Goal: Contribute content: Add original content to the website for others to see

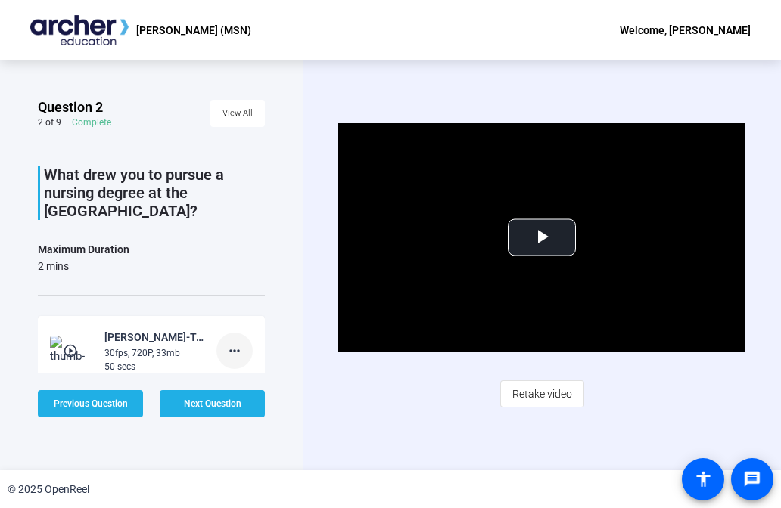
click at [228, 344] on mat-icon "more_horiz" at bounding box center [234, 351] width 18 height 18
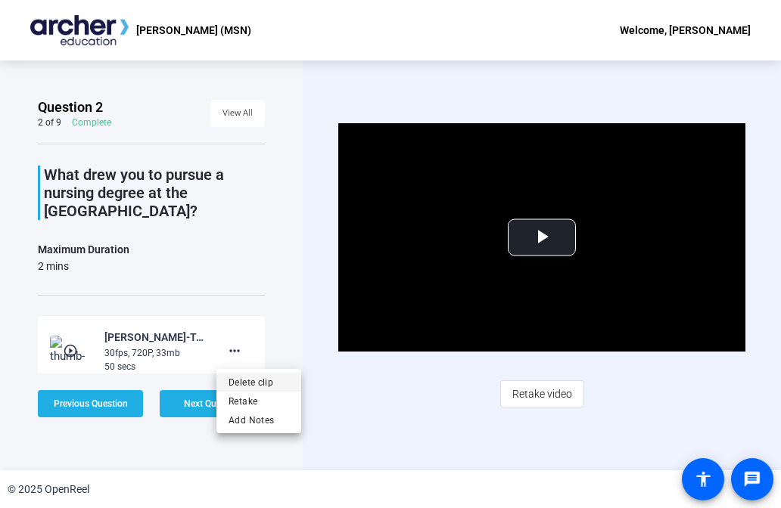
click at [256, 383] on span "Delete clip" at bounding box center [258, 383] width 61 height 18
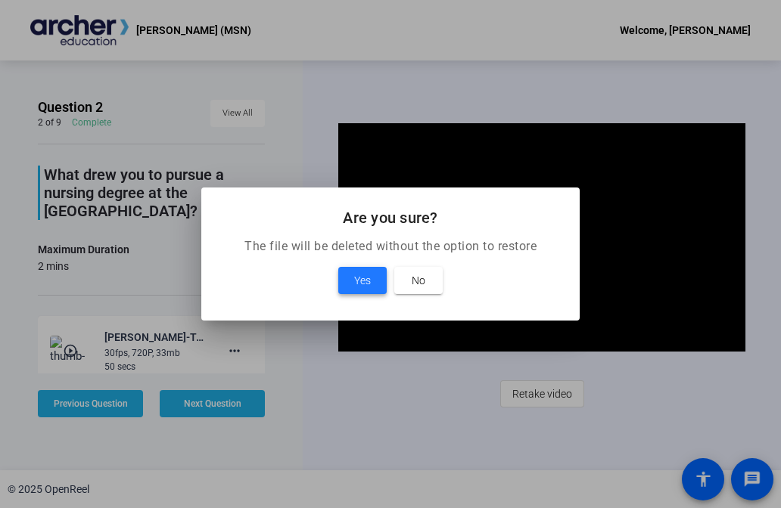
click at [362, 271] on span at bounding box center [362, 280] width 48 height 36
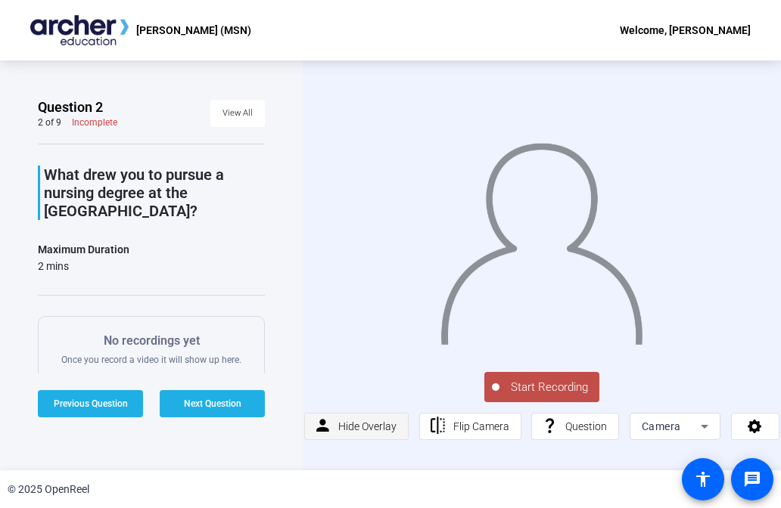
click at [335, 422] on span at bounding box center [356, 426] width 103 height 36
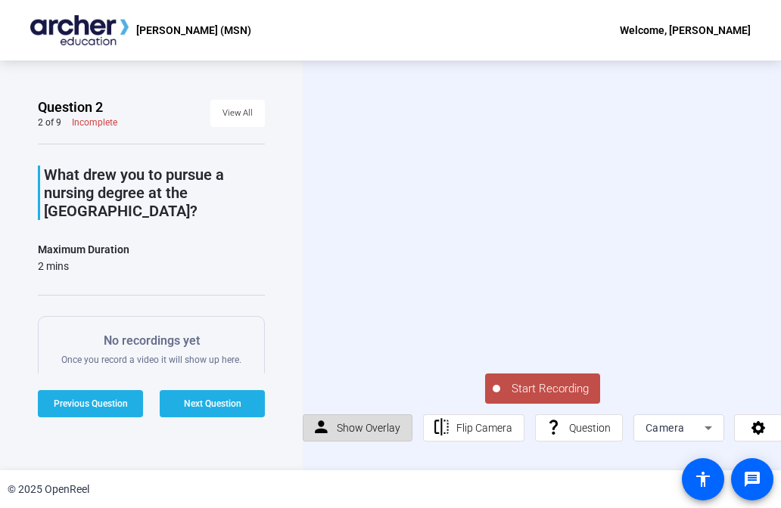
click at [334, 423] on span at bounding box center [357, 428] width 108 height 36
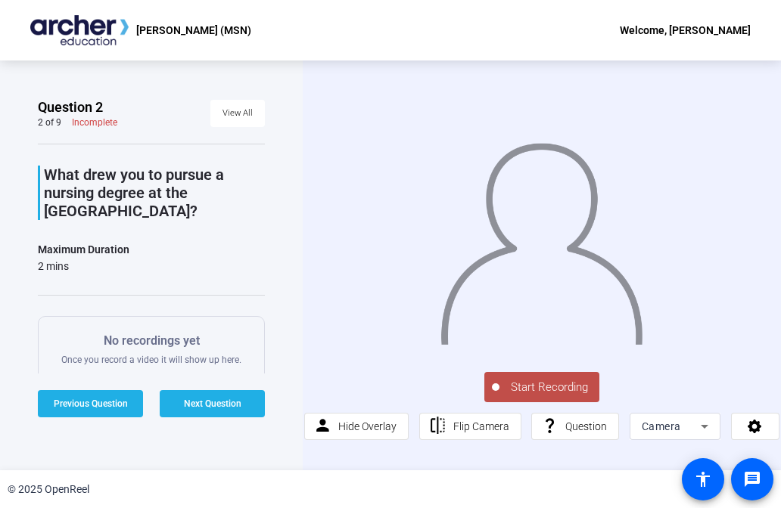
click at [524, 389] on span "Start Recording" at bounding box center [549, 387] width 100 height 17
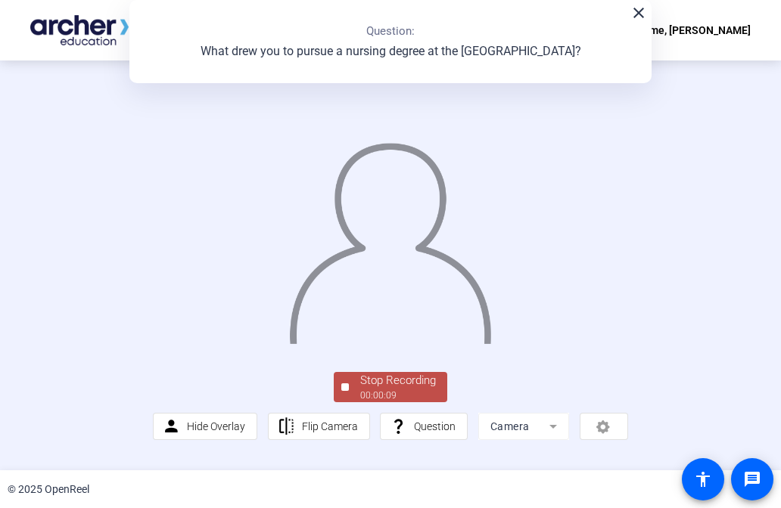
click at [347, 403] on button "Stop Recording 00:00:09" at bounding box center [390, 387] width 113 height 31
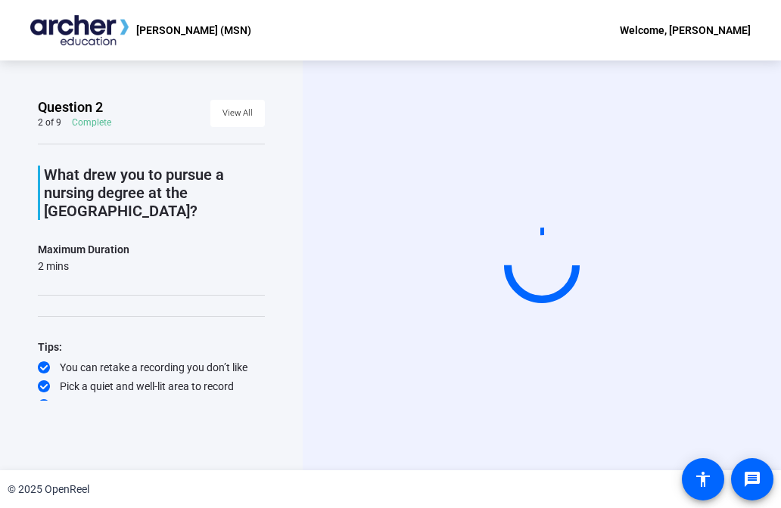
click at [347, 445] on div "Start Recording person Hide Overlay flip Flip Camera question_mark Question Cam…" at bounding box center [542, 266] width 478 height 410
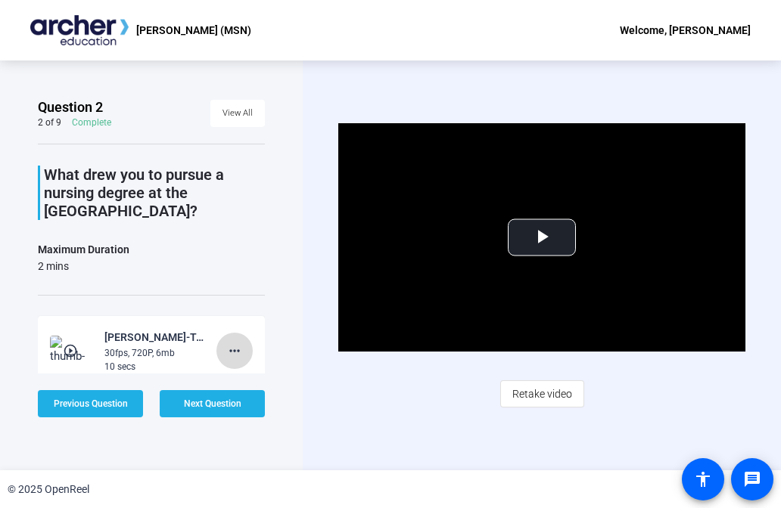
click at [234, 355] on mat-icon "more_horiz" at bounding box center [234, 351] width 18 height 18
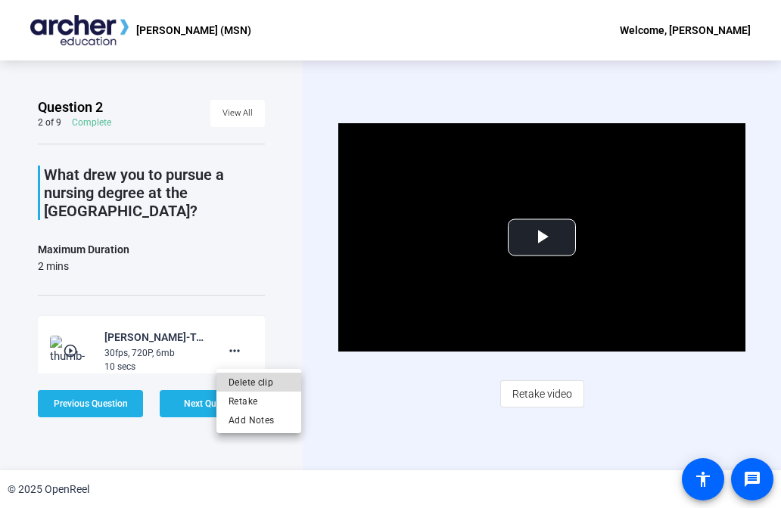
click at [259, 382] on span "Delete clip" at bounding box center [258, 383] width 61 height 18
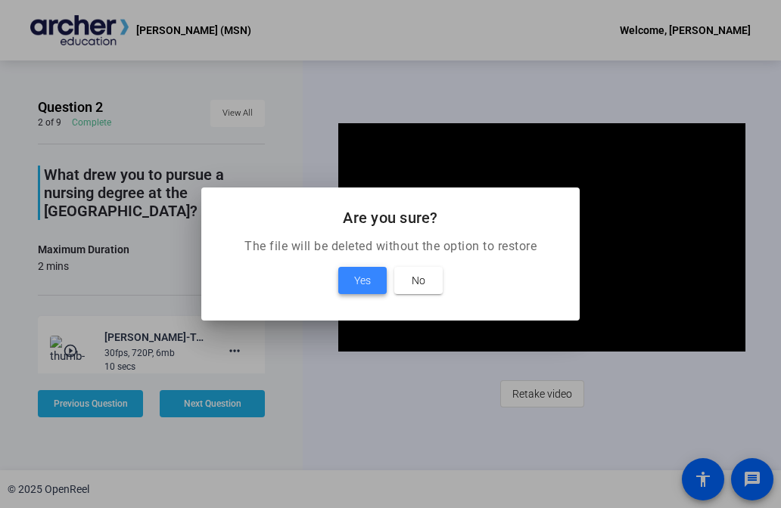
click at [349, 275] on span at bounding box center [362, 280] width 48 height 36
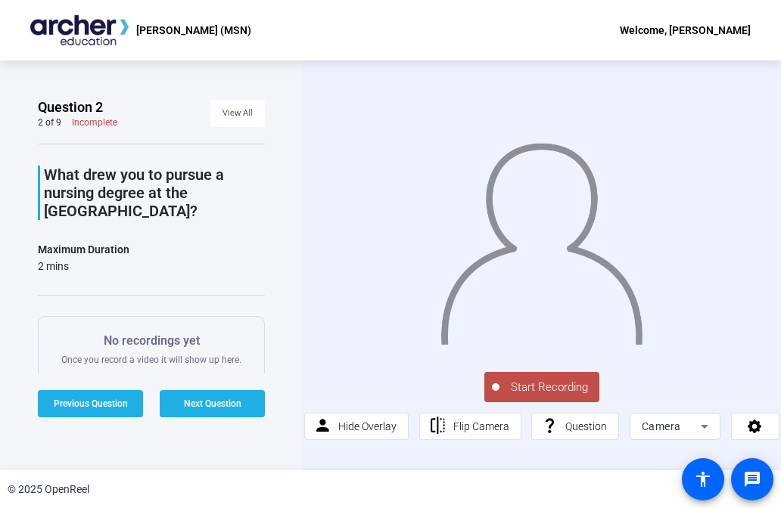
click at [495, 387] on div at bounding box center [496, 388] width 8 height 8
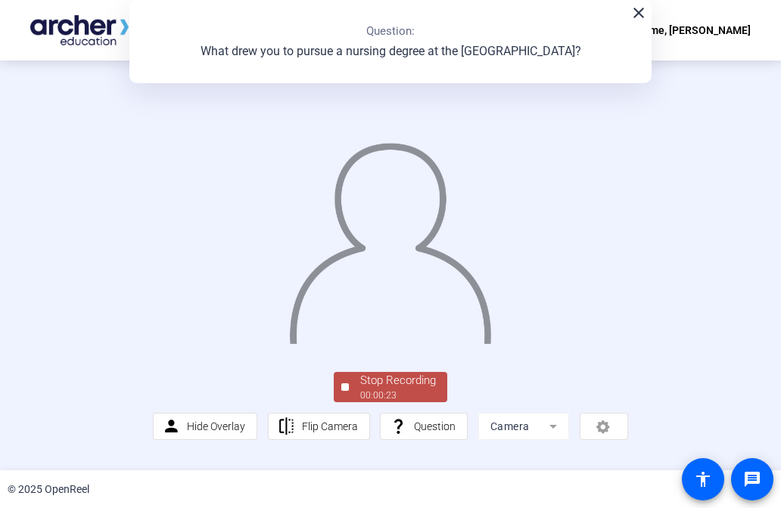
click at [344, 391] on div at bounding box center [345, 388] width 8 height 8
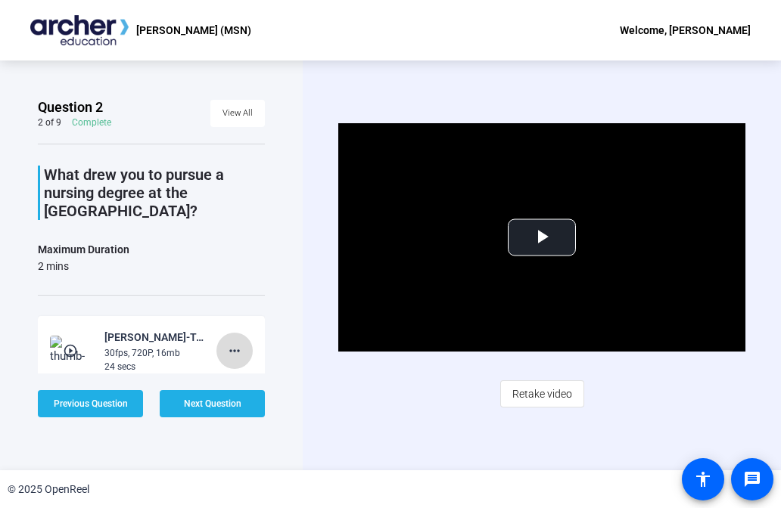
click at [236, 350] on mat-icon "more_horiz" at bounding box center [234, 351] width 18 height 18
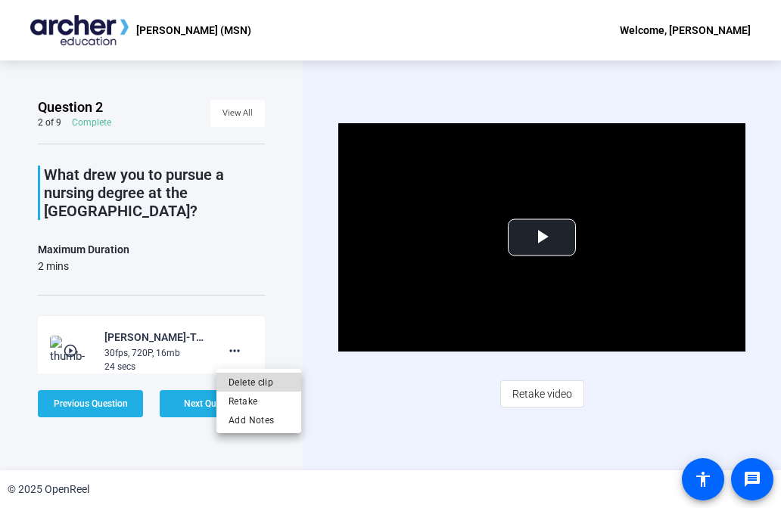
click at [252, 381] on span "Delete clip" at bounding box center [258, 383] width 61 height 18
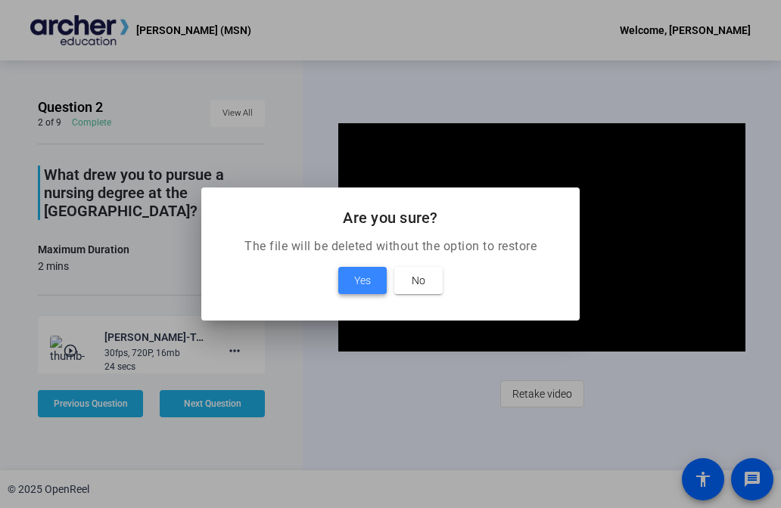
click at [359, 287] on span "Yes" at bounding box center [362, 281] width 17 height 18
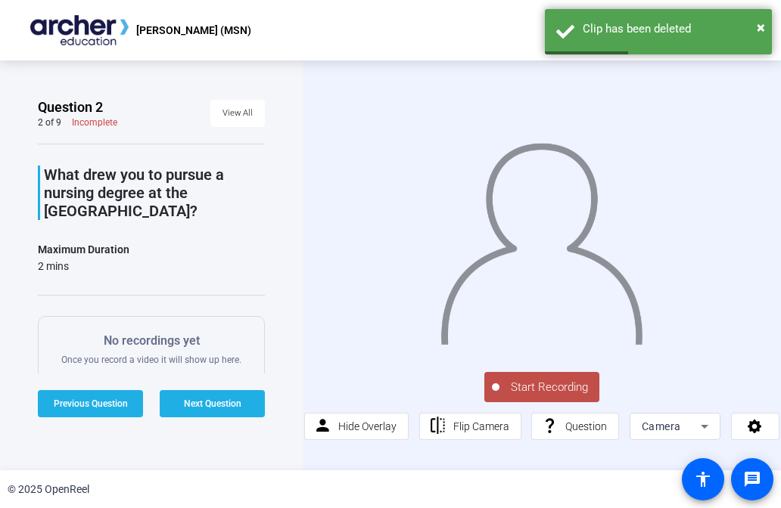
click at [500, 388] on span "Start Recording" at bounding box center [549, 387] width 100 height 17
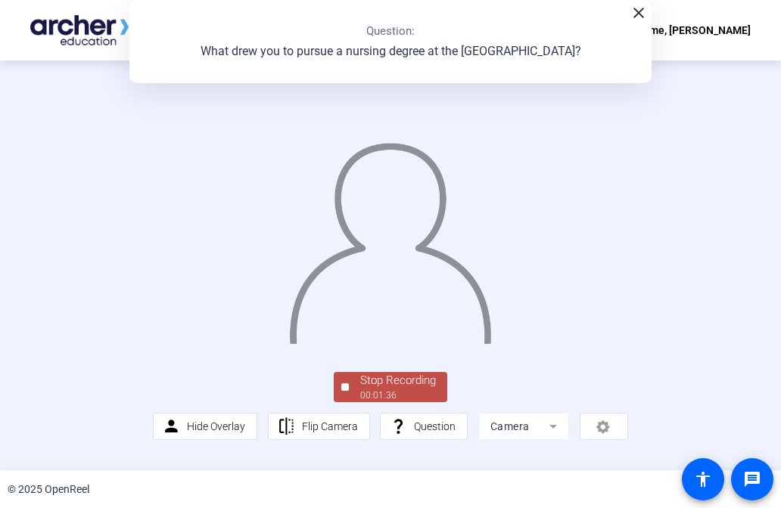
click at [344, 391] on div at bounding box center [345, 388] width 8 height 8
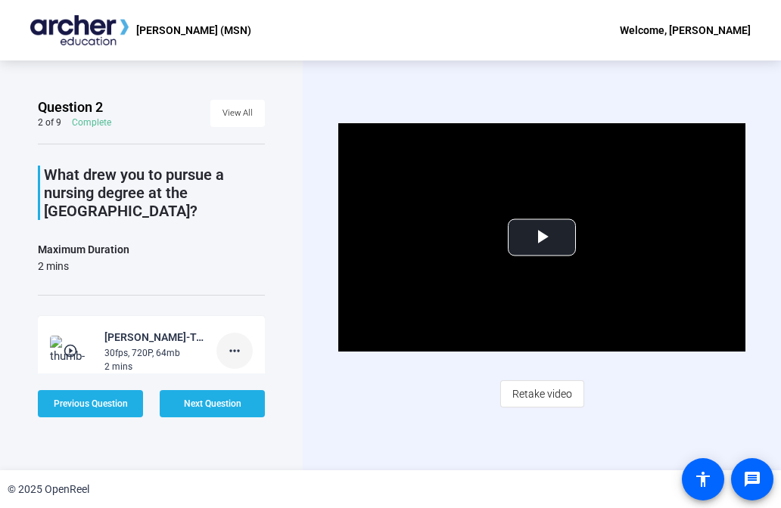
click at [236, 347] on mat-icon "more_horiz" at bounding box center [234, 351] width 18 height 18
click at [236, 347] on body "Accessibility Screen-Reader Guide, Feedback, and Issue Reporting | New window J…" at bounding box center [390, 254] width 781 height 508
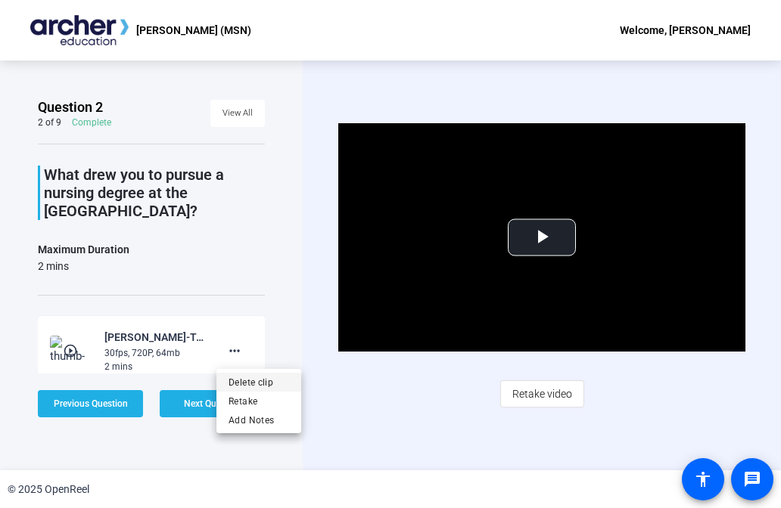
click at [252, 381] on span "Delete clip" at bounding box center [258, 383] width 61 height 18
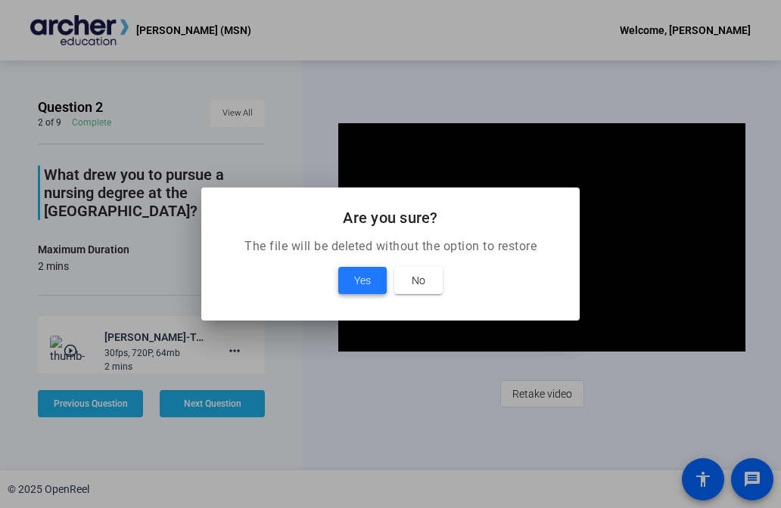
click at [359, 282] on span "Yes" at bounding box center [362, 281] width 17 height 18
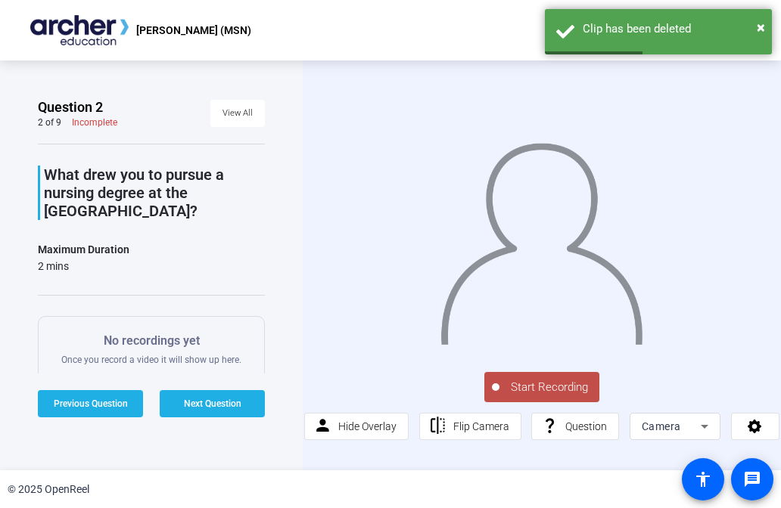
click at [526, 388] on span "Start Recording" at bounding box center [549, 387] width 100 height 17
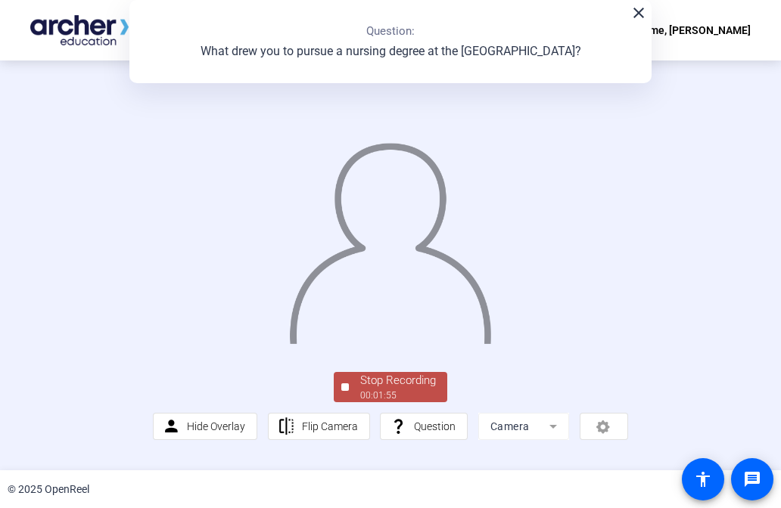
click at [343, 391] on div at bounding box center [345, 388] width 8 height 8
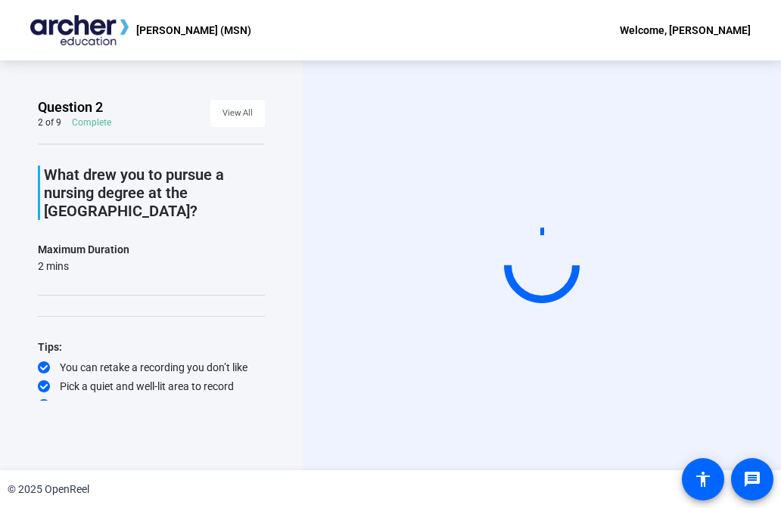
scroll to position [11, 0]
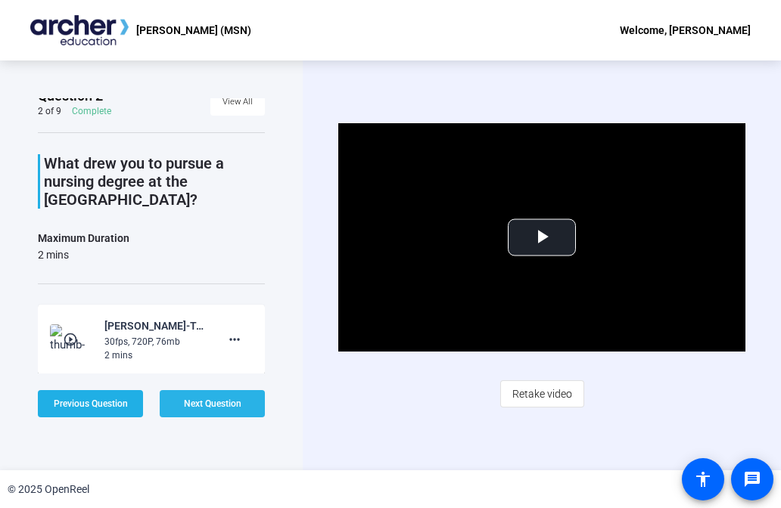
click at [217, 405] on span "Next Question" at bounding box center [212, 404] width 57 height 11
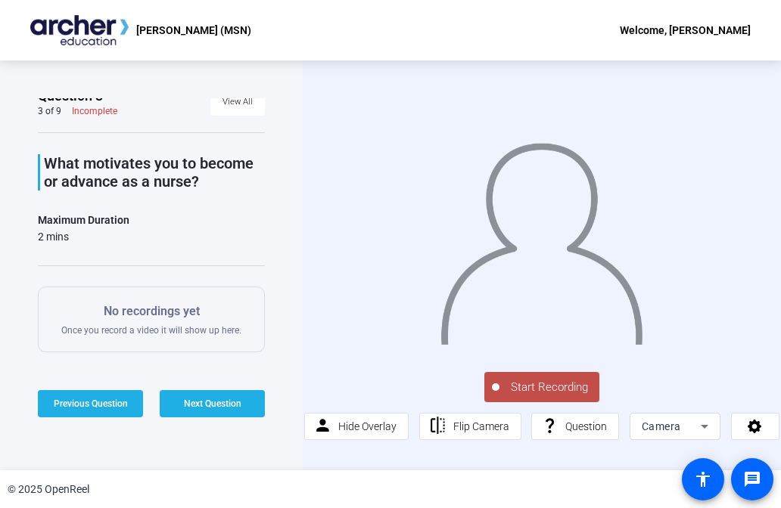
click at [523, 384] on span "Start Recording" at bounding box center [549, 387] width 100 height 17
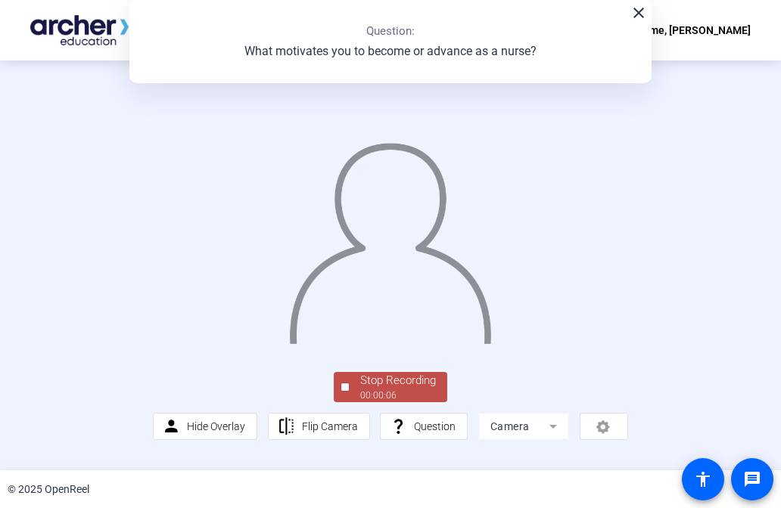
click at [343, 391] on div at bounding box center [345, 388] width 8 height 8
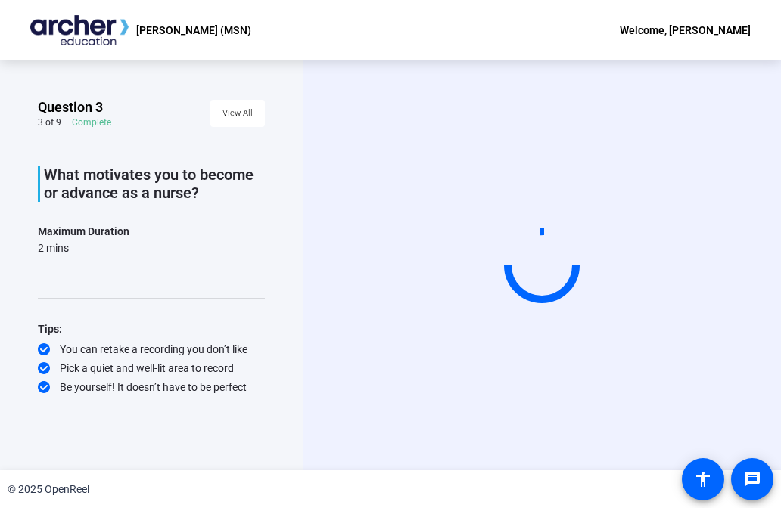
scroll to position [0, 0]
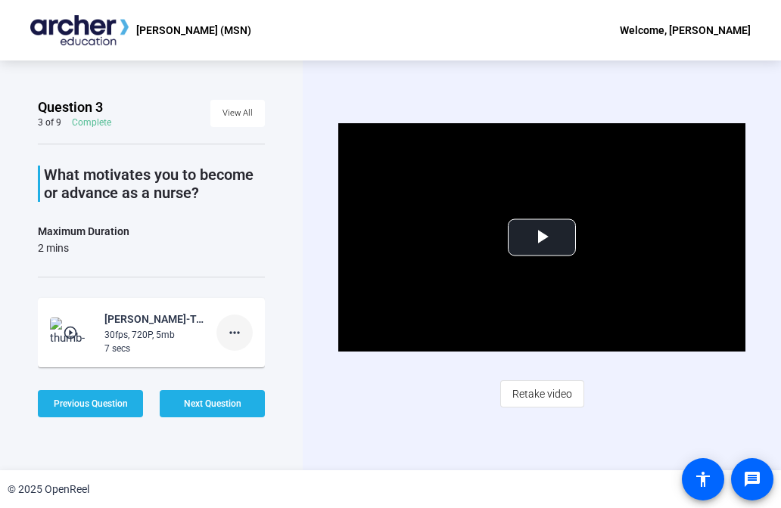
click at [231, 334] on mat-icon "more_horiz" at bounding box center [234, 333] width 18 height 18
click at [231, 334] on body "Accessibility Screen-Reader Guide, Feedback, and Issue Reporting | New window J…" at bounding box center [390, 254] width 781 height 508
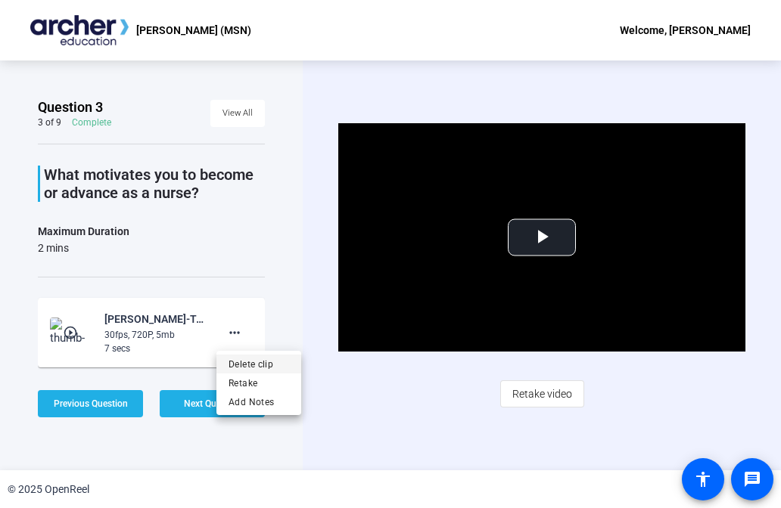
click at [247, 361] on span "Delete clip" at bounding box center [258, 365] width 61 height 18
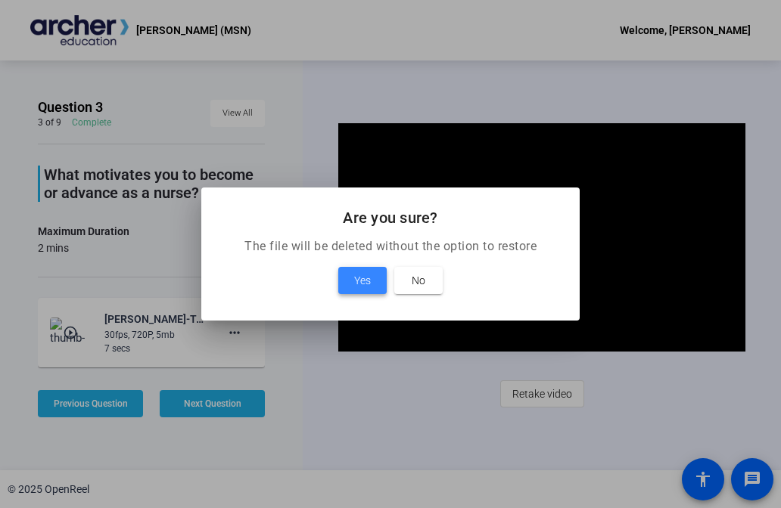
click at [359, 275] on span "Yes" at bounding box center [362, 281] width 17 height 18
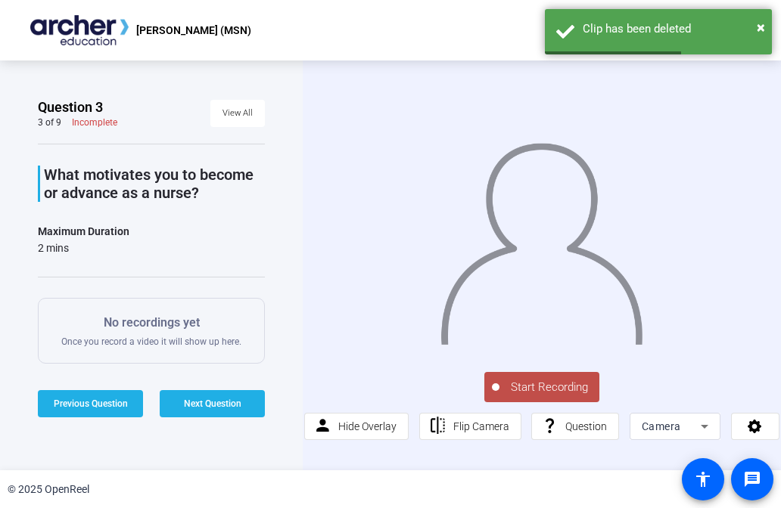
click at [534, 392] on span "Start Recording" at bounding box center [549, 387] width 100 height 17
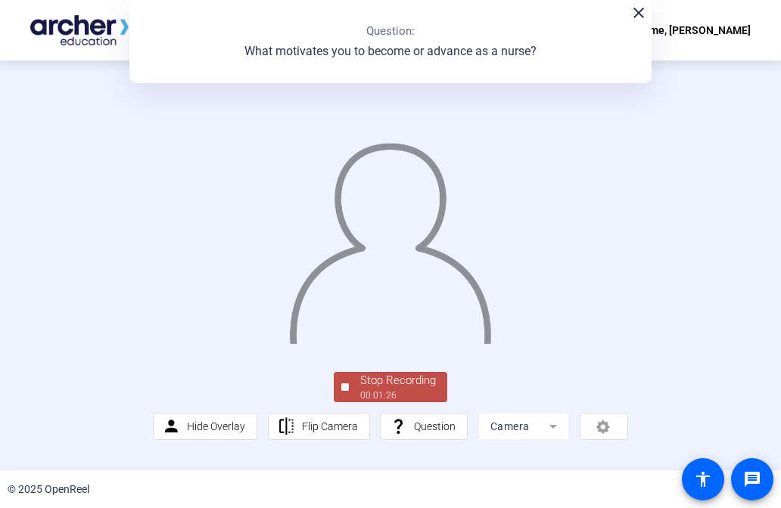
click at [347, 391] on div at bounding box center [345, 388] width 8 height 8
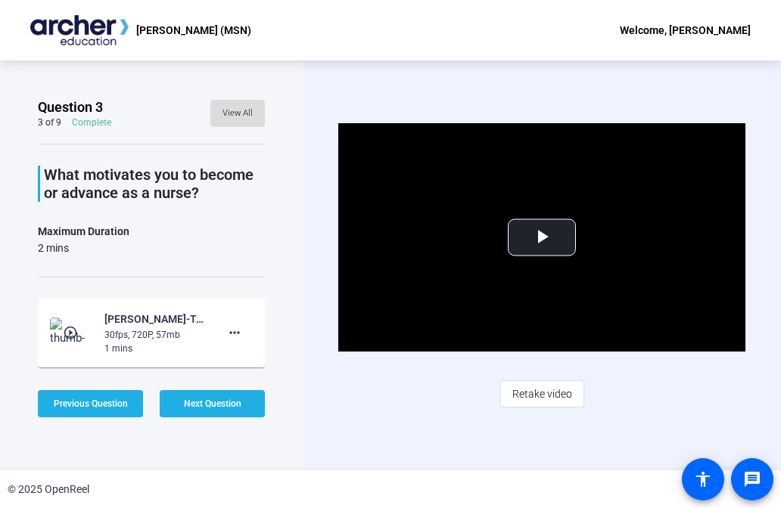
click at [233, 119] on span "View All" at bounding box center [237, 113] width 30 height 23
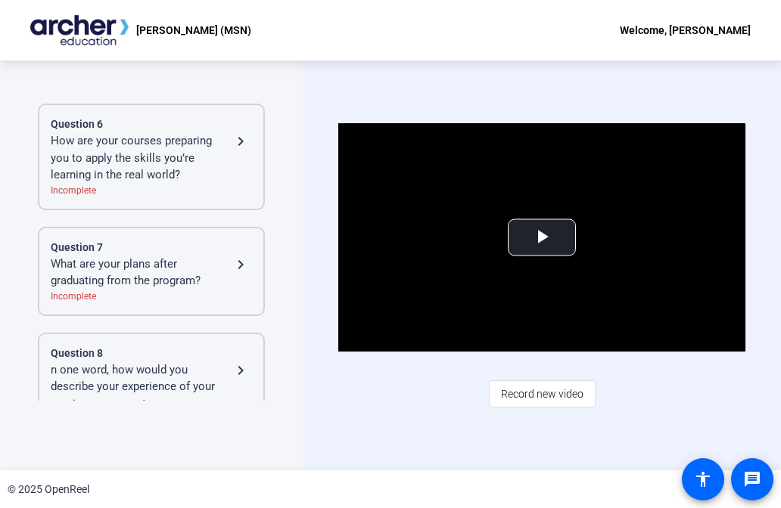
scroll to position [754, 0]
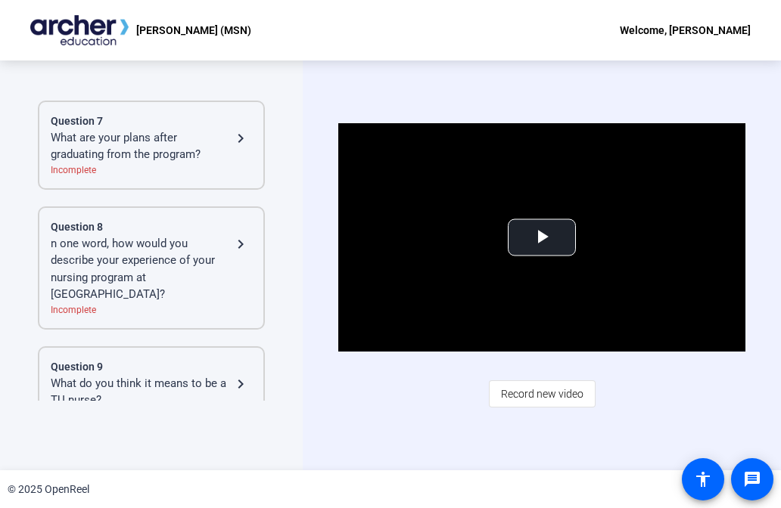
click at [183, 359] on div "Question 9" at bounding box center [151, 367] width 201 height 16
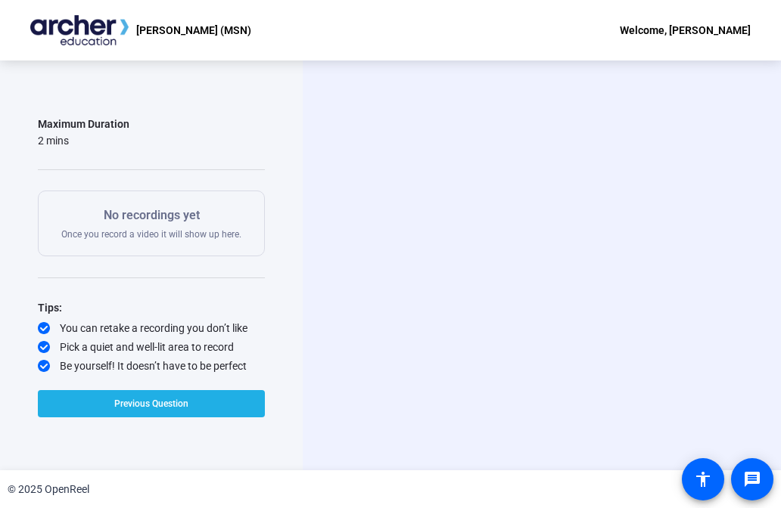
scroll to position [107, 0]
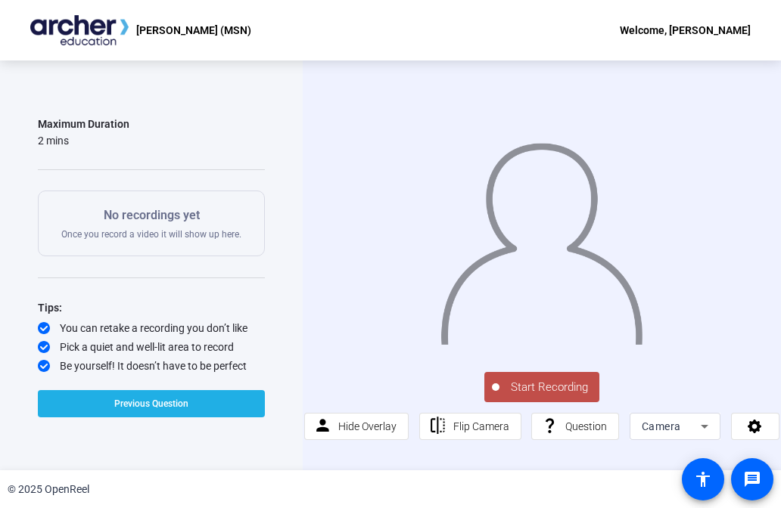
click at [533, 384] on span "Start Recording" at bounding box center [549, 387] width 100 height 17
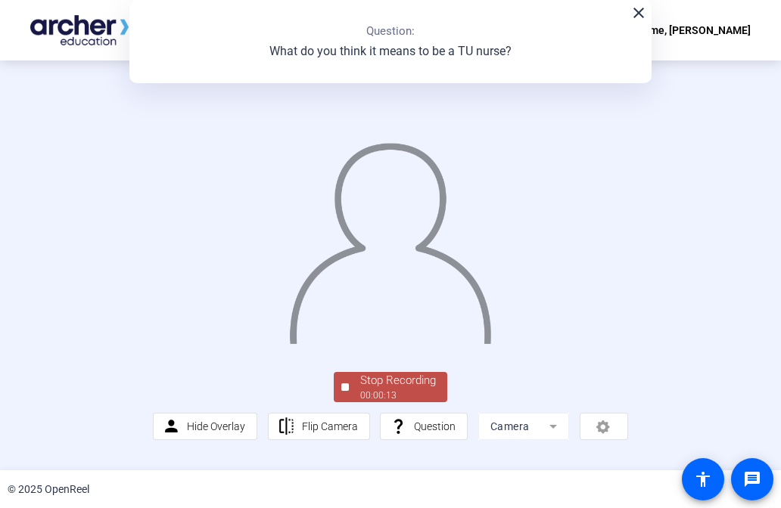
click at [347, 391] on div at bounding box center [345, 388] width 8 height 8
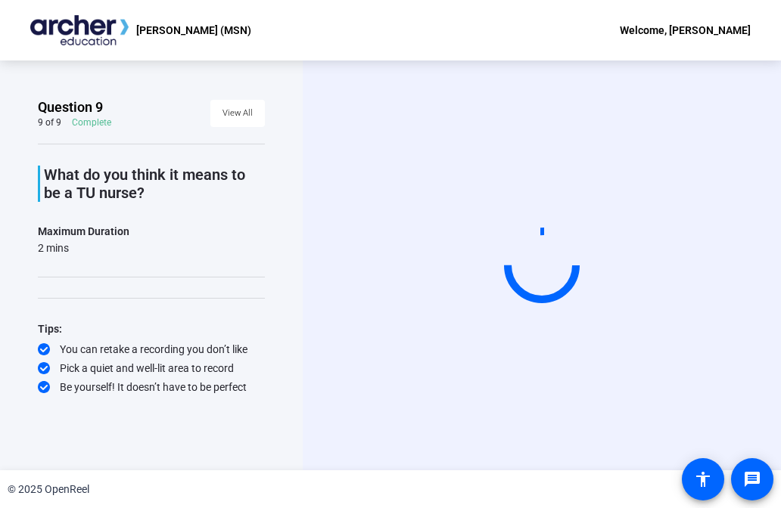
scroll to position [0, 0]
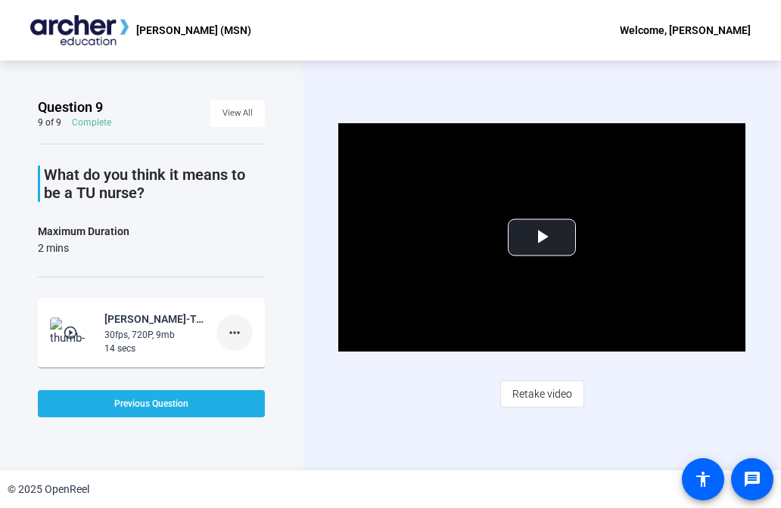
click at [244, 331] on span at bounding box center [234, 333] width 36 height 36
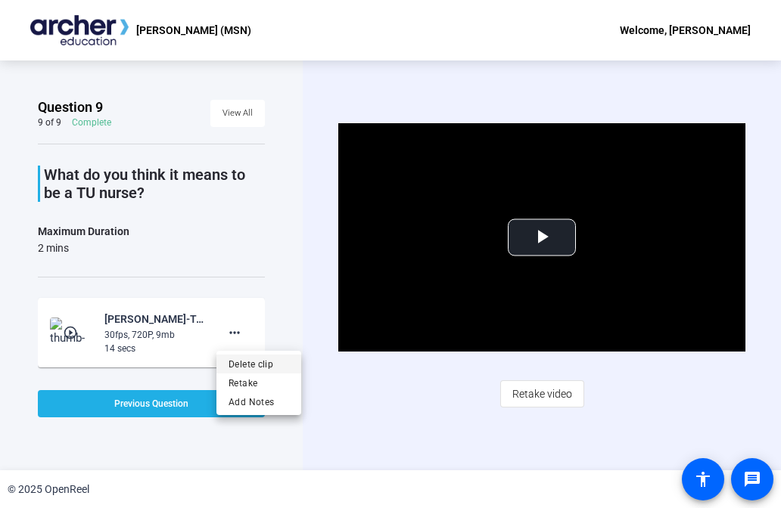
click at [250, 364] on span "Delete clip" at bounding box center [258, 365] width 61 height 18
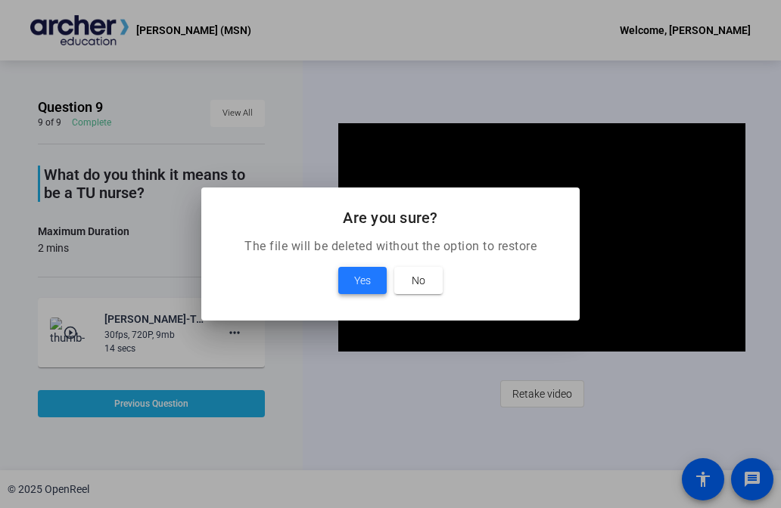
click at [362, 278] on span "Yes" at bounding box center [362, 281] width 17 height 18
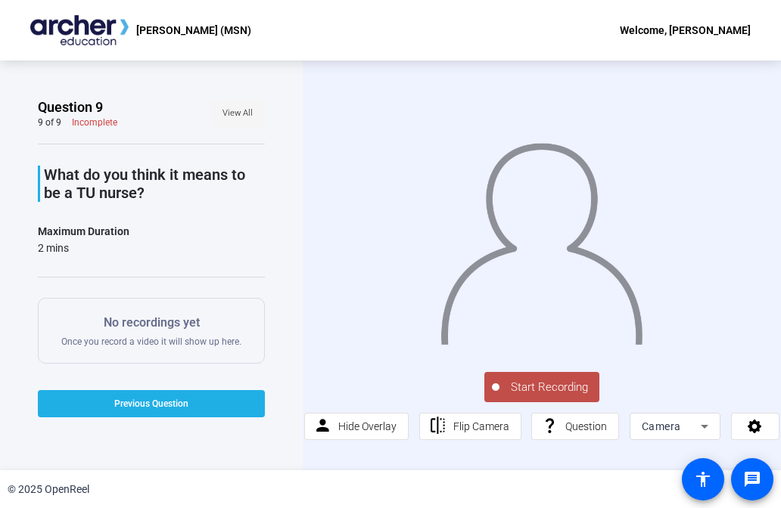
click at [231, 112] on span "View All" at bounding box center [237, 113] width 30 height 23
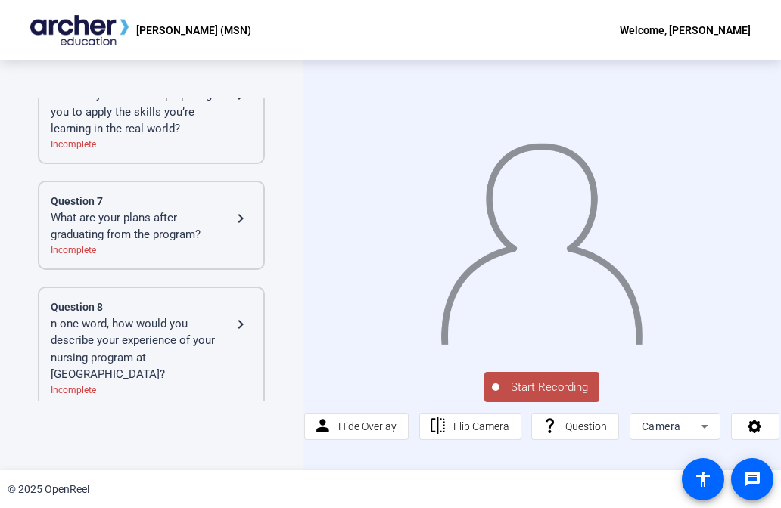
scroll to position [754, 0]
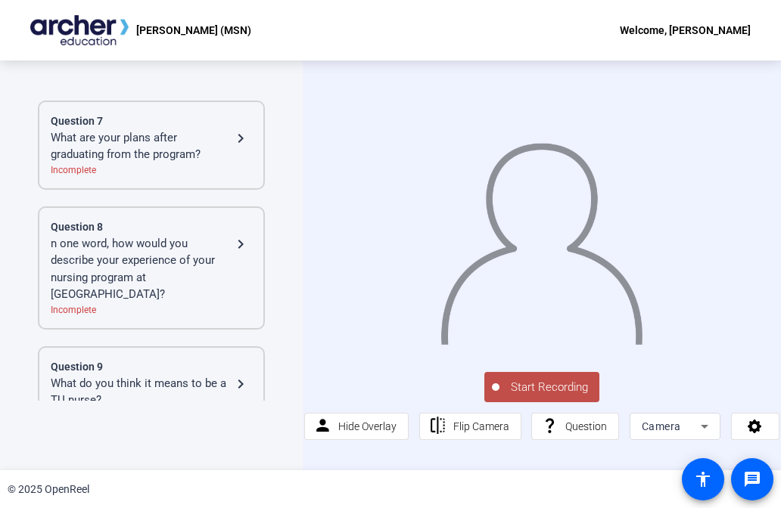
click at [157, 375] on div "What do you think it means to be a TU nurse?" at bounding box center [141, 392] width 181 height 34
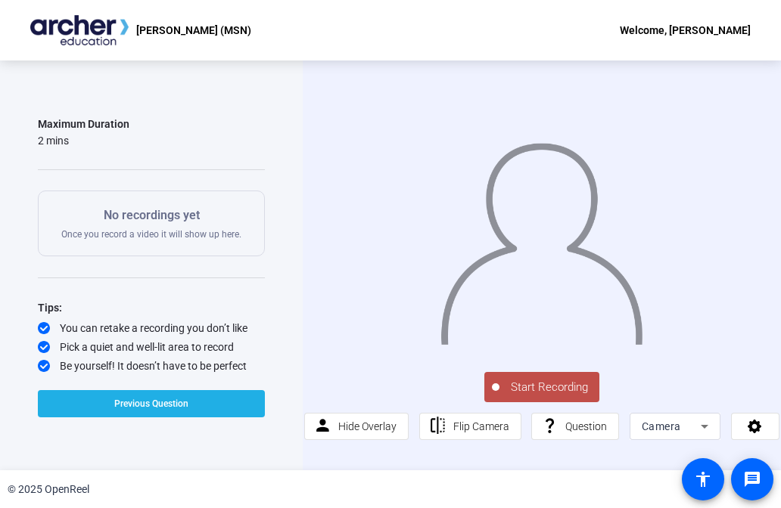
scroll to position [107, 0]
click at [526, 385] on span "Start Recording" at bounding box center [549, 387] width 100 height 17
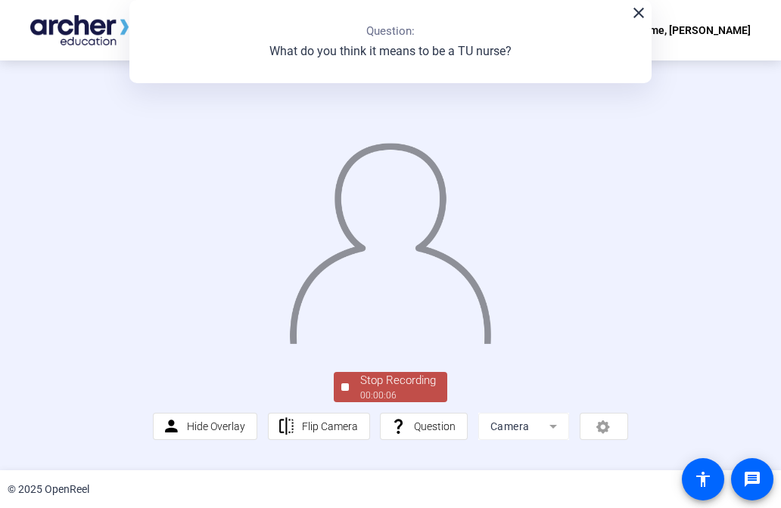
click at [341, 403] on button "Stop Recording 00:00:06" at bounding box center [390, 387] width 113 height 31
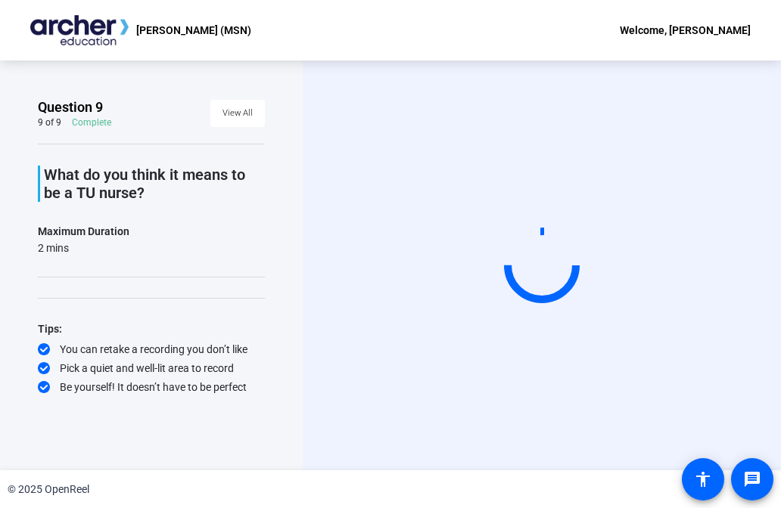
scroll to position [0, 0]
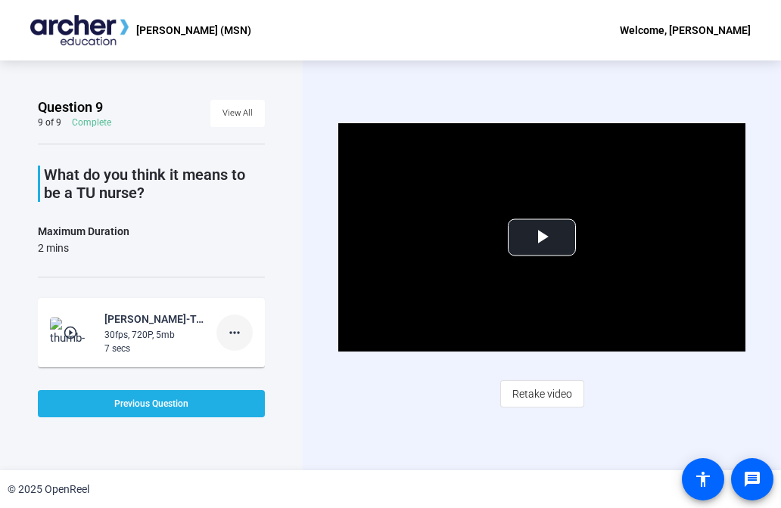
click at [237, 328] on mat-icon "more_horiz" at bounding box center [234, 333] width 18 height 18
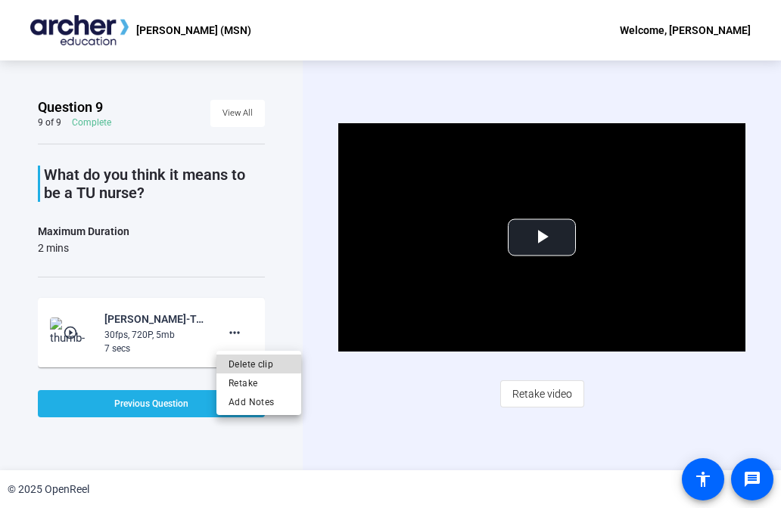
click at [234, 362] on span "Delete clip" at bounding box center [258, 365] width 61 height 18
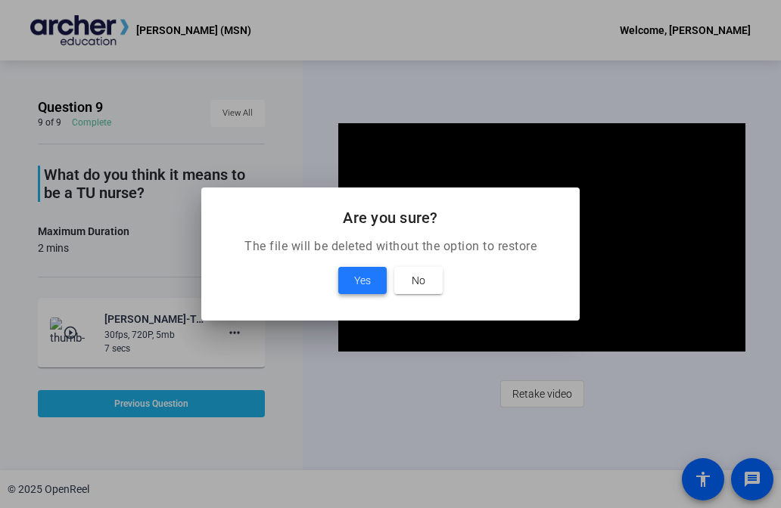
click at [365, 278] on span "Yes" at bounding box center [362, 281] width 17 height 18
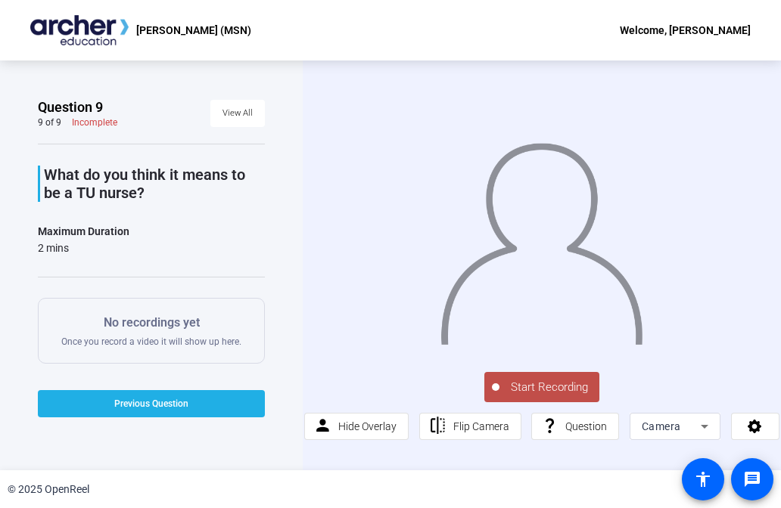
click at [499, 387] on span "Start Recording" at bounding box center [549, 387] width 100 height 17
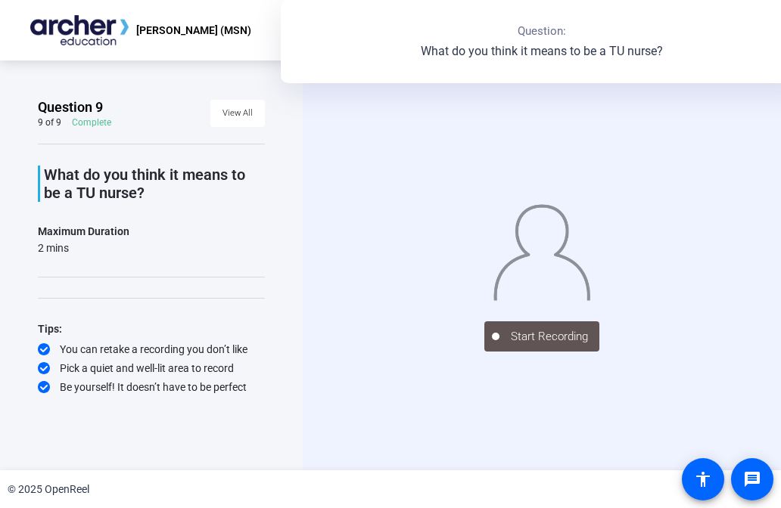
scroll to position [0, 22]
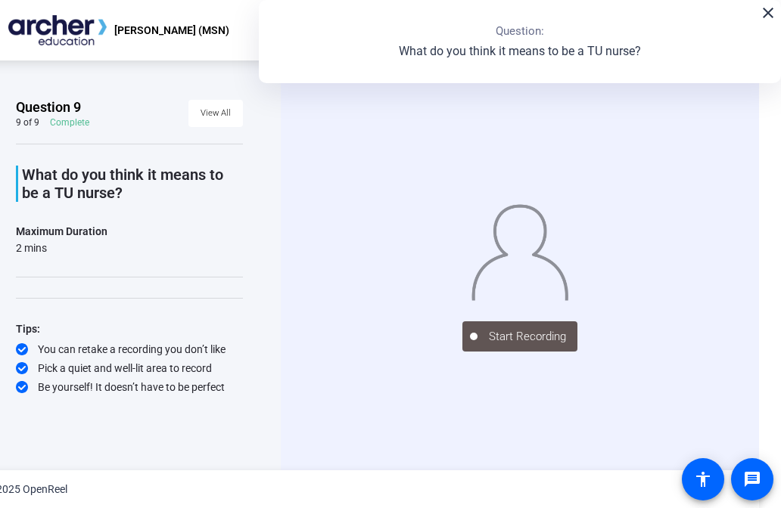
click at [769, 26] on div "close Question: What do you think it means to be a TU nurse?" at bounding box center [520, 41] width 522 height 83
click at [768, 20] on mat-icon "close" at bounding box center [768, 13] width 18 height 18
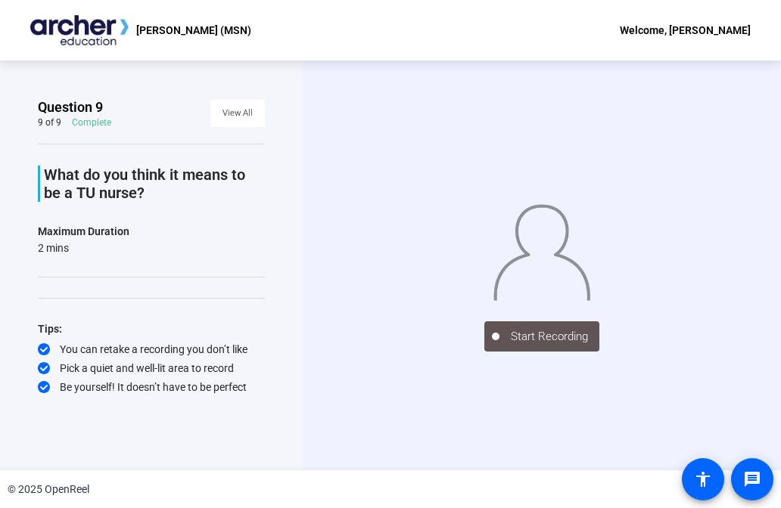
scroll to position [0, 0]
click at [259, 125] on span at bounding box center [237, 113] width 54 height 36
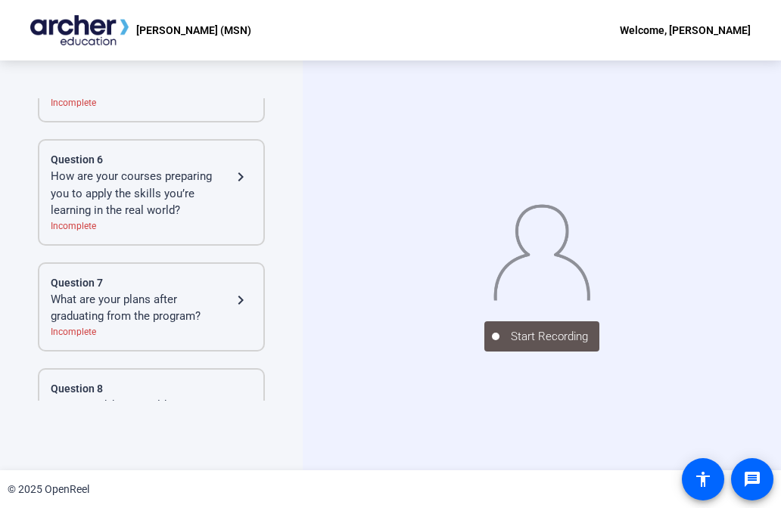
scroll to position [754, 0]
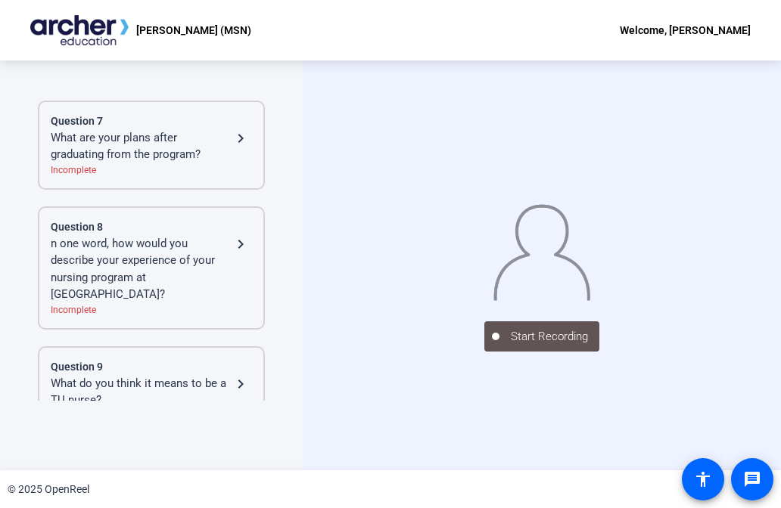
click at [183, 375] on div "What do you think it means to be a TU nurse?" at bounding box center [141, 392] width 181 height 34
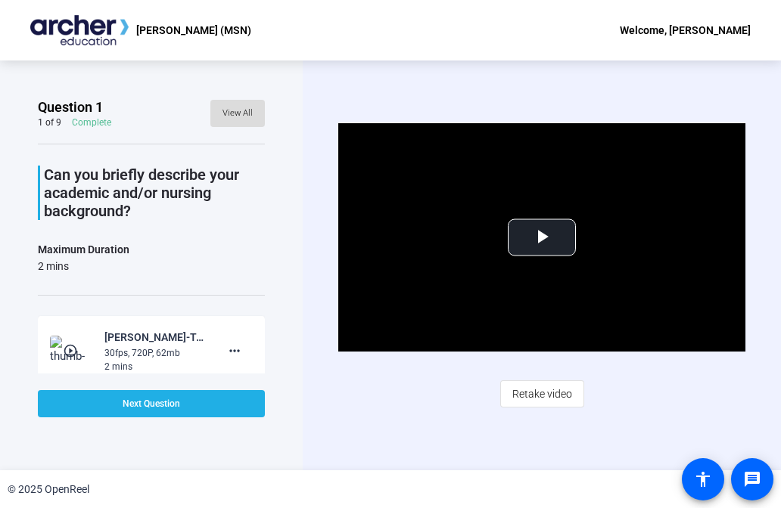
click at [242, 123] on span "View All" at bounding box center [237, 113] width 30 height 23
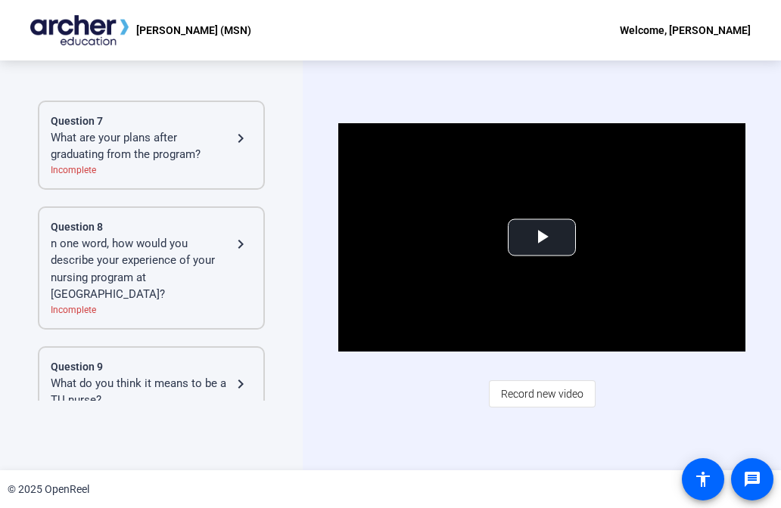
click at [160, 375] on div "What do you think it means to be a TU nurse?" at bounding box center [141, 392] width 181 height 34
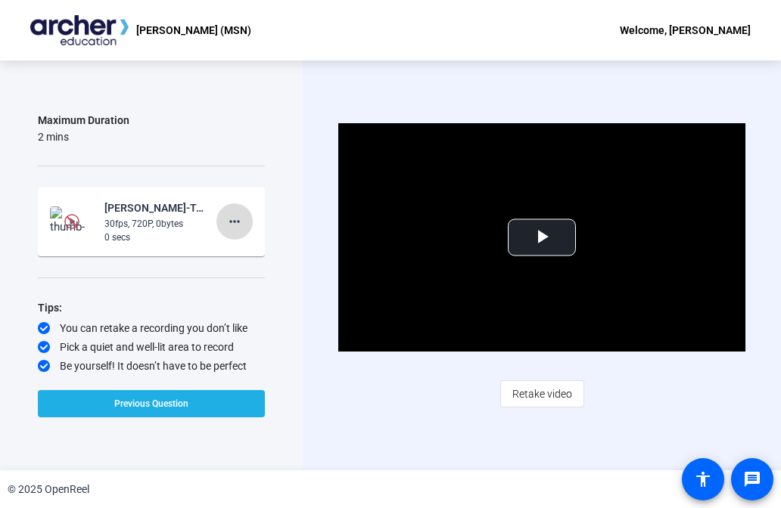
click at [251, 229] on span at bounding box center [234, 221] width 36 height 36
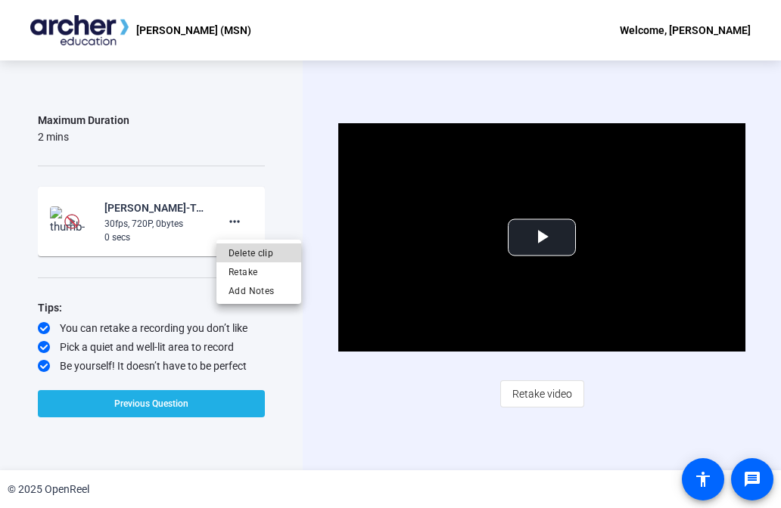
click at [268, 259] on span "Delete clip" at bounding box center [258, 253] width 61 height 18
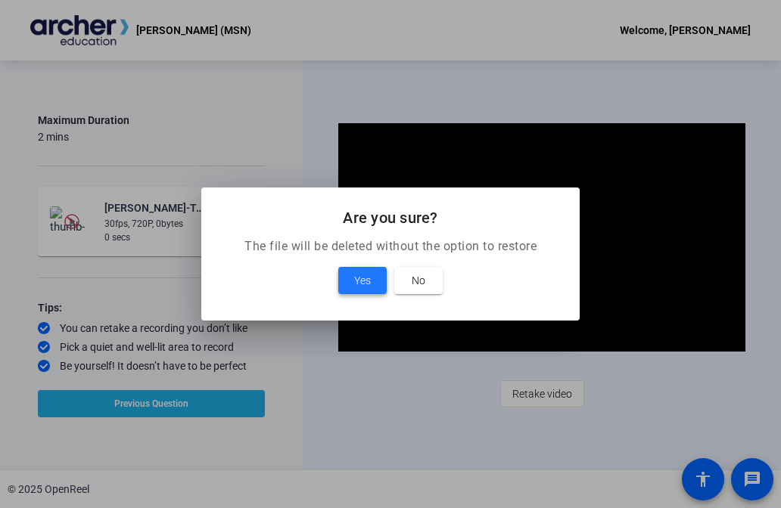
click at [361, 282] on span "Yes" at bounding box center [362, 281] width 17 height 18
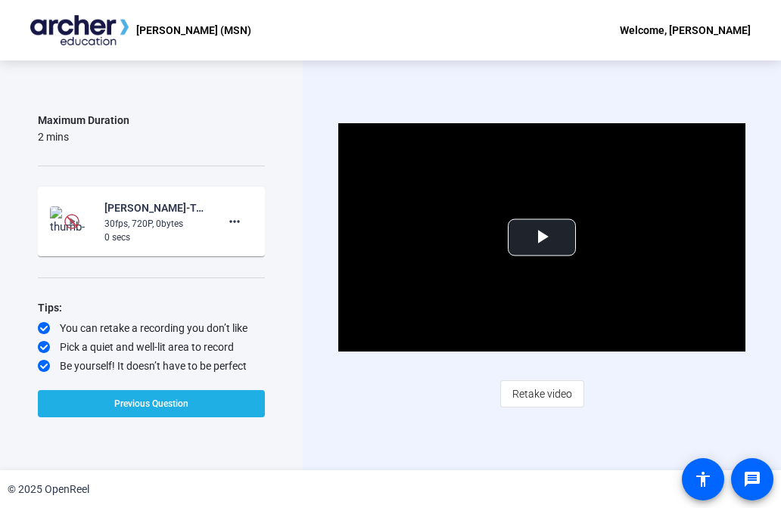
scroll to position [107, 0]
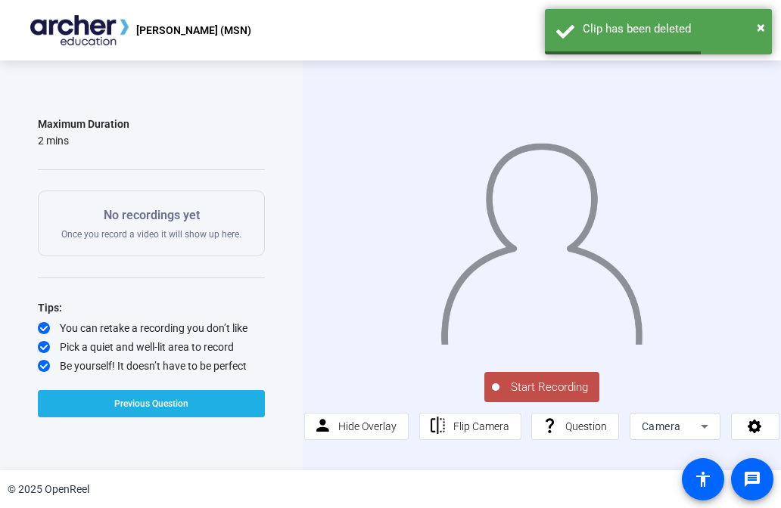
click at [542, 394] on span "Start Recording" at bounding box center [549, 387] width 100 height 17
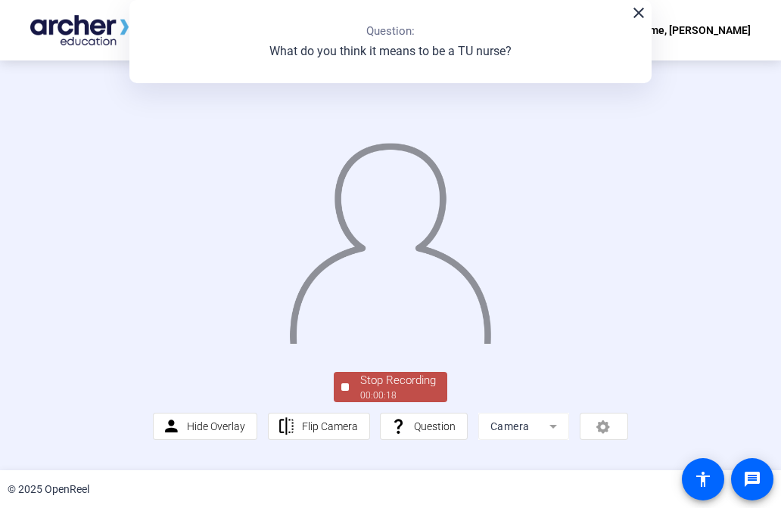
click at [353, 403] on span "Stop Recording 00:00:18" at bounding box center [398, 387] width 98 height 31
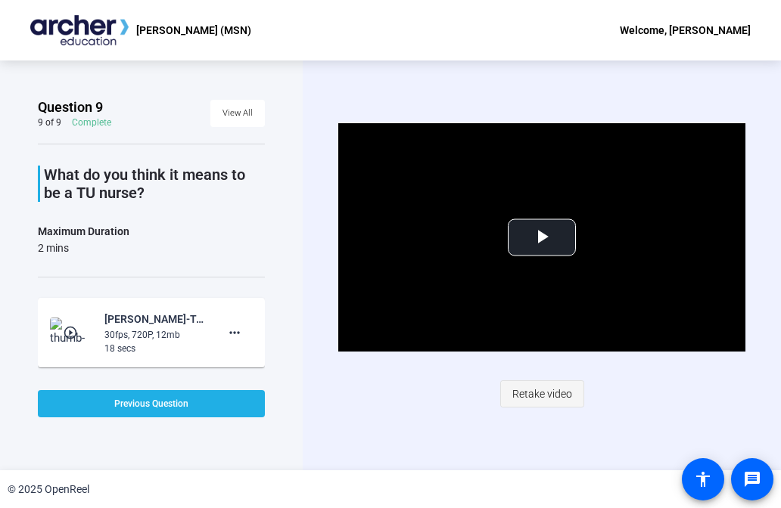
click at [561, 391] on span "Retake video" at bounding box center [542, 394] width 60 height 29
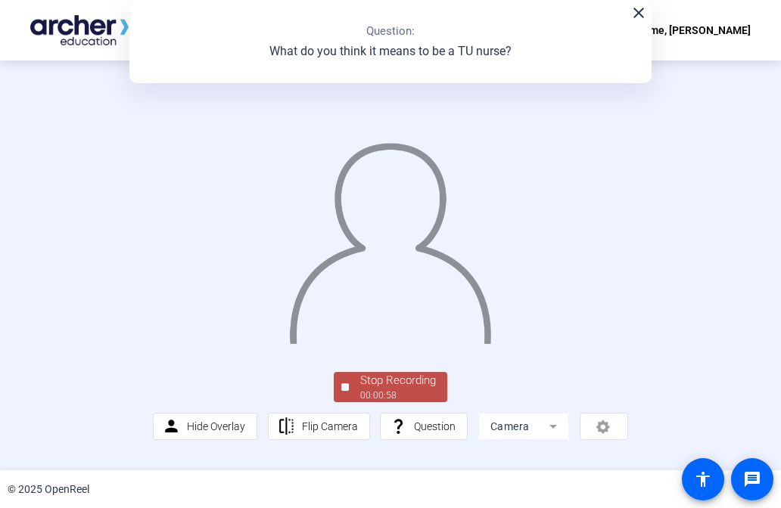
click at [346, 391] on div at bounding box center [345, 388] width 8 height 8
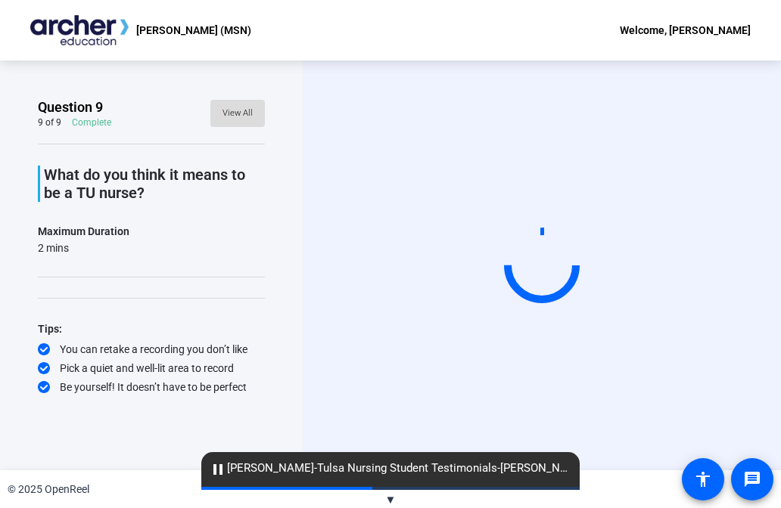
click at [241, 110] on span "View All" at bounding box center [237, 113] width 30 height 23
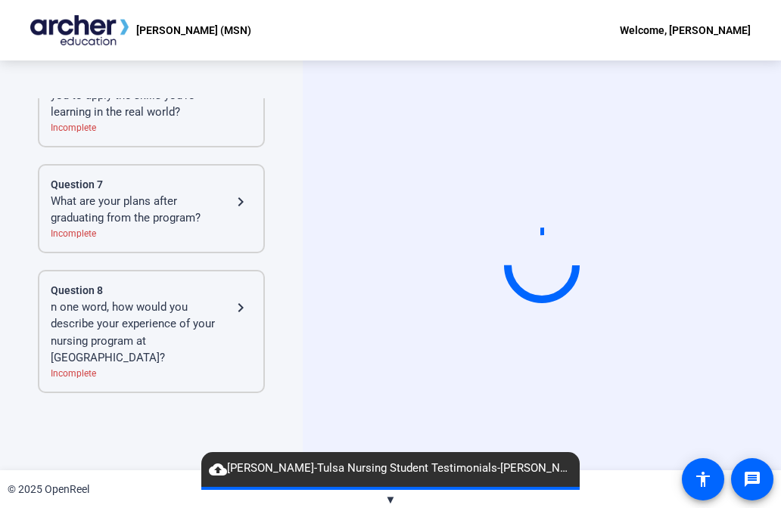
scroll to position [691, 0]
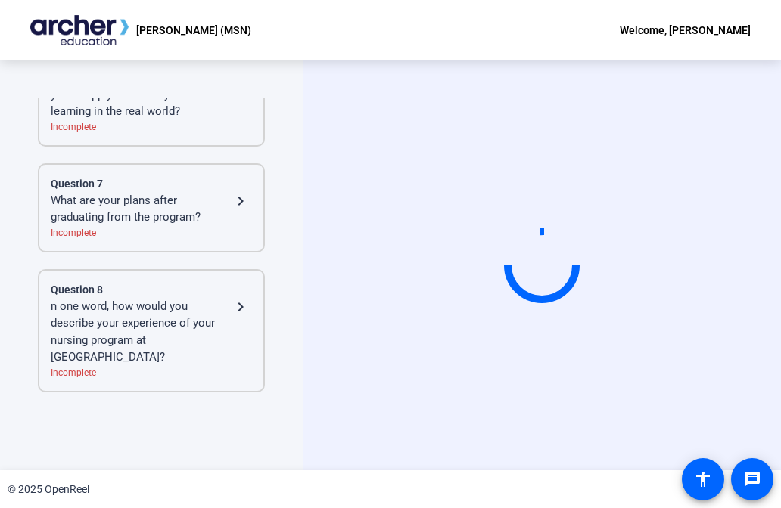
click at [186, 300] on div "n one word, how would you describe your experience of your nursing program at […" at bounding box center [141, 332] width 181 height 68
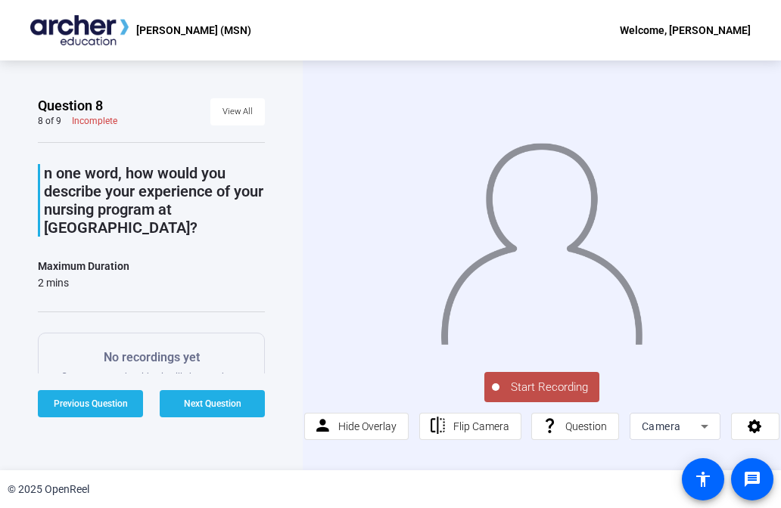
scroll to position [0, 0]
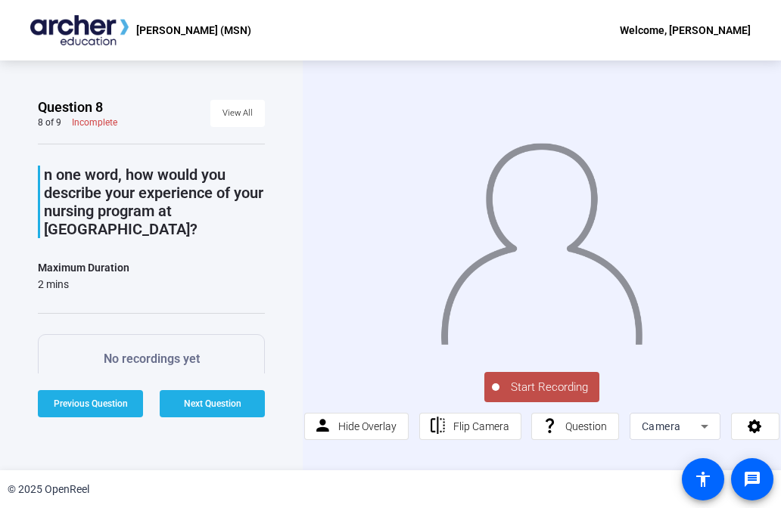
click at [576, 383] on span "Start Recording" at bounding box center [549, 387] width 100 height 17
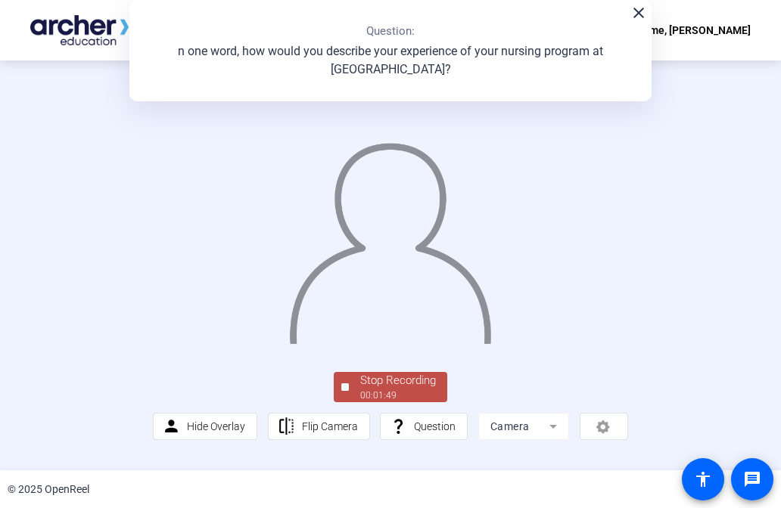
click at [337, 403] on button "Stop Recording 00:01:49" at bounding box center [390, 387] width 113 height 31
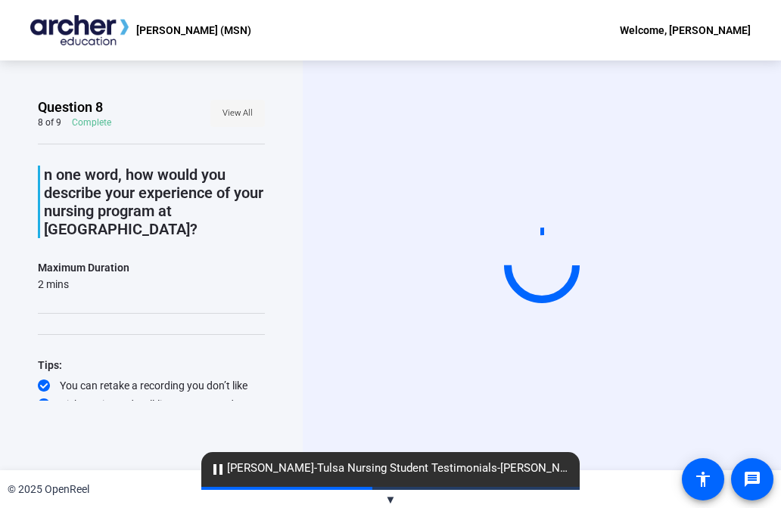
click at [251, 116] on span "View All" at bounding box center [237, 113] width 30 height 23
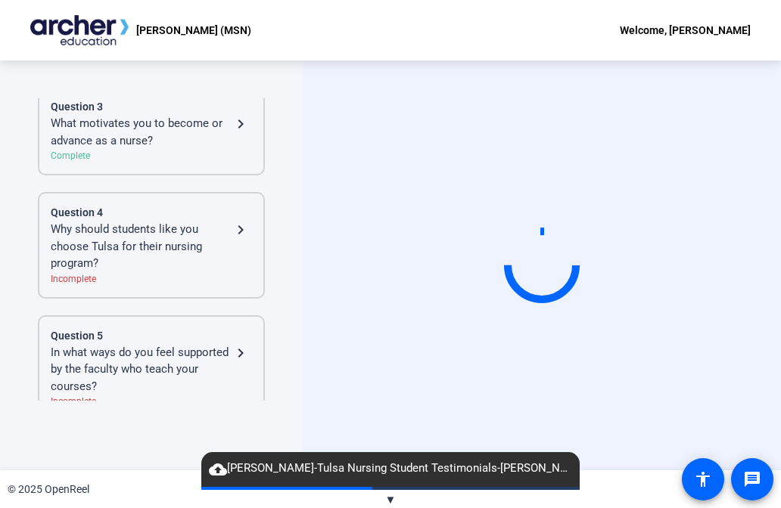
scroll to position [290, 0]
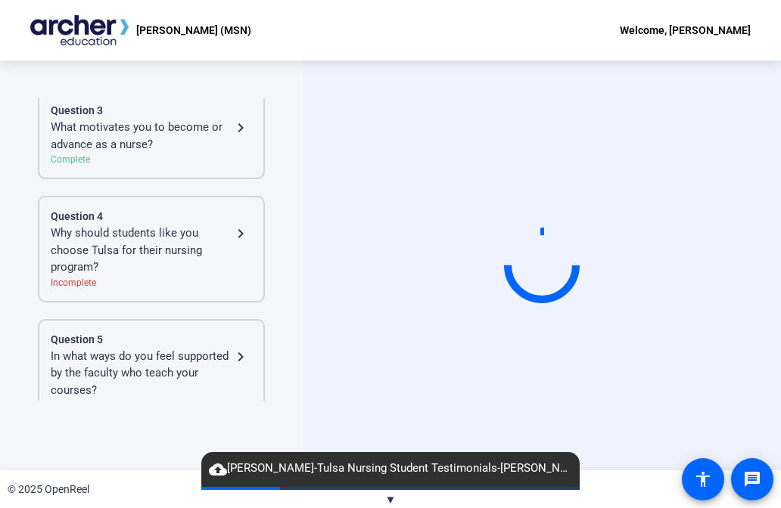
click at [220, 247] on div "Why should students like you choose Tulsa for their nursing program?" at bounding box center [141, 250] width 181 height 51
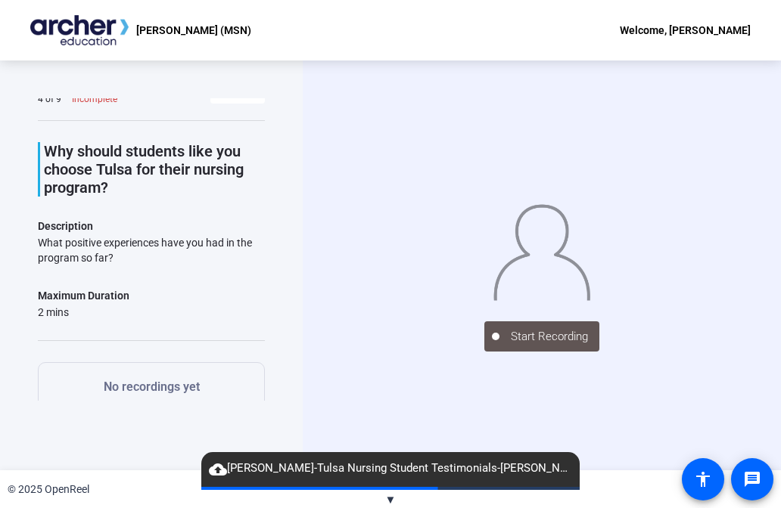
scroll to position [0, 0]
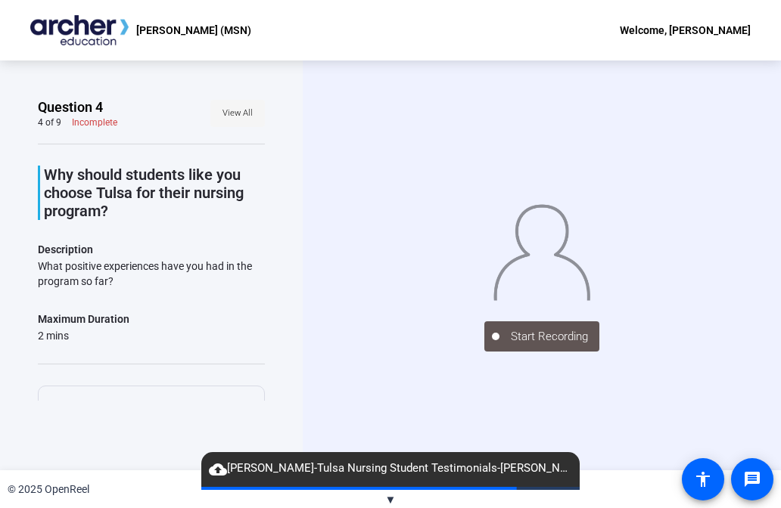
click at [242, 115] on span "View All" at bounding box center [237, 113] width 30 height 23
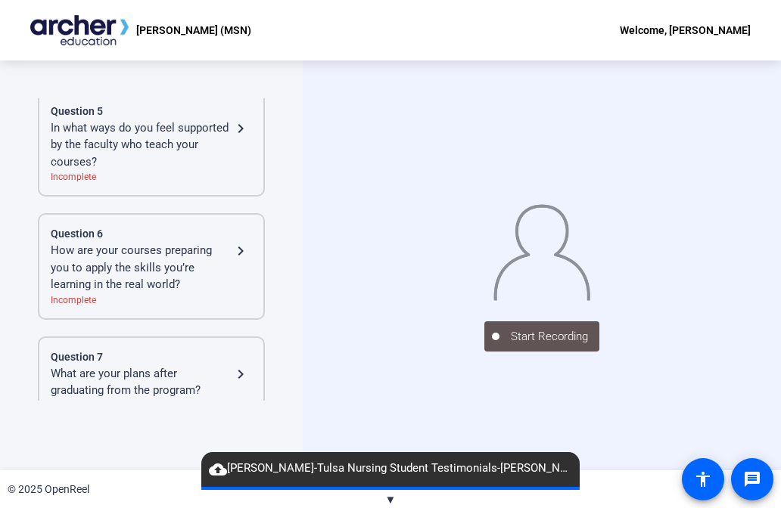
scroll to position [516, 0]
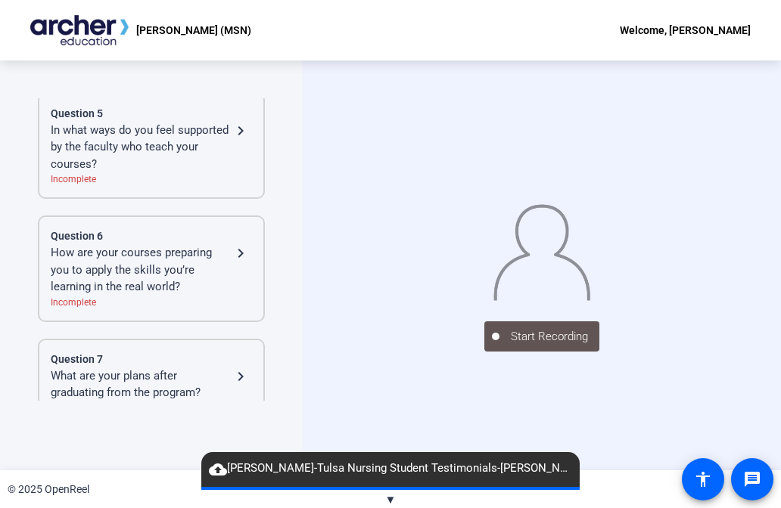
click at [182, 368] on div "What are your plans after graduating from the program?" at bounding box center [141, 385] width 181 height 34
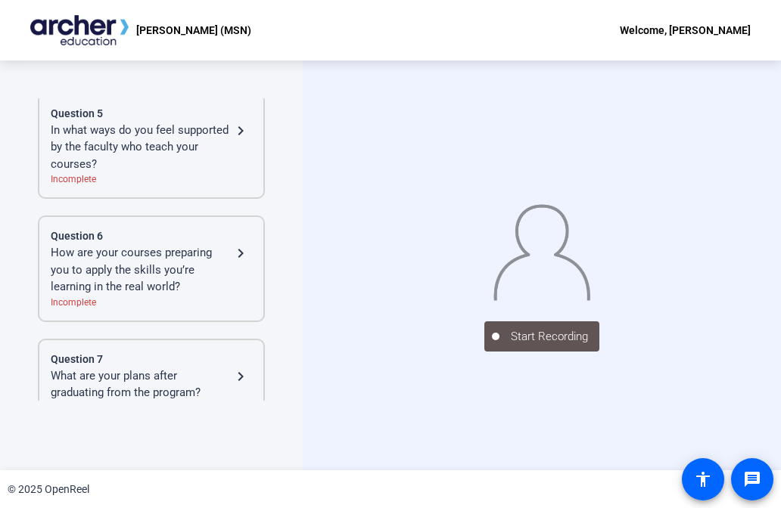
click at [206, 368] on div "What are your plans after graduating from the program?" at bounding box center [141, 385] width 181 height 34
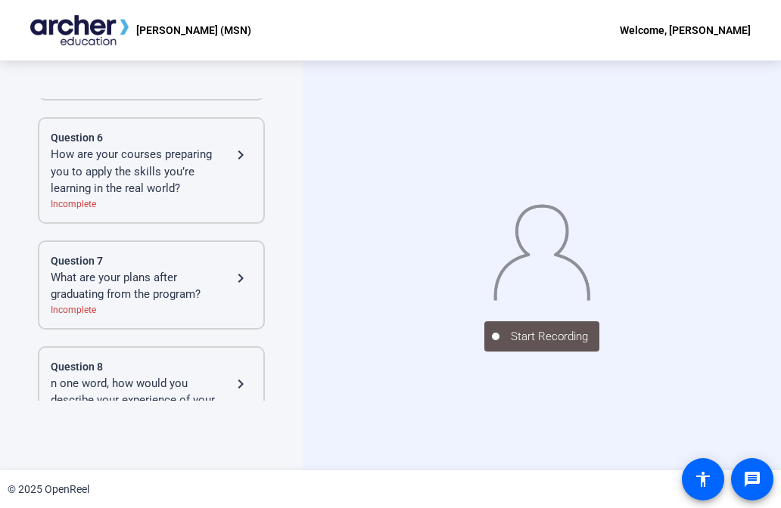
click at [147, 280] on div "What are your plans after graduating from the program?" at bounding box center [141, 286] width 181 height 34
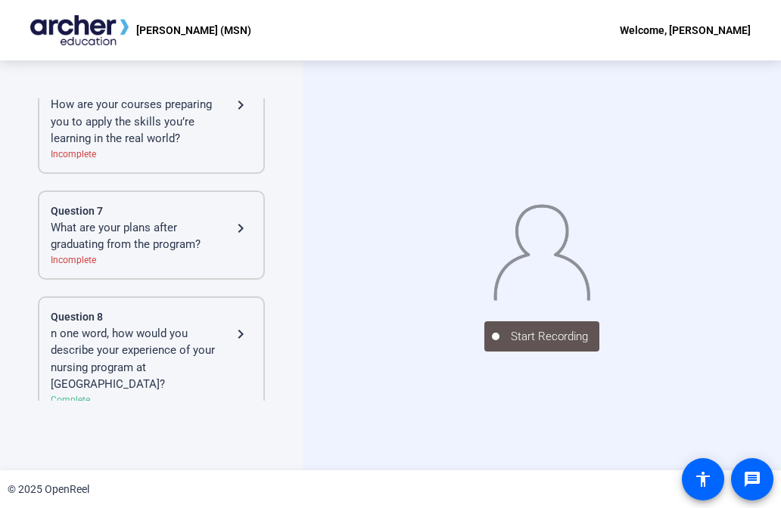
scroll to position [660, 0]
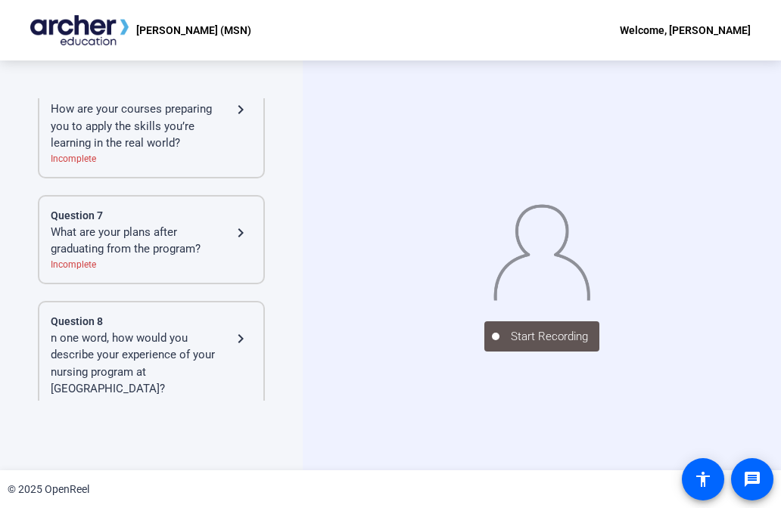
click at [199, 258] on div "Incomplete" at bounding box center [151, 265] width 201 height 14
click at [238, 224] on mat-icon "navigate_next" at bounding box center [240, 233] width 18 height 18
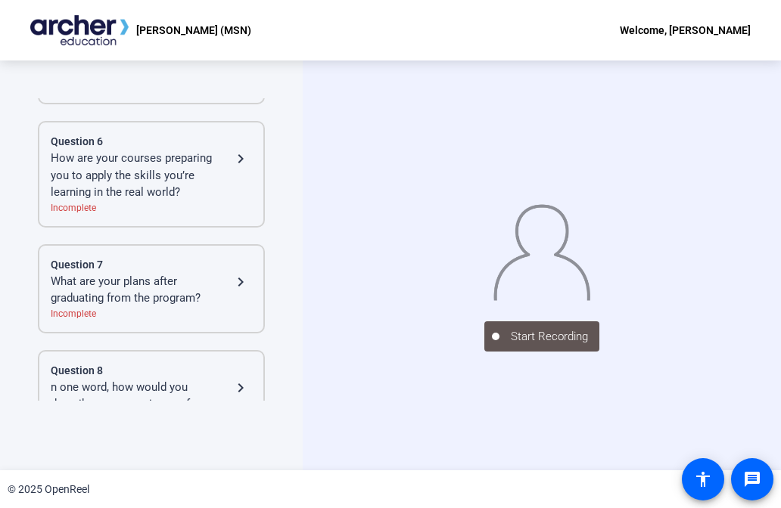
scroll to position [577, 0]
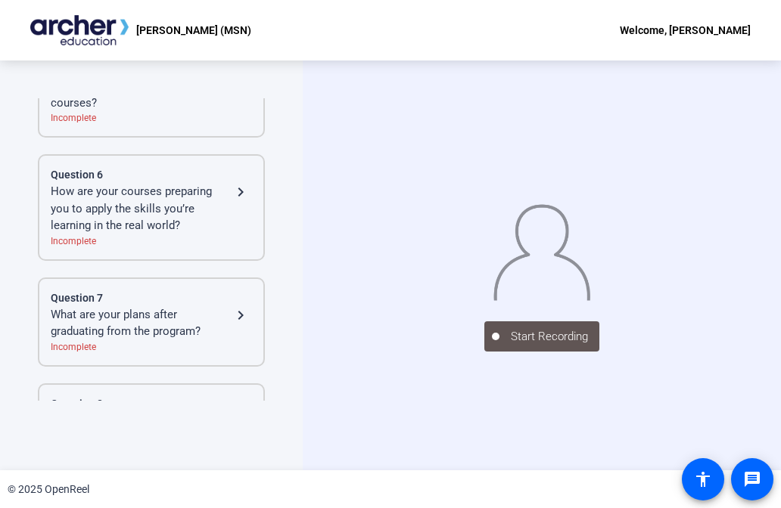
click at [236, 183] on mat-icon "navigate_next" at bounding box center [240, 192] width 18 height 18
click at [244, 183] on mat-icon "navigate_next" at bounding box center [240, 192] width 18 height 18
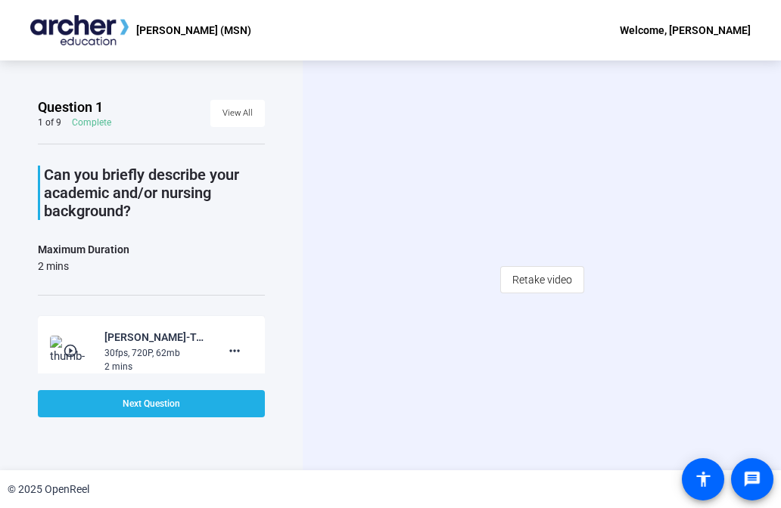
scroll to position [11, 0]
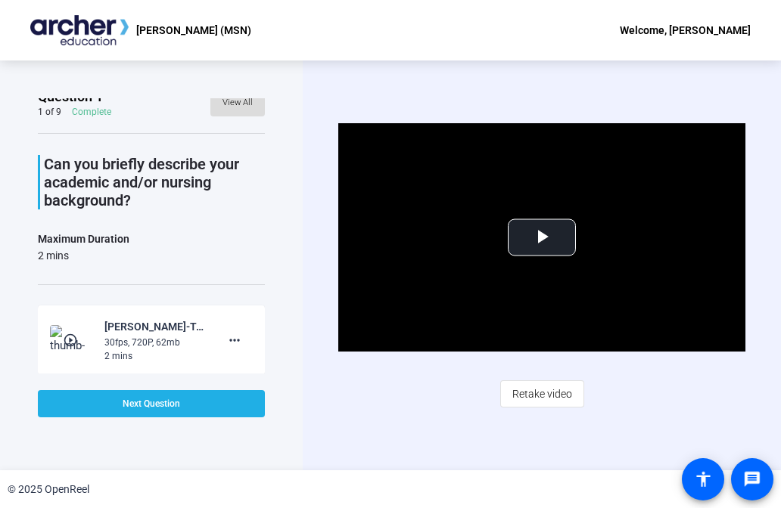
click at [240, 111] on span "View All" at bounding box center [237, 103] width 30 height 23
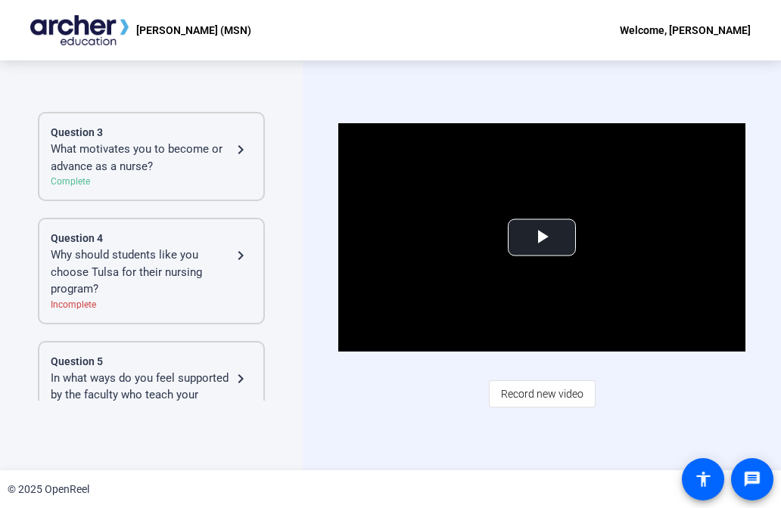
click at [173, 298] on div "Incomplete" at bounding box center [151, 305] width 201 height 14
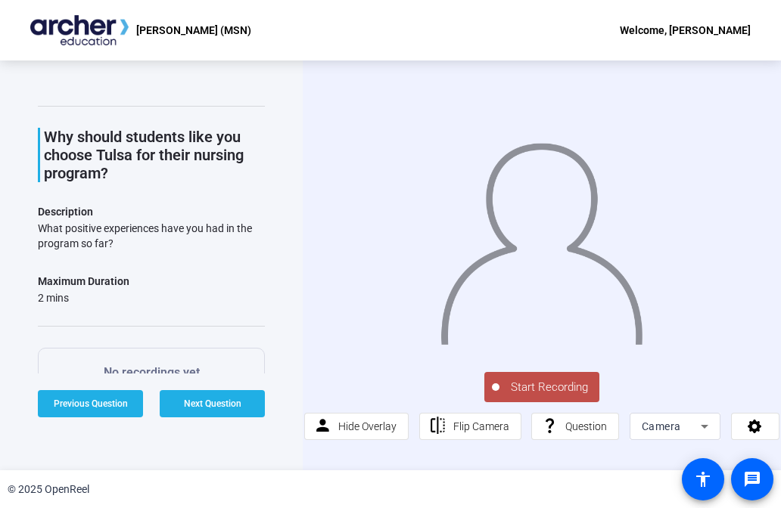
scroll to position [0, 0]
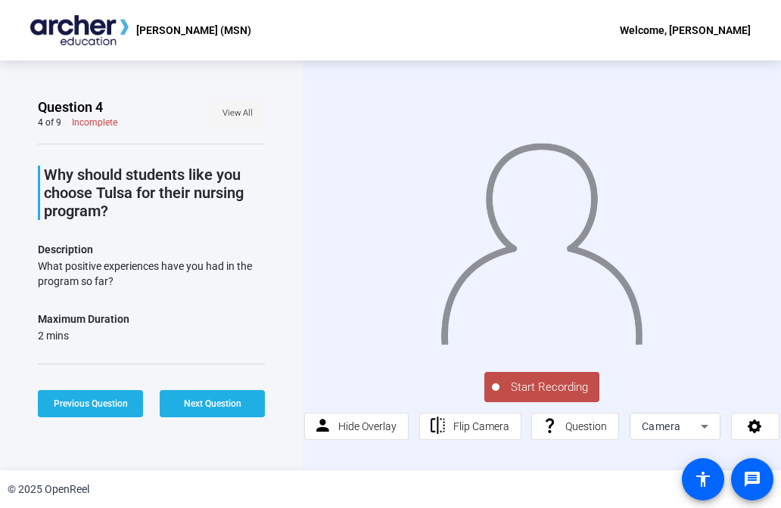
click at [244, 111] on span "View All" at bounding box center [237, 113] width 30 height 23
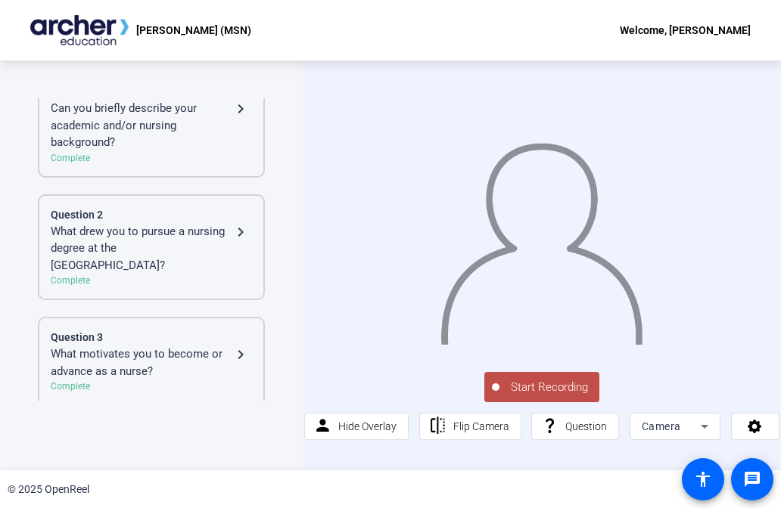
click at [160, 346] on div "What motivates you to become or advance as a nurse?" at bounding box center [141, 363] width 181 height 34
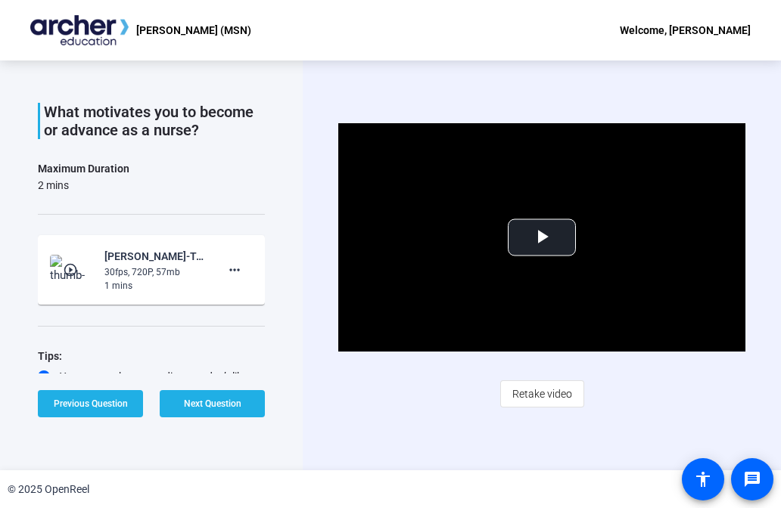
scroll to position [28, 0]
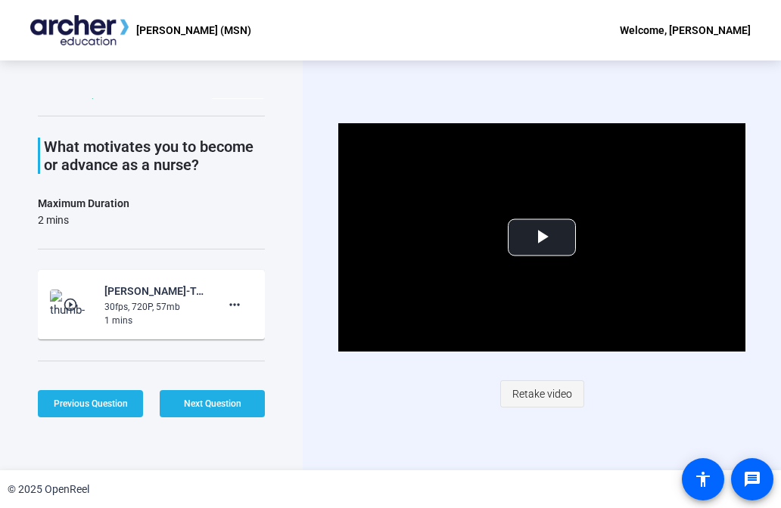
click at [545, 389] on span "Retake video" at bounding box center [542, 394] width 60 height 29
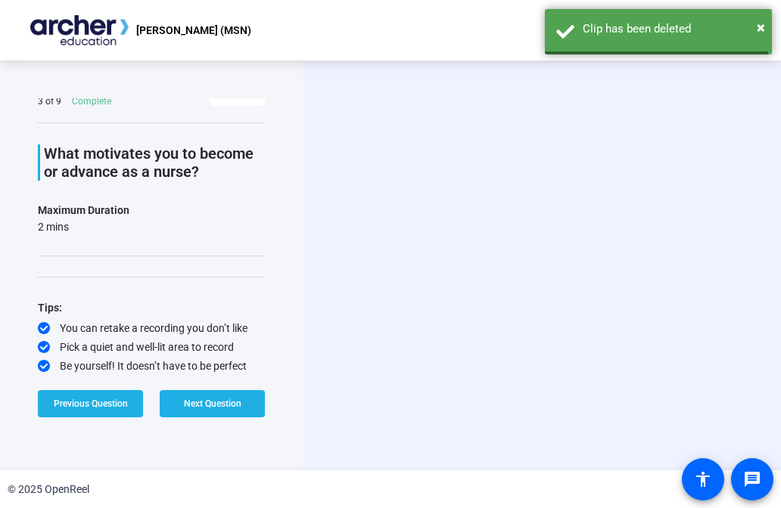
scroll to position [20, 0]
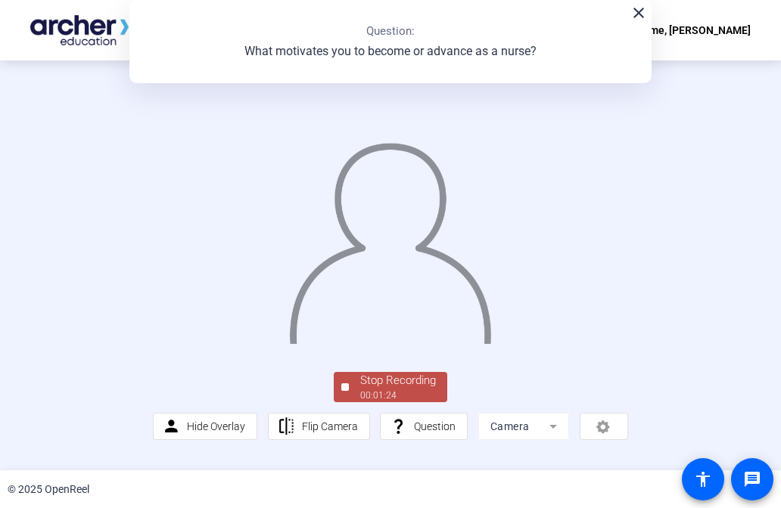
click at [345, 391] on div at bounding box center [345, 388] width 8 height 8
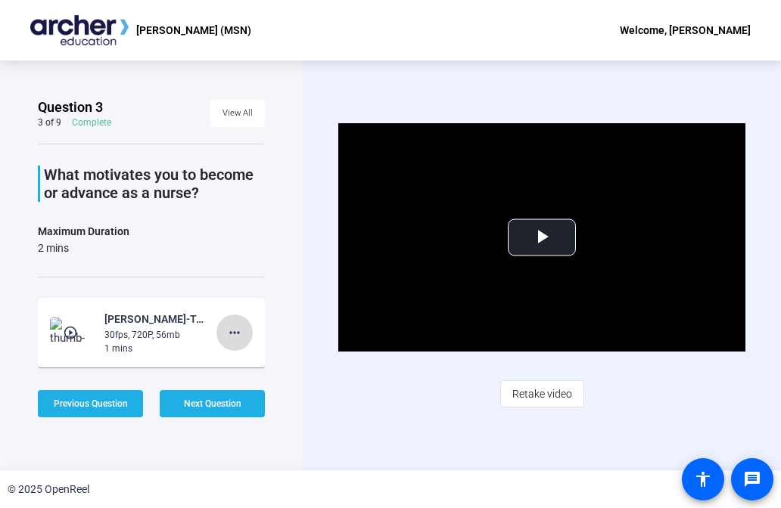
click at [238, 330] on mat-icon "more_horiz" at bounding box center [234, 333] width 18 height 18
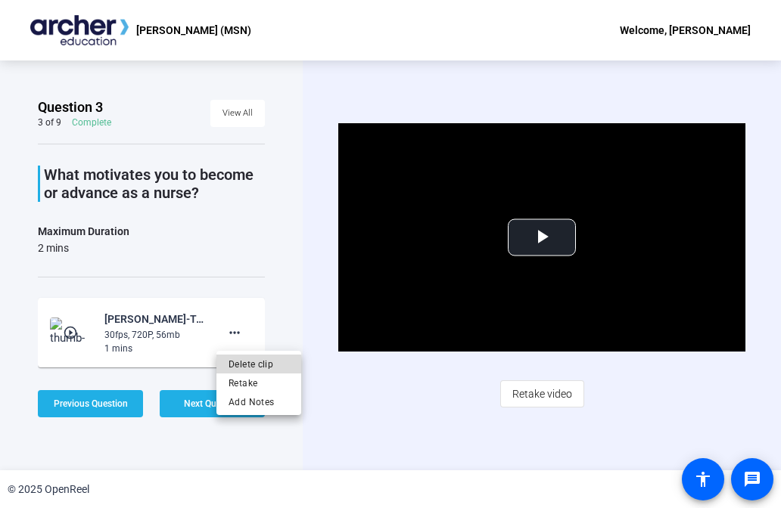
click at [247, 365] on span "Delete clip" at bounding box center [258, 365] width 61 height 18
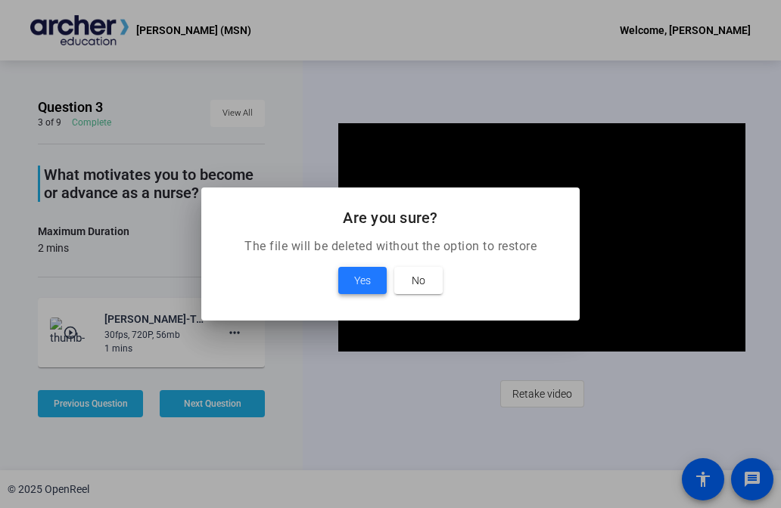
click at [362, 284] on span "Yes" at bounding box center [362, 281] width 17 height 18
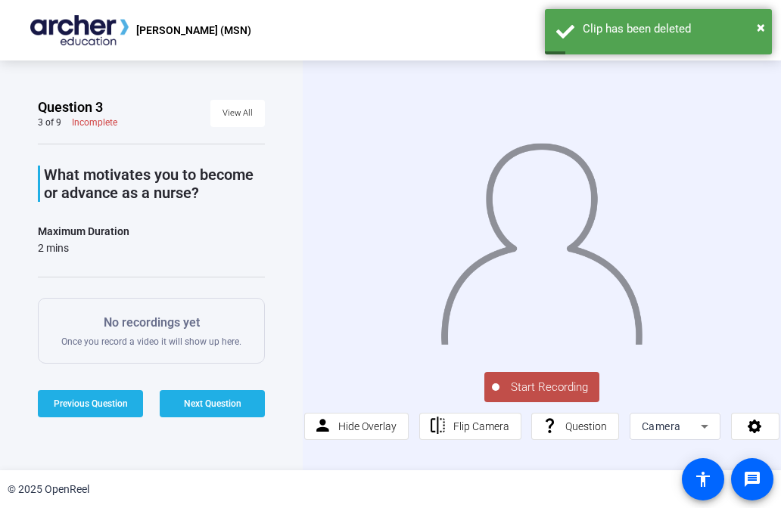
click at [529, 387] on span "Start Recording" at bounding box center [549, 387] width 100 height 17
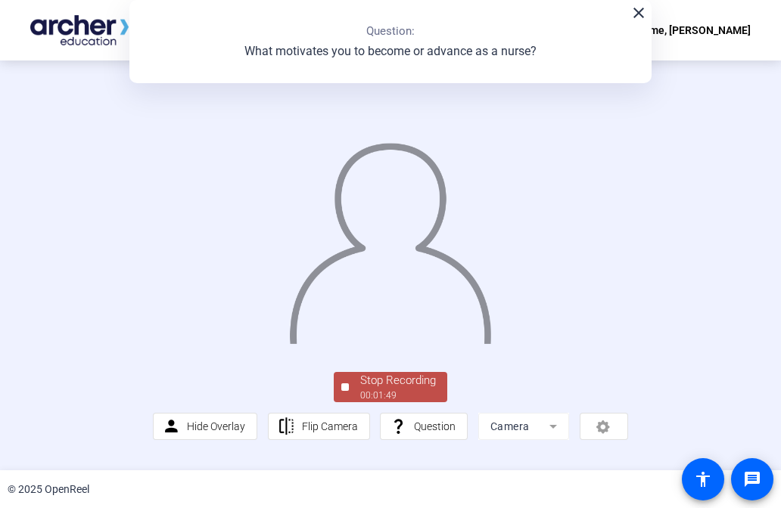
click at [345, 391] on div at bounding box center [345, 388] width 8 height 8
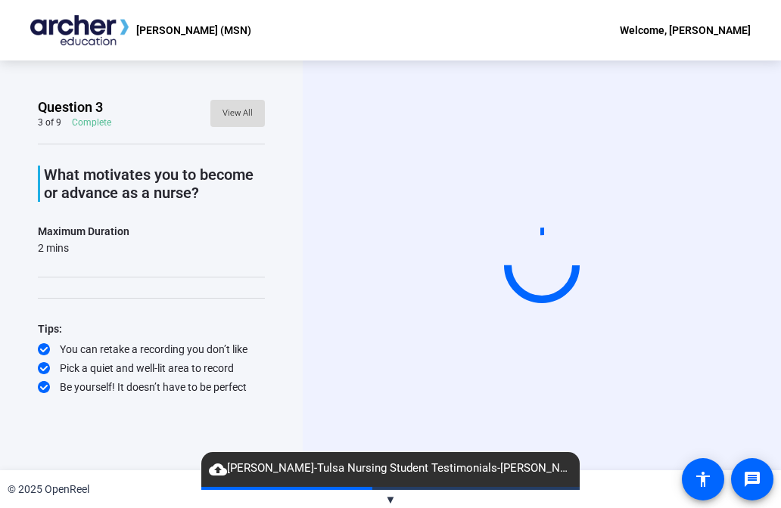
click at [248, 110] on span "View All" at bounding box center [237, 113] width 30 height 23
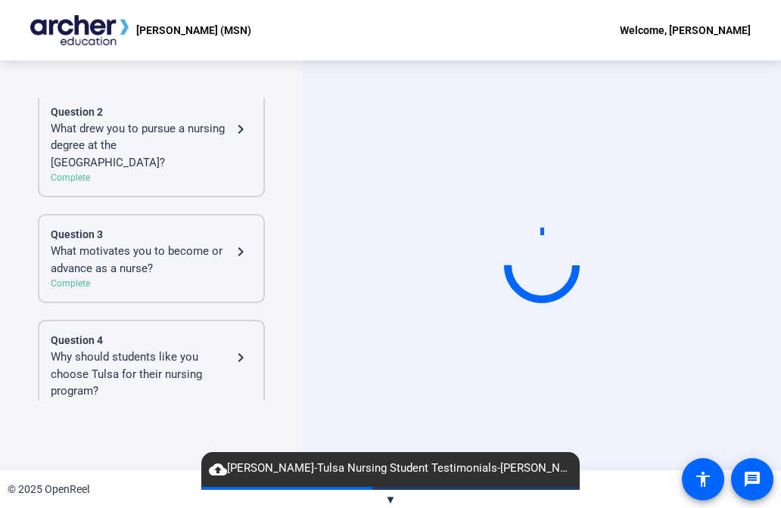
click at [162, 349] on div "Why should students like you choose Tulsa for their nursing program?" at bounding box center [141, 374] width 181 height 51
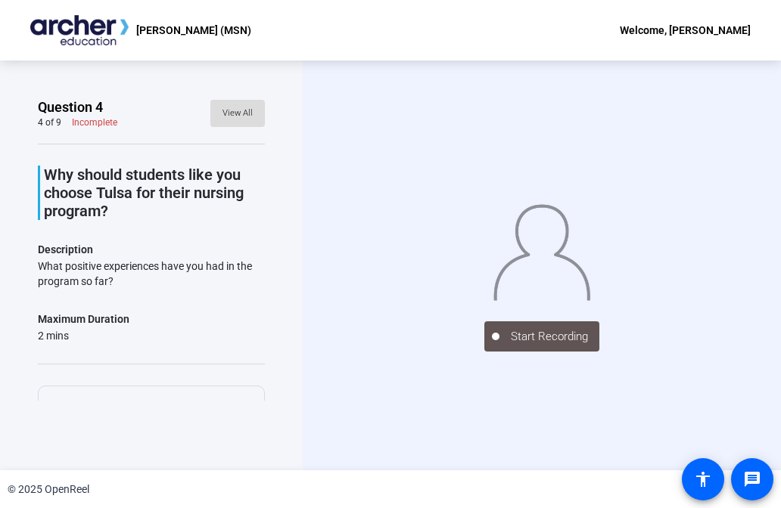
click at [235, 123] on span "View All" at bounding box center [237, 113] width 30 height 23
click at [239, 111] on span "View All" at bounding box center [237, 113] width 30 height 23
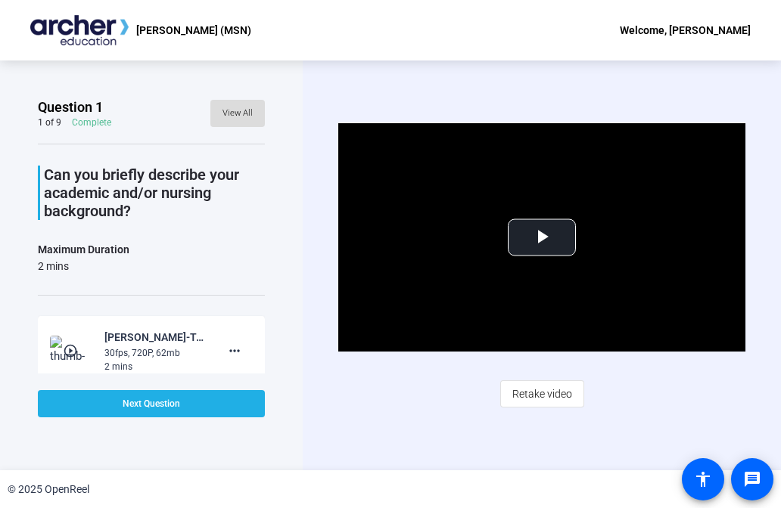
click at [237, 123] on span "View All" at bounding box center [237, 113] width 30 height 23
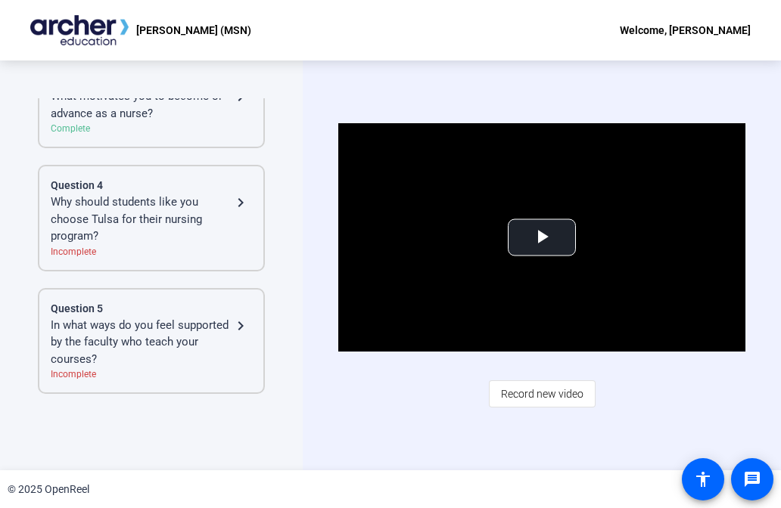
click at [213, 245] on div "Incomplete" at bounding box center [151, 252] width 201 height 14
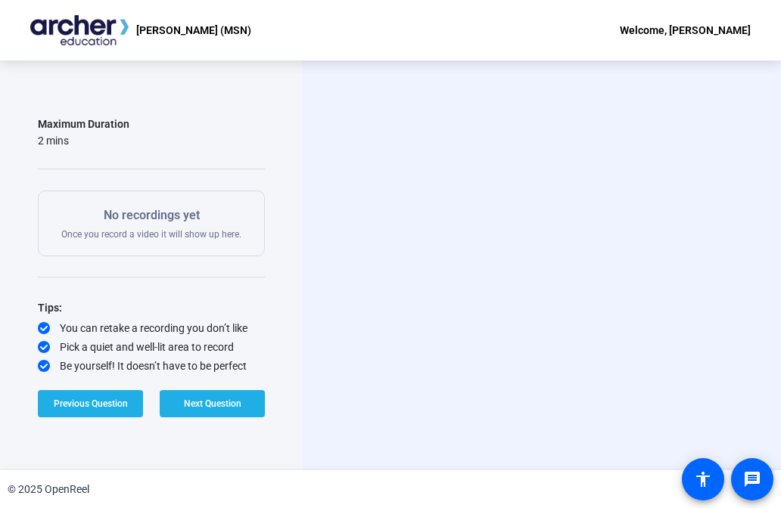
scroll to position [194, 0]
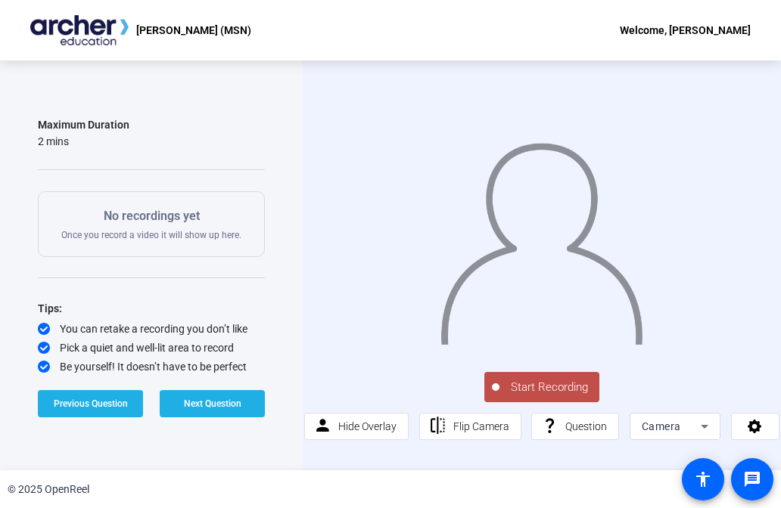
click at [526, 386] on span "Start Recording" at bounding box center [549, 387] width 100 height 17
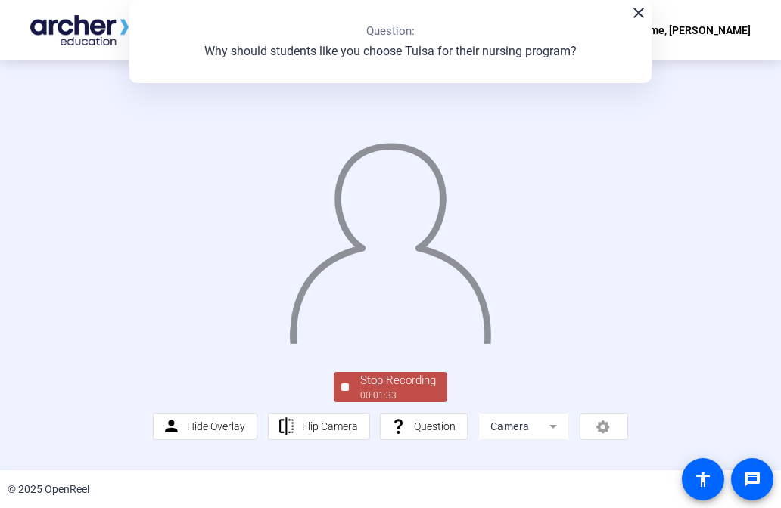
click at [337, 403] on button "Stop Recording 00:01:33" at bounding box center [390, 387] width 113 height 31
click at [337, 442] on div "Stop Recording 00:01:33 person Hide Overlay flip Flip Camera question_mark Ques…" at bounding box center [390, 266] width 781 height 410
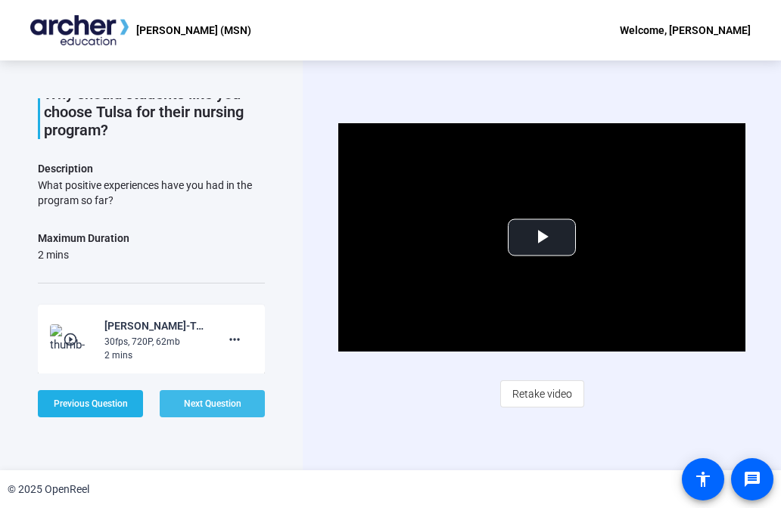
click at [228, 406] on span "Next Question" at bounding box center [212, 404] width 57 height 11
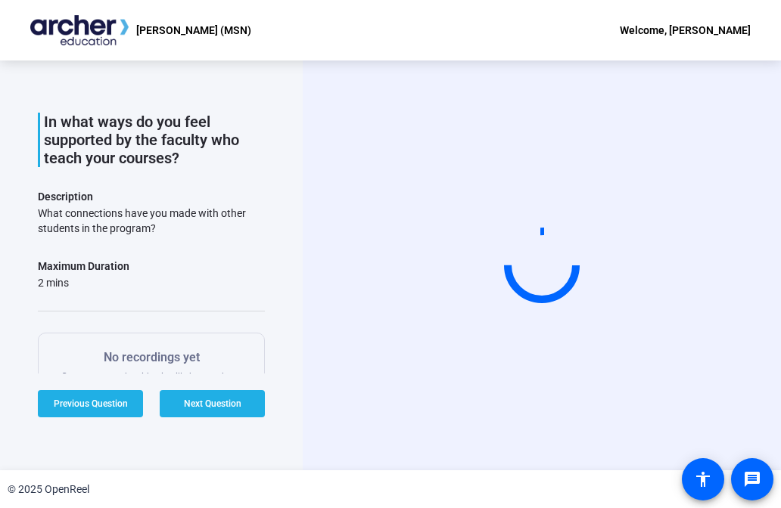
scroll to position [52, 0]
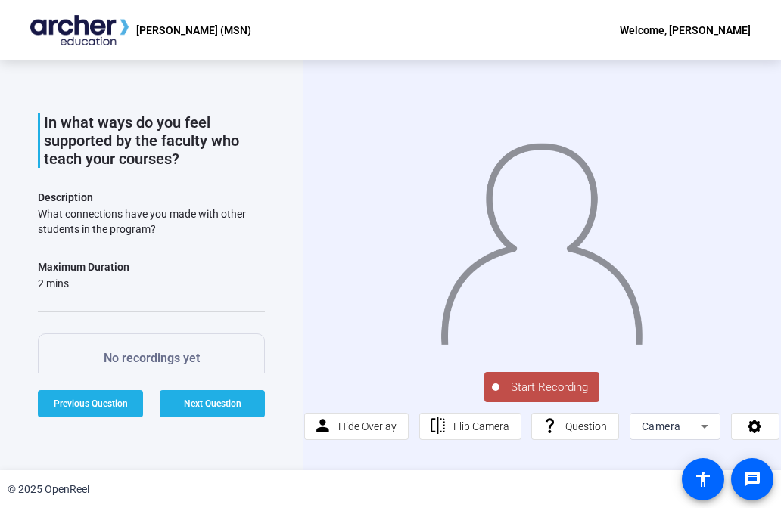
click at [531, 392] on span "Start Recording" at bounding box center [549, 387] width 100 height 17
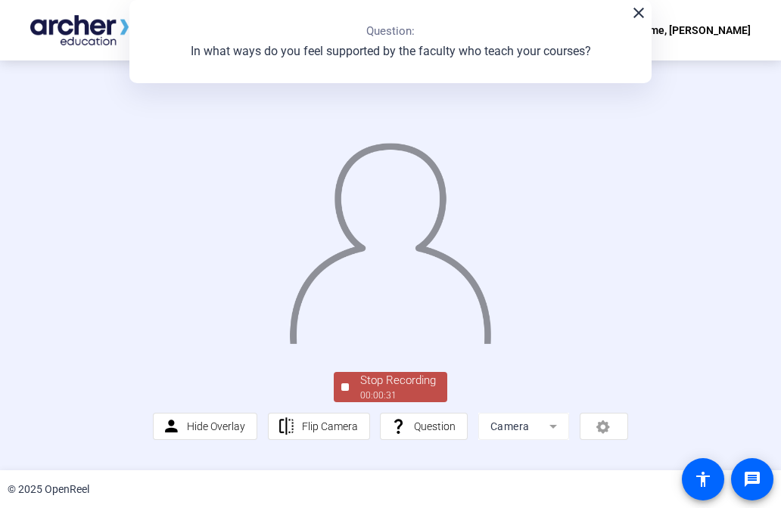
click at [349, 403] on span "Stop Recording 00:00:31" at bounding box center [398, 387] width 98 height 31
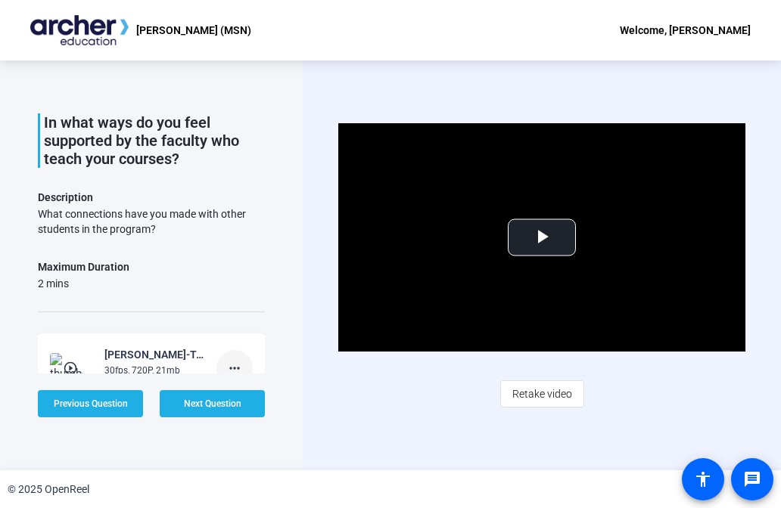
click at [239, 366] on mat-icon "more_horiz" at bounding box center [234, 368] width 18 height 18
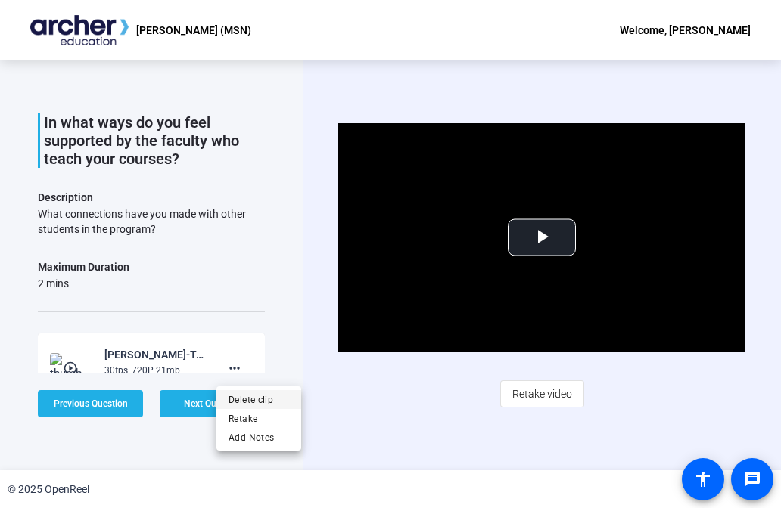
click at [247, 402] on span "Delete clip" at bounding box center [258, 399] width 61 height 18
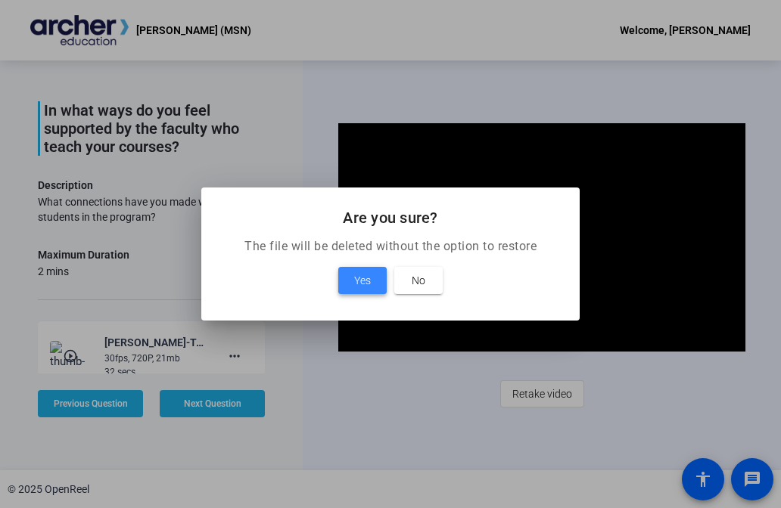
click at [362, 284] on span "Yes" at bounding box center [362, 281] width 17 height 18
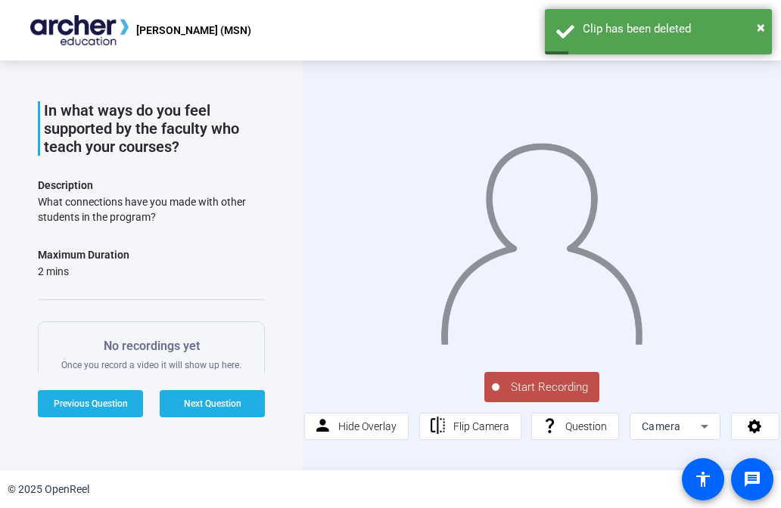
click at [524, 393] on span "Start Recording" at bounding box center [549, 387] width 100 height 17
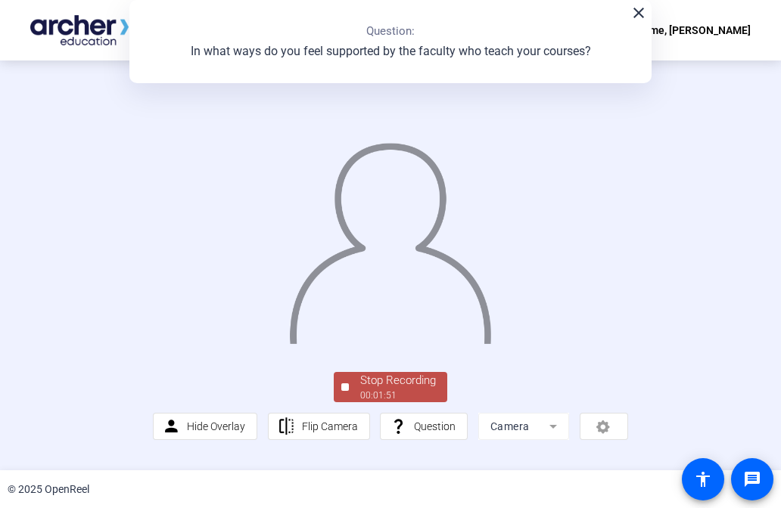
click at [343, 391] on div at bounding box center [345, 388] width 8 height 8
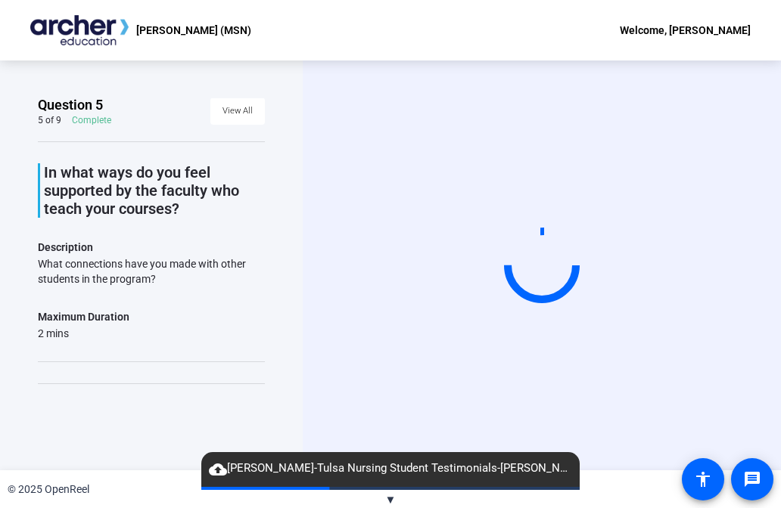
scroll to position [0, 0]
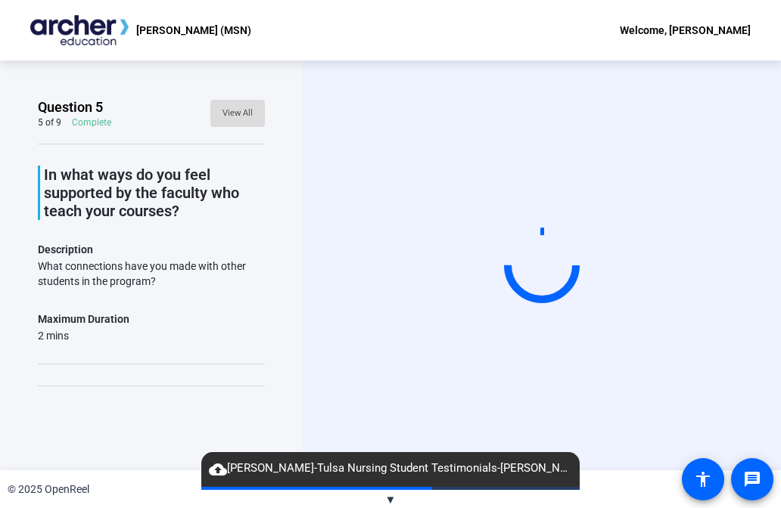
click at [239, 115] on span "View All" at bounding box center [237, 113] width 30 height 23
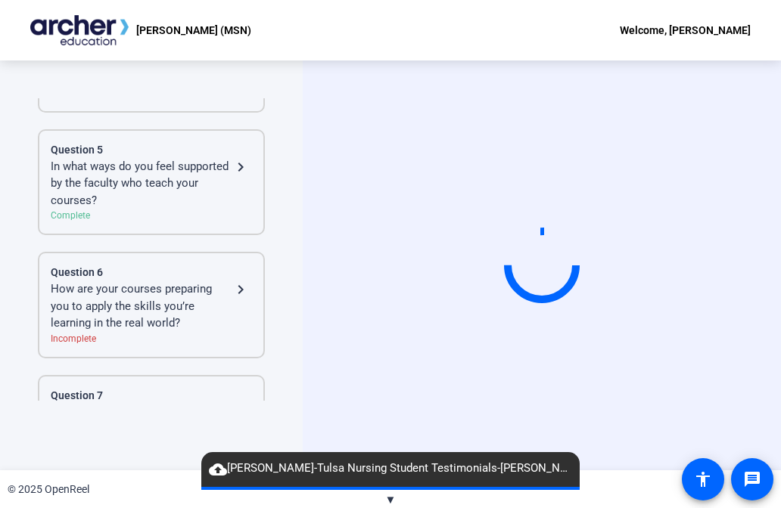
click at [201, 284] on div "How are your courses preparing you to apply the skills you’re learning in the r…" at bounding box center [141, 306] width 181 height 51
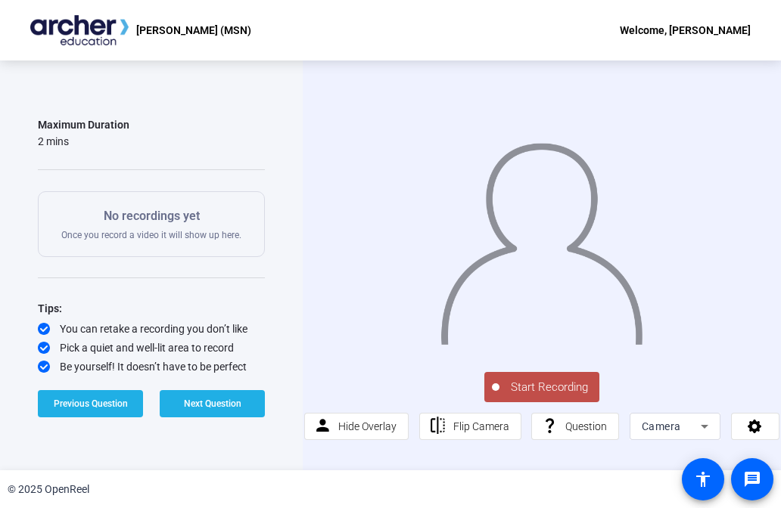
click at [513, 380] on span "Start Recording" at bounding box center [549, 387] width 100 height 17
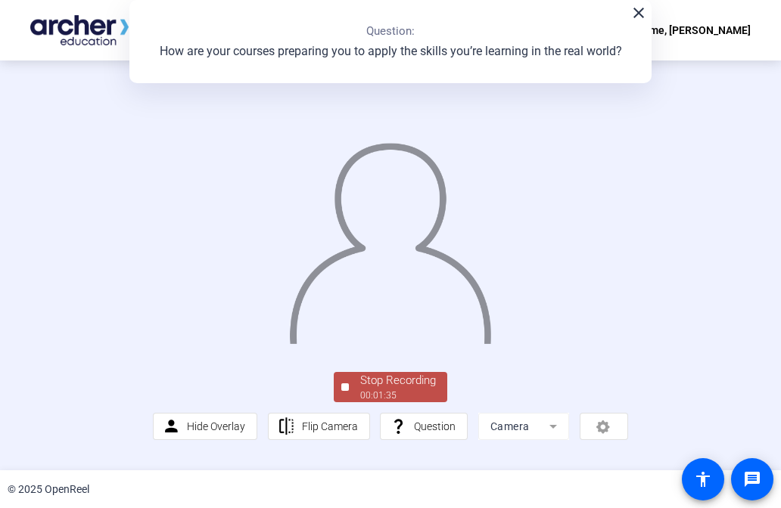
click at [342, 391] on div at bounding box center [345, 388] width 8 height 8
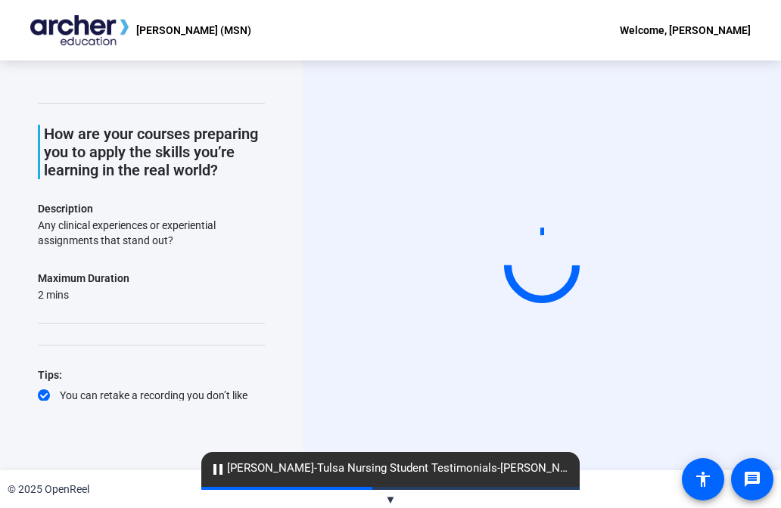
scroll to position [0, 0]
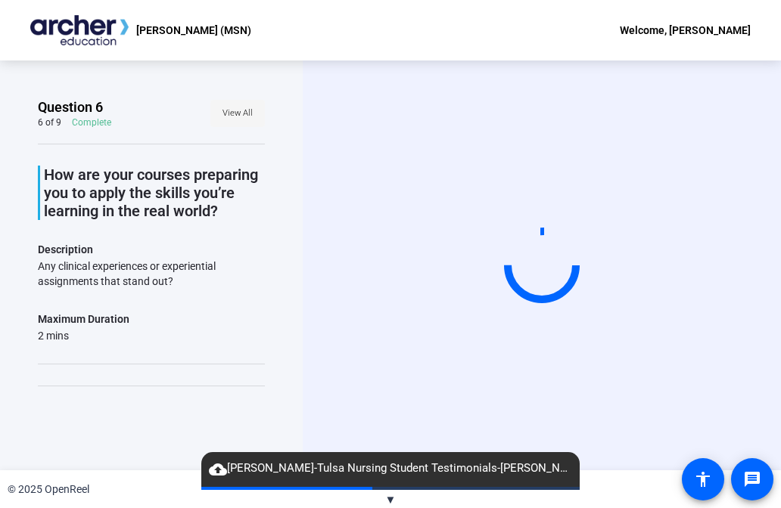
click at [233, 111] on span "View All" at bounding box center [237, 113] width 30 height 23
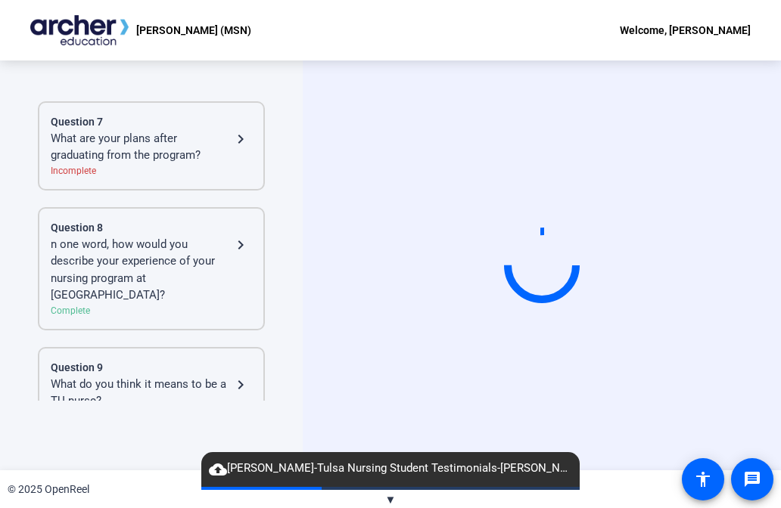
click at [204, 164] on div "Incomplete" at bounding box center [151, 171] width 201 height 14
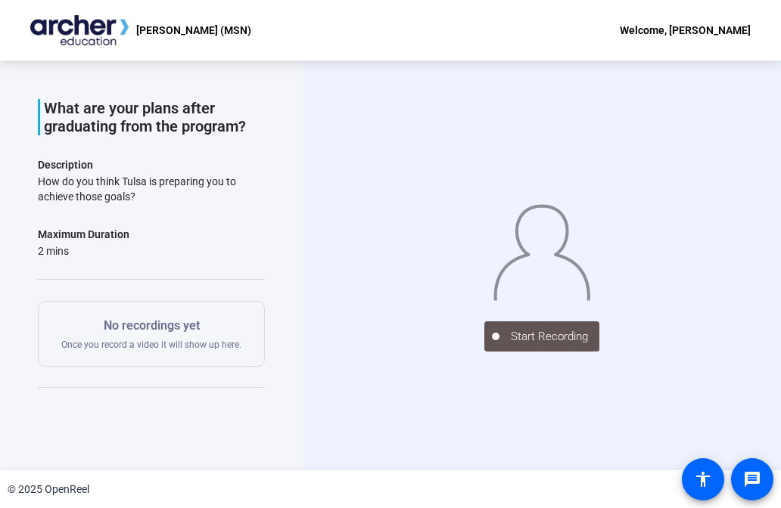
scroll to position [149, 0]
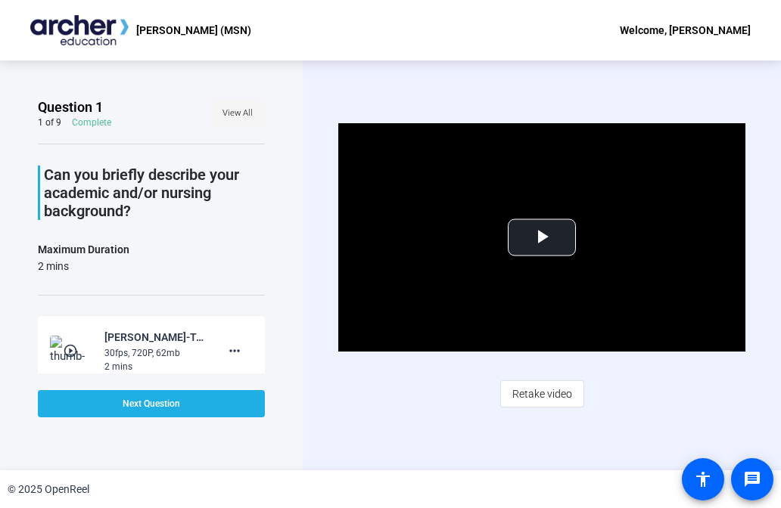
click at [244, 121] on span "View All" at bounding box center [237, 113] width 30 height 23
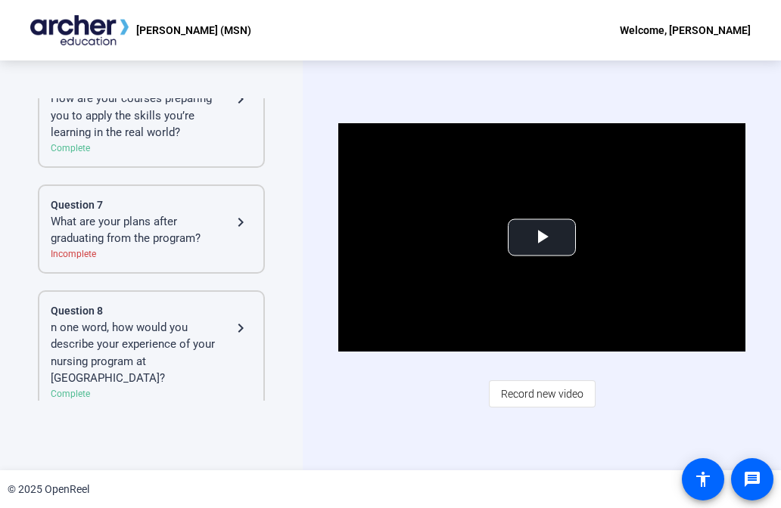
scroll to position [754, 0]
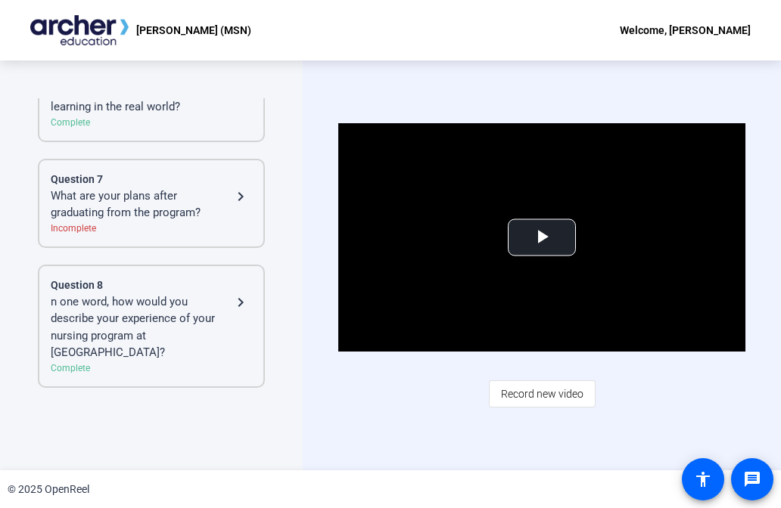
click at [199, 189] on div "What are your plans after graduating from the program?" at bounding box center [141, 205] width 181 height 34
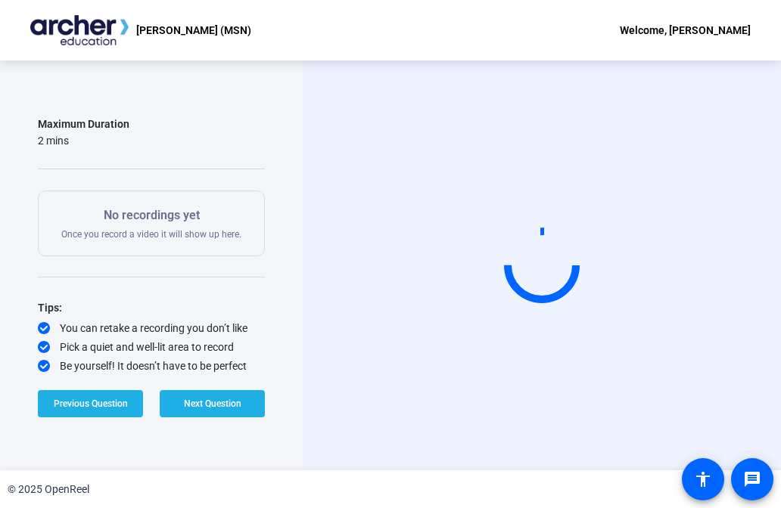
scroll to position [176, 0]
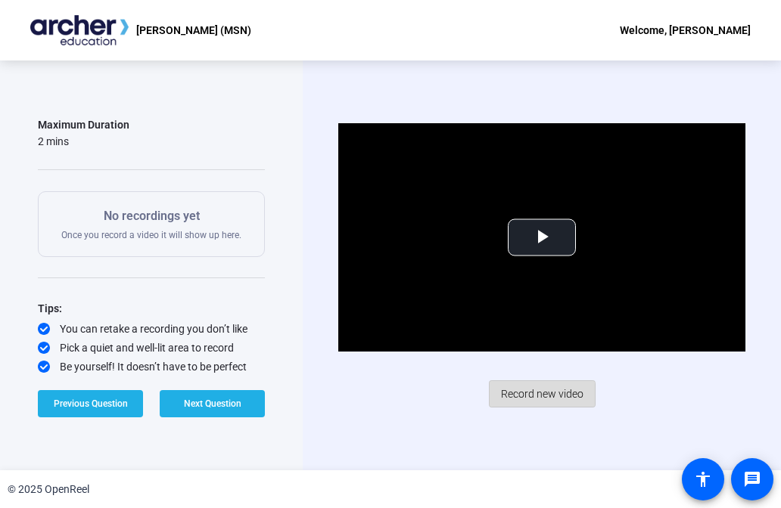
click at [511, 395] on span "Record new video" at bounding box center [542, 394] width 82 height 29
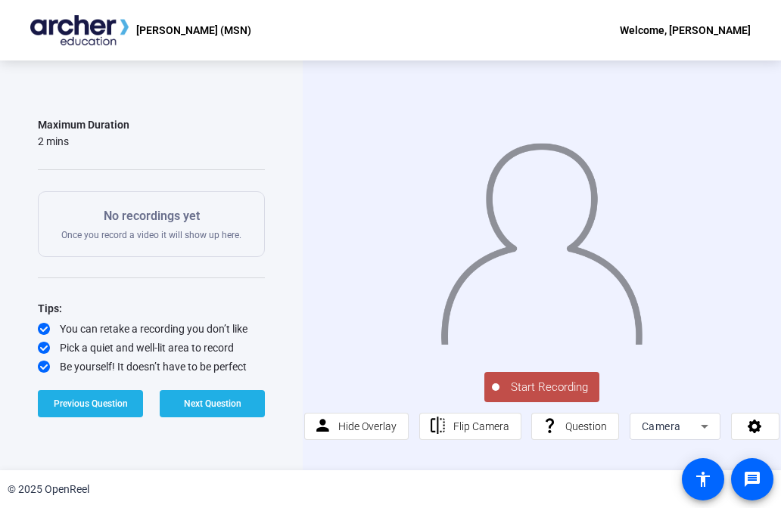
click at [557, 382] on span "Start Recording" at bounding box center [549, 387] width 100 height 17
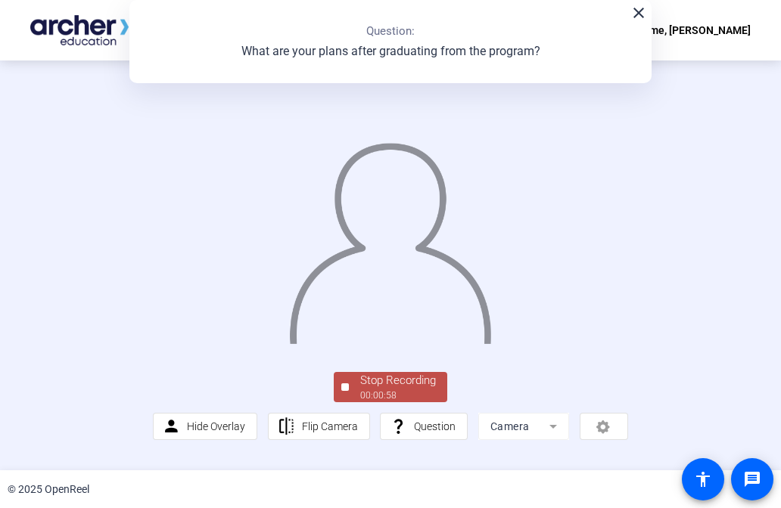
click at [343, 391] on div at bounding box center [345, 388] width 8 height 8
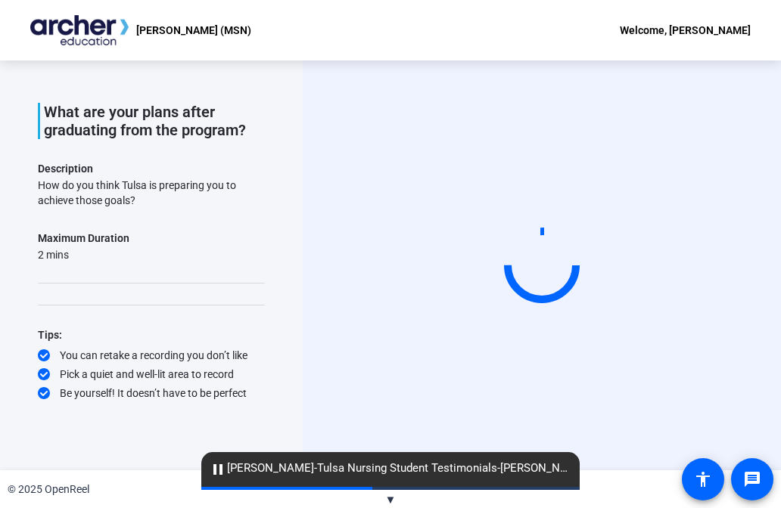
scroll to position [0, 0]
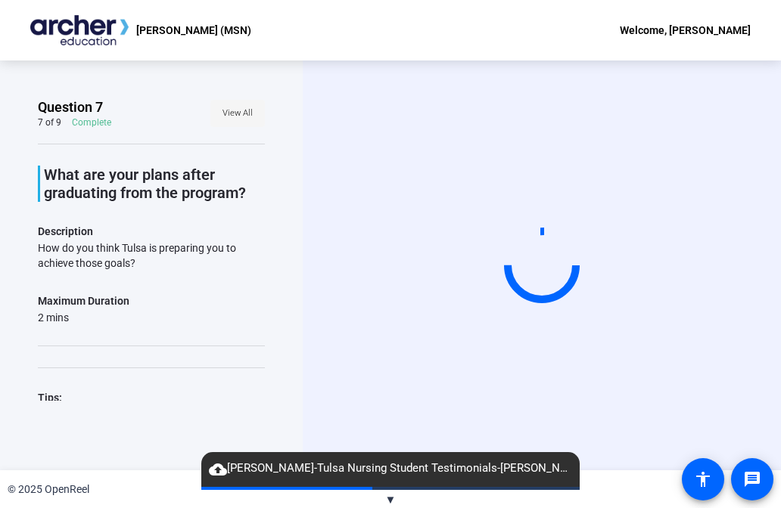
click at [245, 122] on span "View All" at bounding box center [237, 113] width 30 height 23
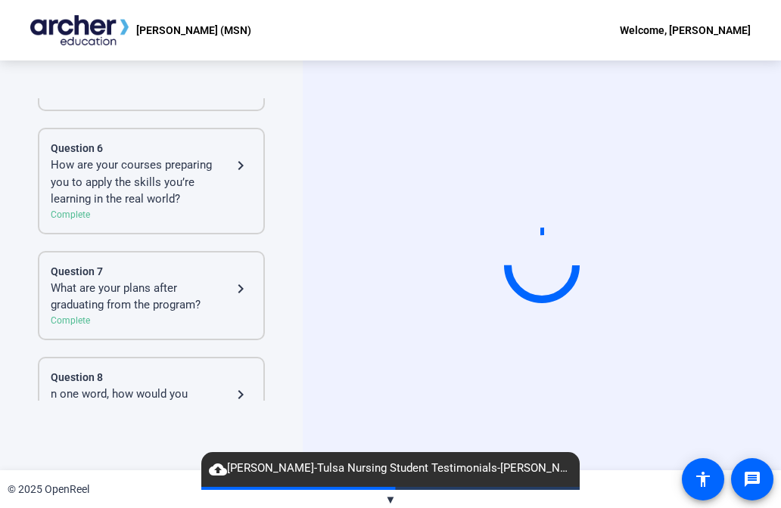
scroll to position [754, 0]
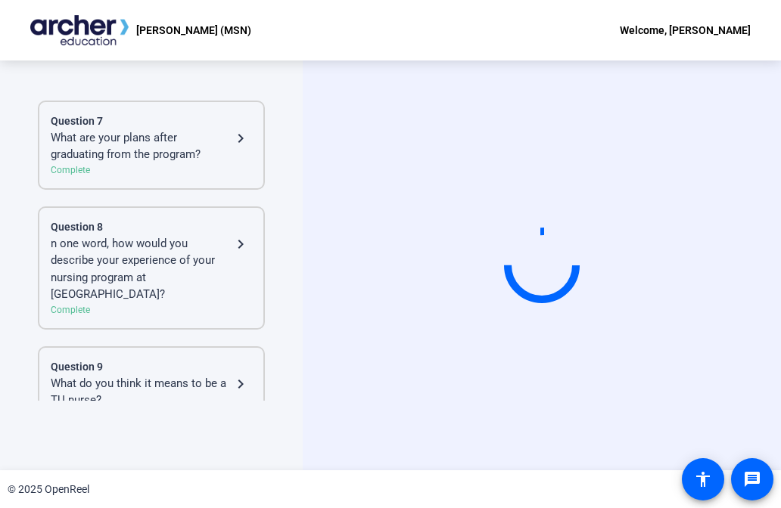
click at [228, 131] on div "What are your plans after graduating from the program?" at bounding box center [141, 146] width 181 height 34
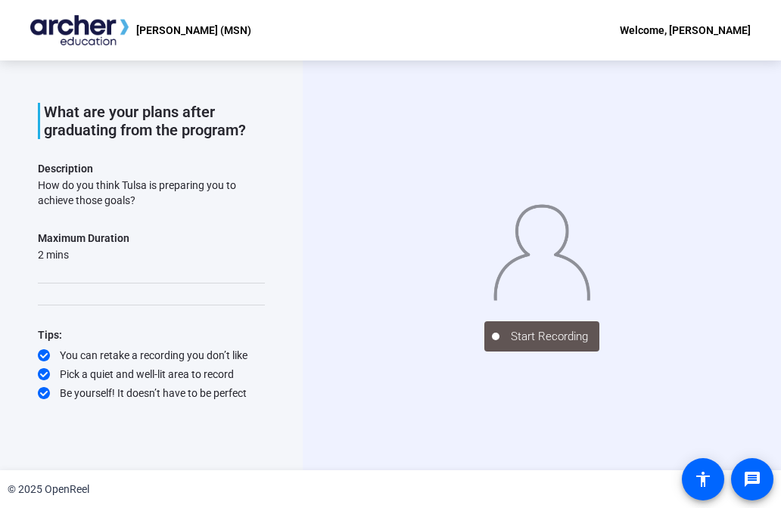
scroll to position [0, 0]
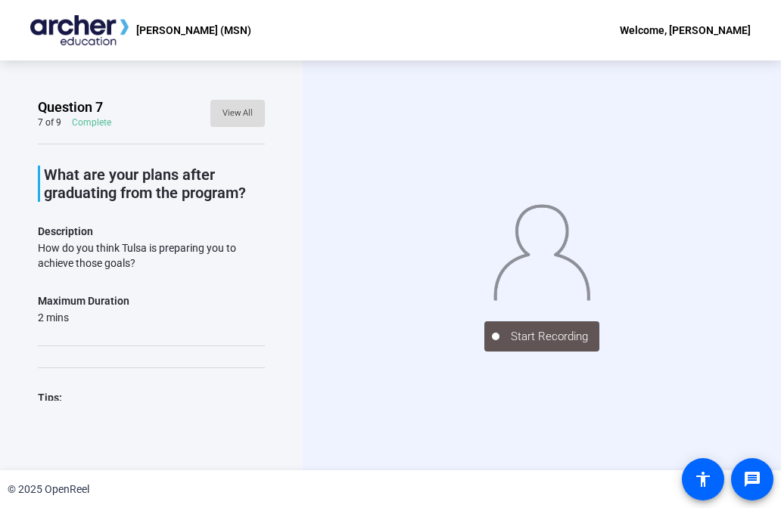
click at [231, 110] on span "View All" at bounding box center [237, 113] width 30 height 23
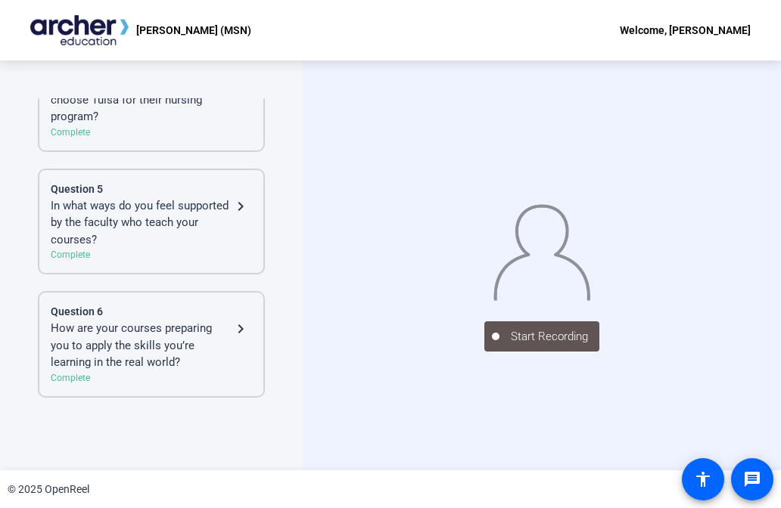
scroll to position [754, 0]
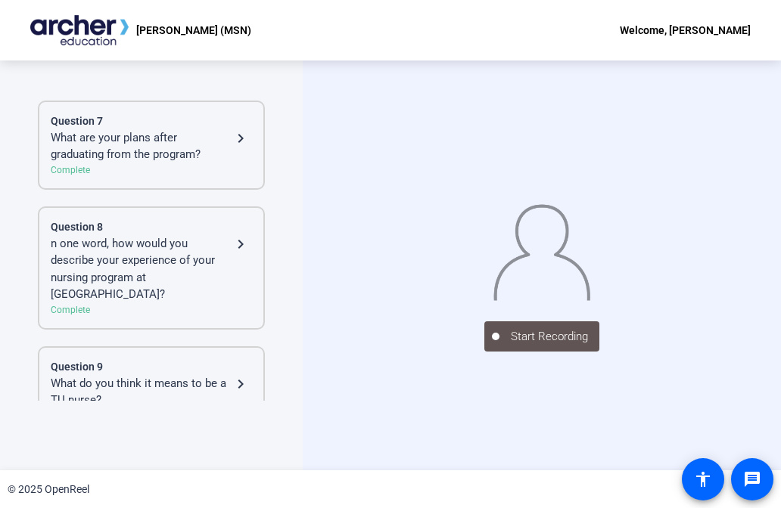
click at [166, 140] on div "What are your plans after graduating from the program?" at bounding box center [141, 146] width 181 height 34
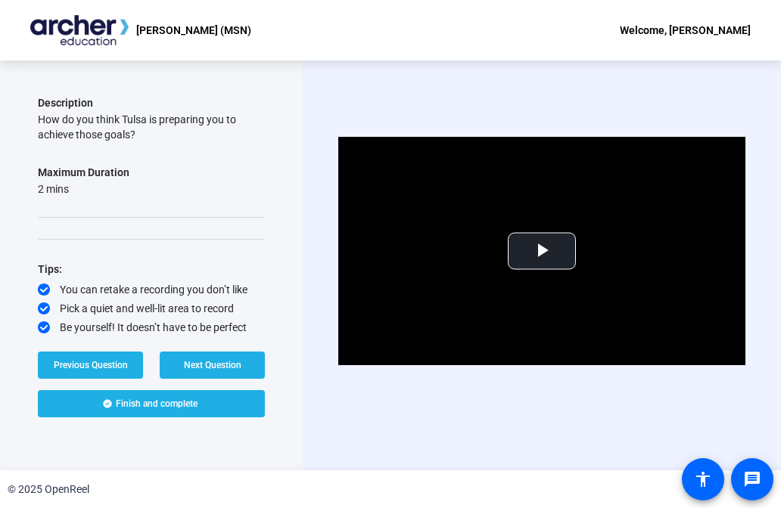
scroll to position [63, 0]
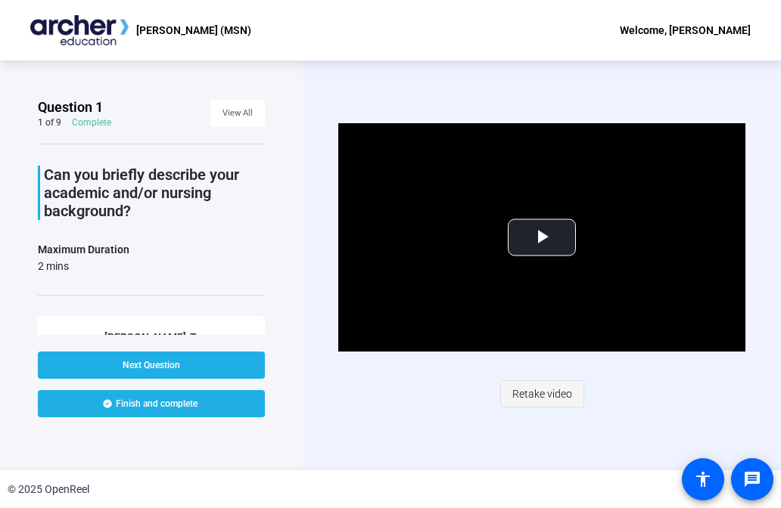
click at [532, 396] on span "Retake video" at bounding box center [542, 394] width 60 height 29
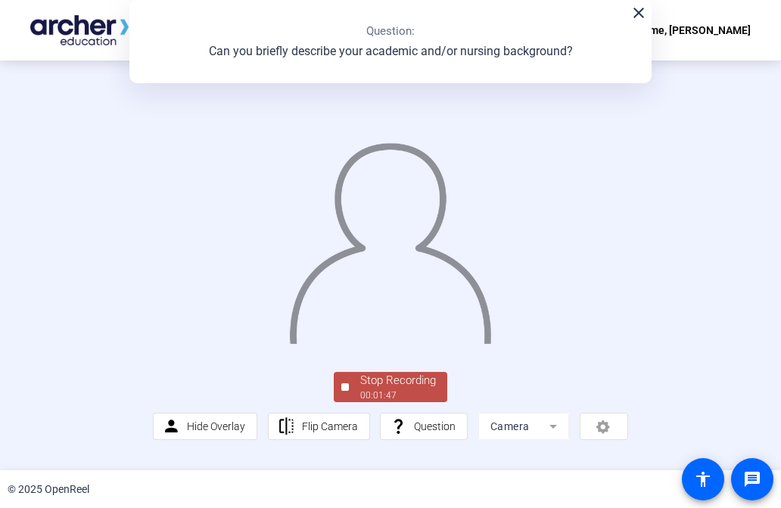
click at [340, 403] on button "Stop Recording 00:01:47" at bounding box center [390, 387] width 113 height 31
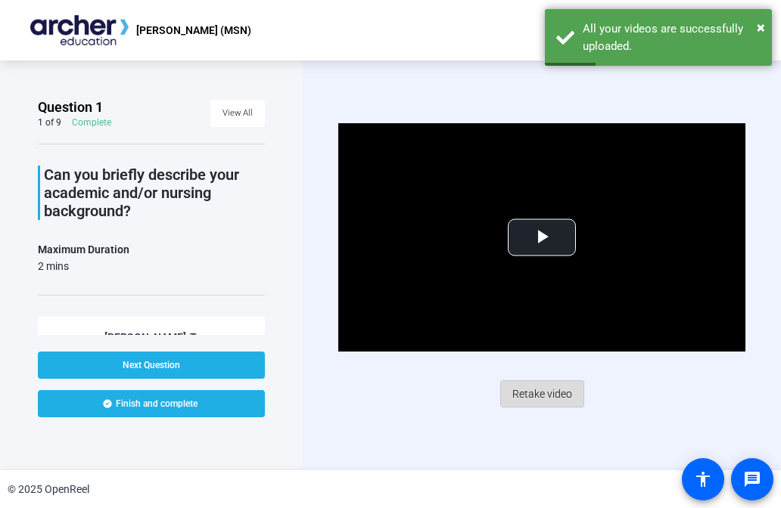
click at [563, 390] on span "Retake video" at bounding box center [542, 394] width 60 height 29
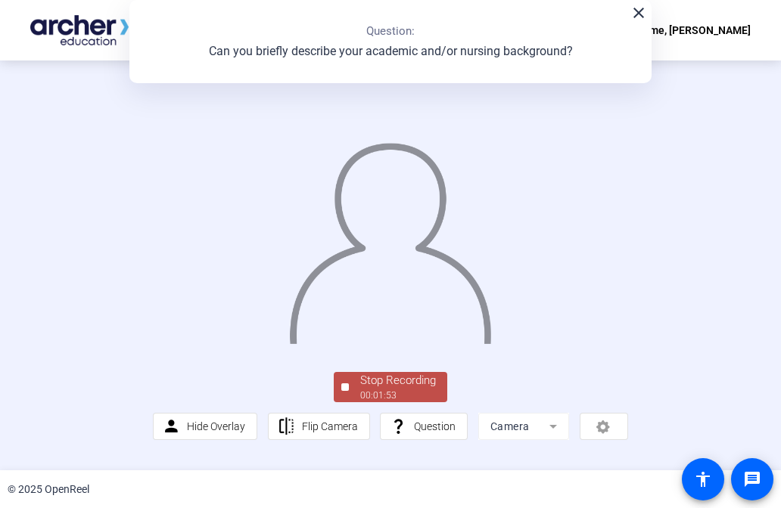
click at [346, 391] on div at bounding box center [345, 388] width 8 height 8
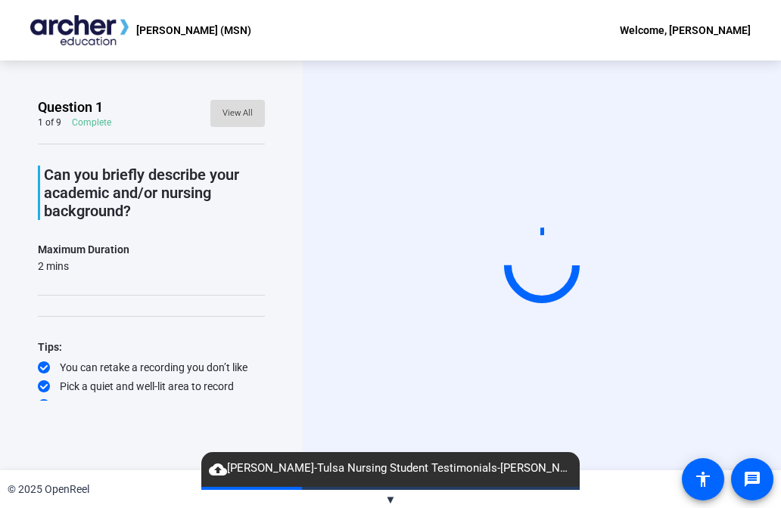
click at [244, 114] on span "View All" at bounding box center [237, 113] width 30 height 23
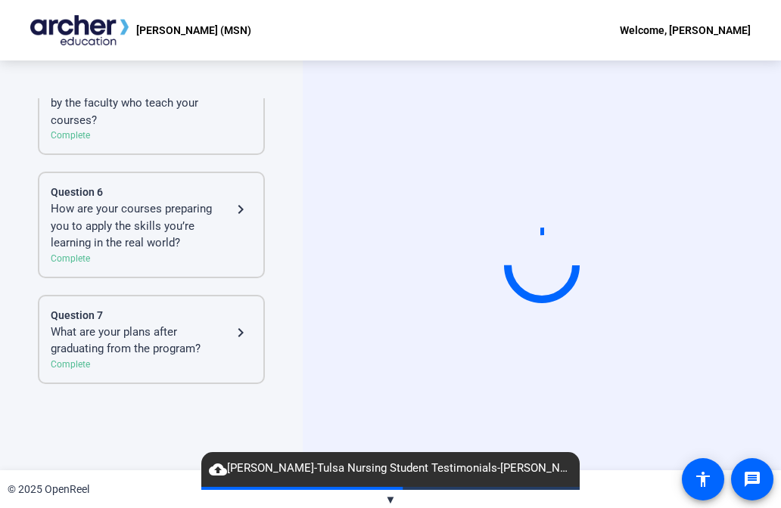
scroll to position [754, 0]
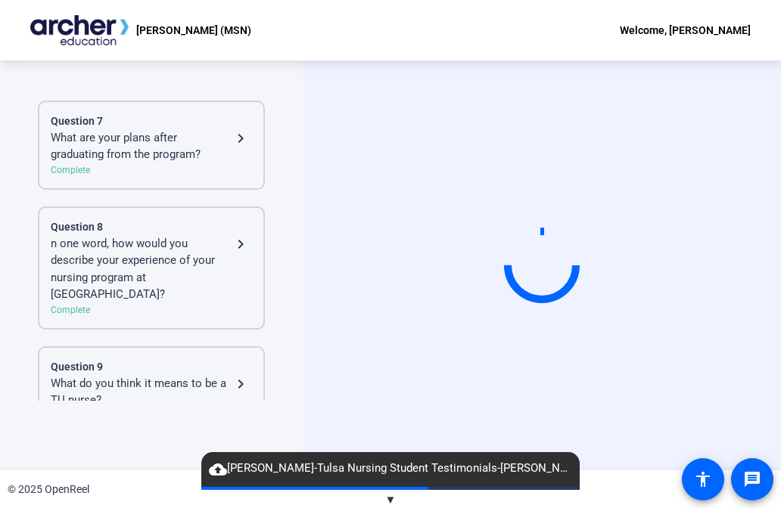
click at [200, 134] on div "What are your plans after graduating from the program?" at bounding box center [141, 146] width 181 height 34
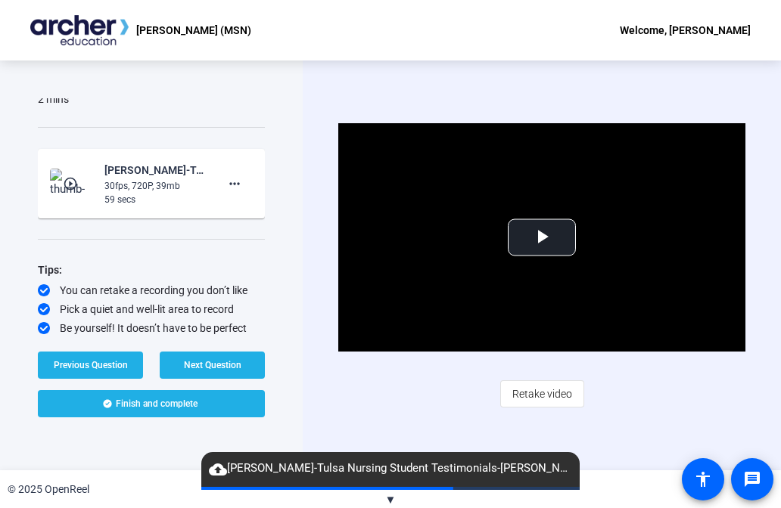
scroll to position [153, 0]
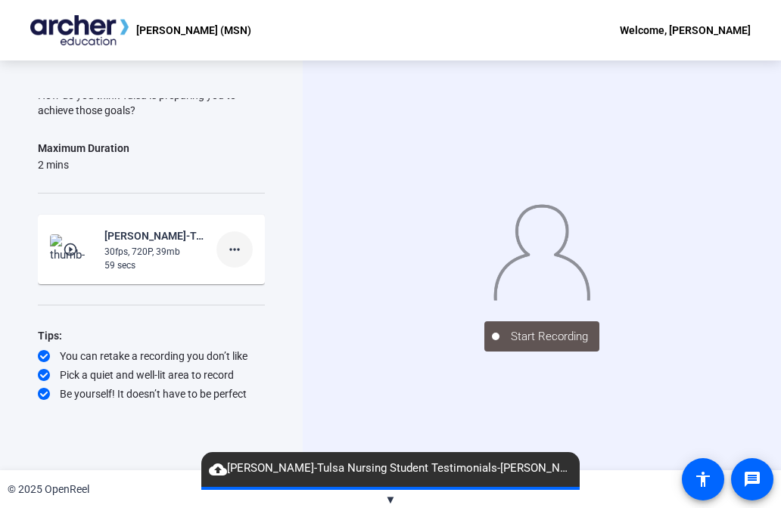
click at [231, 250] on mat-icon "more_horiz" at bounding box center [234, 250] width 18 height 18
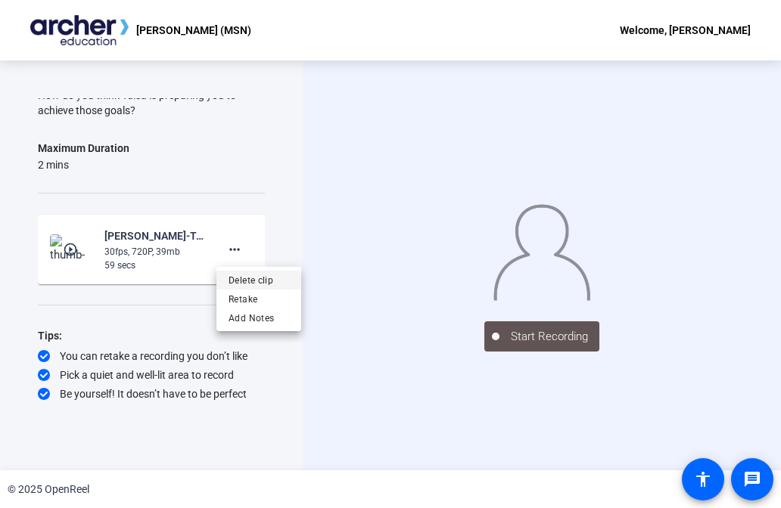
click at [250, 276] on span "Delete clip" at bounding box center [258, 281] width 61 height 18
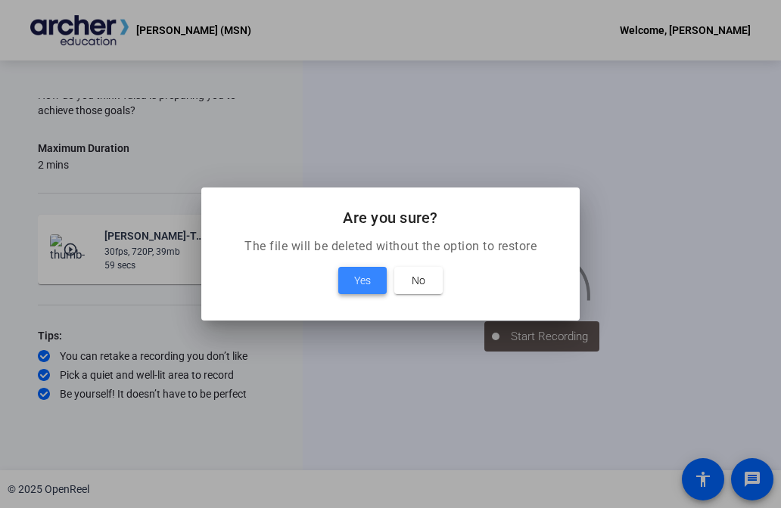
click at [366, 276] on span "Yes" at bounding box center [362, 281] width 17 height 18
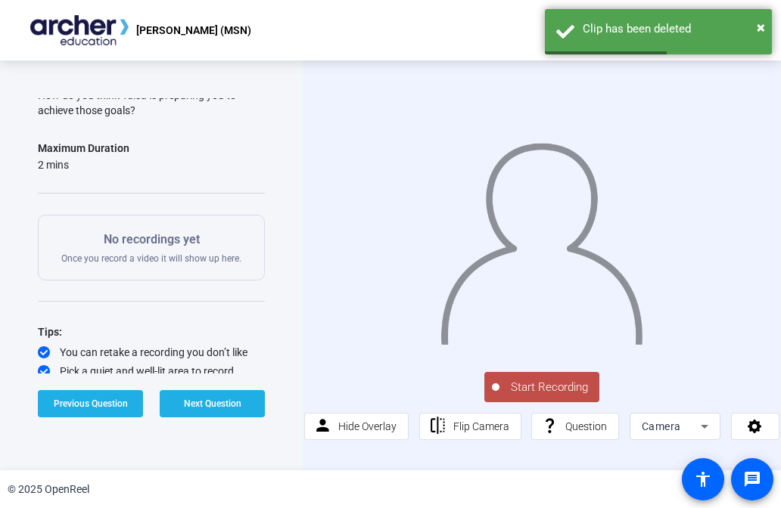
click at [526, 386] on span "Start Recording" at bounding box center [549, 387] width 100 height 17
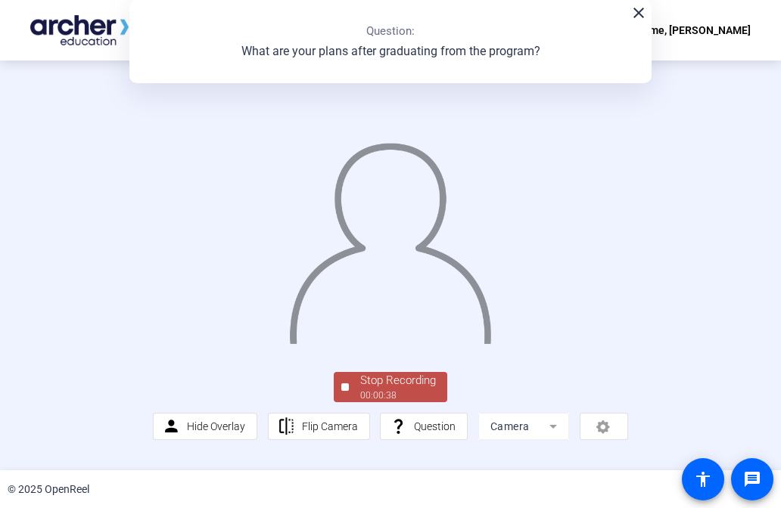
click at [346, 391] on div at bounding box center [345, 388] width 8 height 8
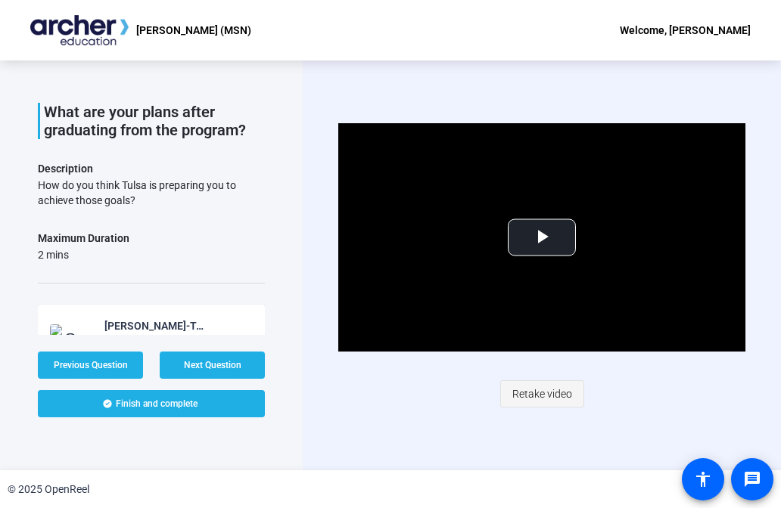
click at [524, 396] on span "Retake video" at bounding box center [542, 394] width 60 height 29
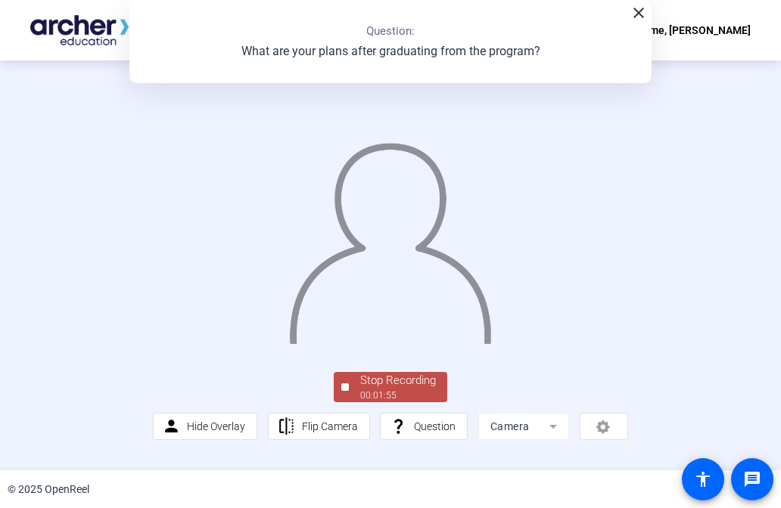
click at [347, 391] on div at bounding box center [345, 388] width 8 height 8
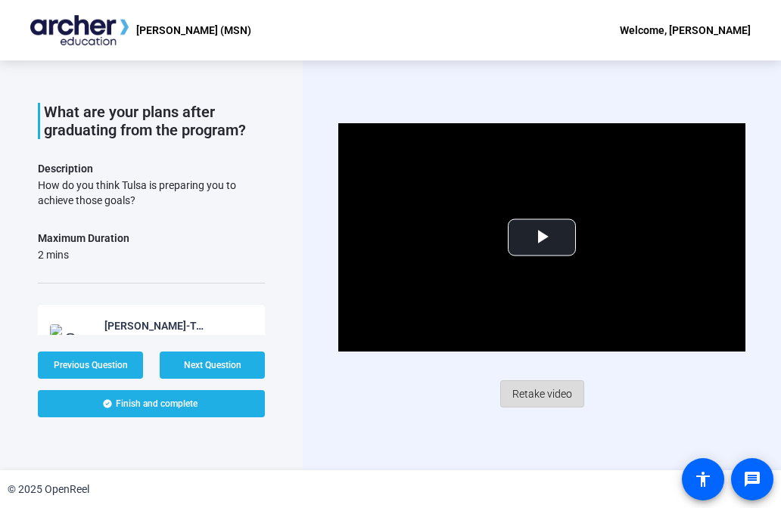
click at [539, 394] on span "Retake video" at bounding box center [542, 394] width 60 height 29
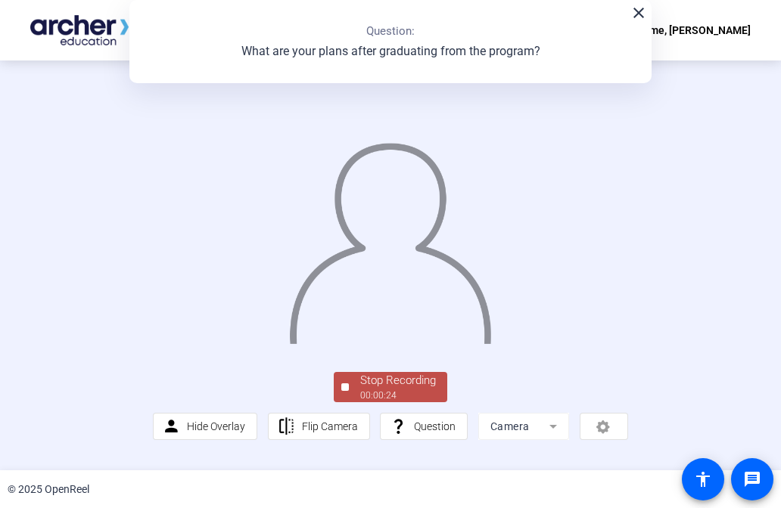
scroll to position [39, 0]
click at [346, 391] on div at bounding box center [345, 388] width 8 height 8
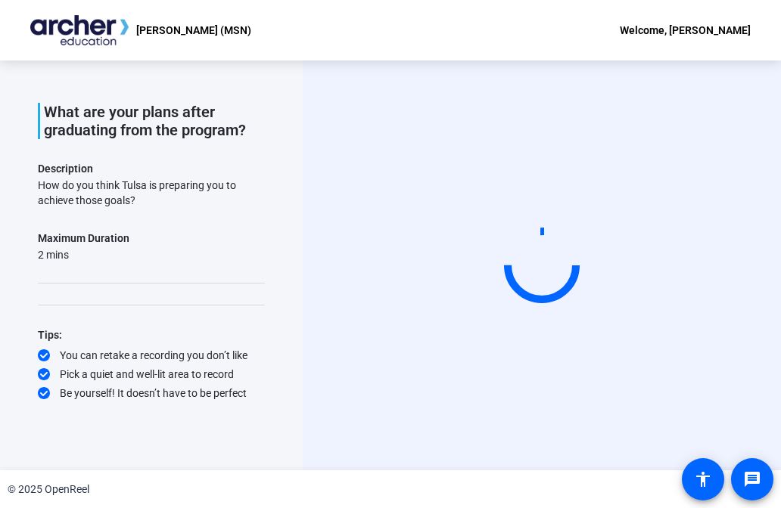
scroll to position [0, 0]
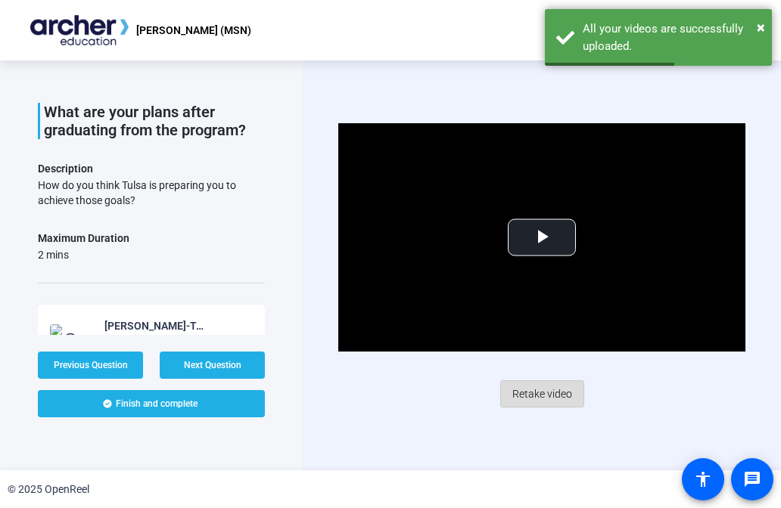
click at [531, 396] on span "Retake video" at bounding box center [542, 394] width 60 height 29
